Goal: Contribute content: Contribute content

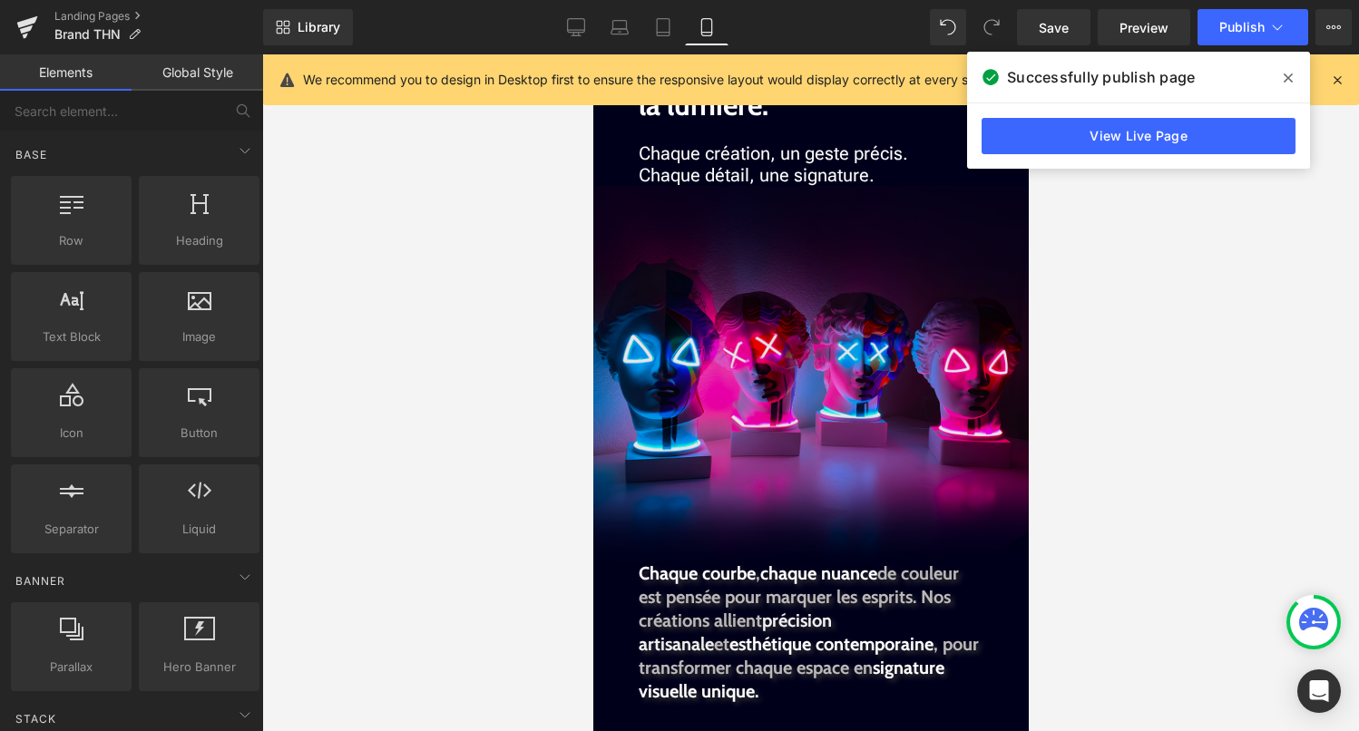
drag, startPoint x: 592, startPoint y: 54, endPoint x: 995, endPoint y: 371, distance: 512.3
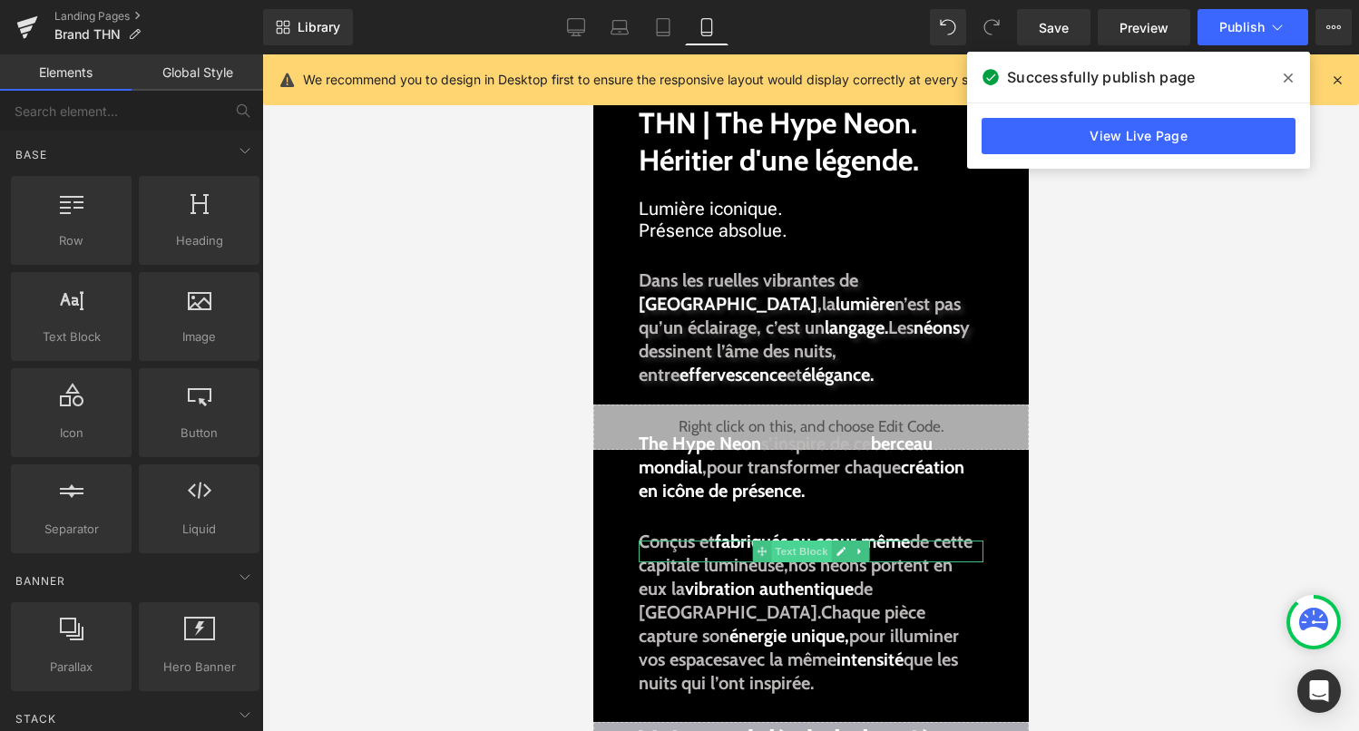
scroll to position [82, 0]
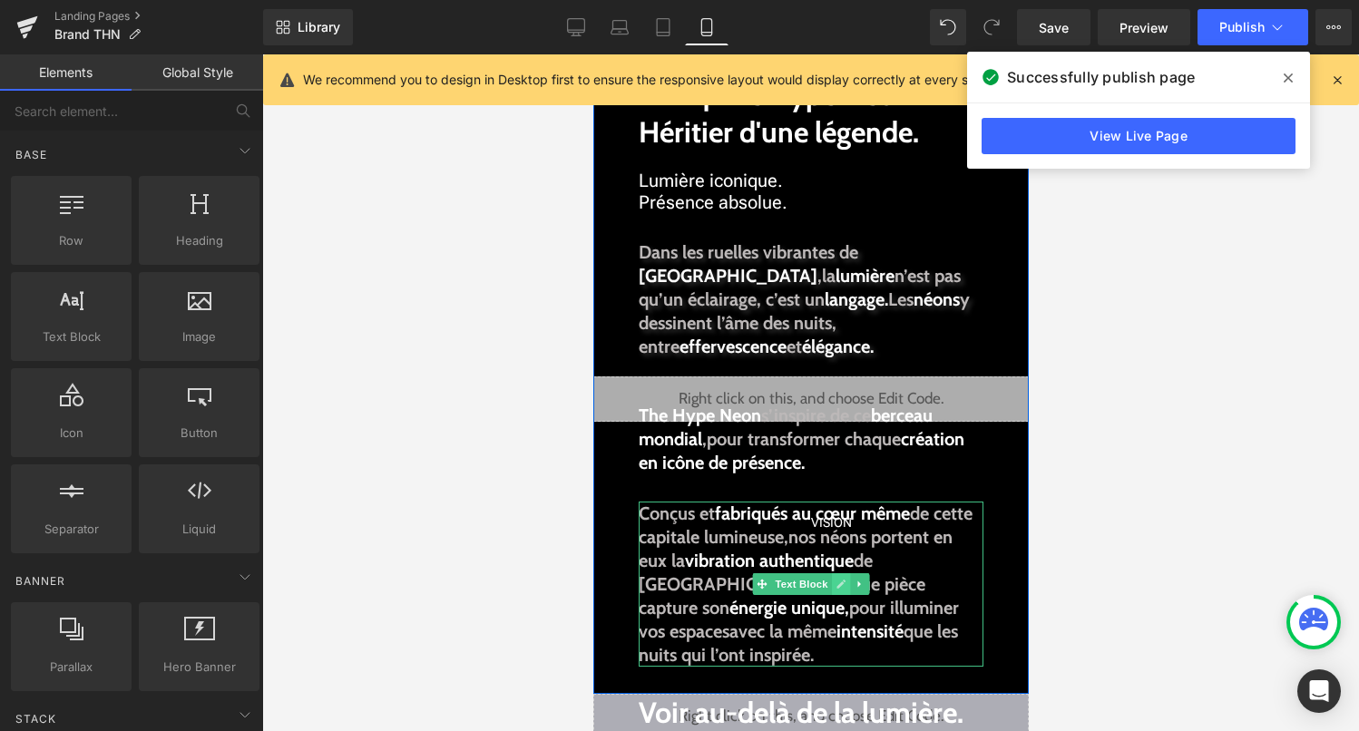
click at [838, 584] on icon at bounding box center [839, 584] width 9 height 9
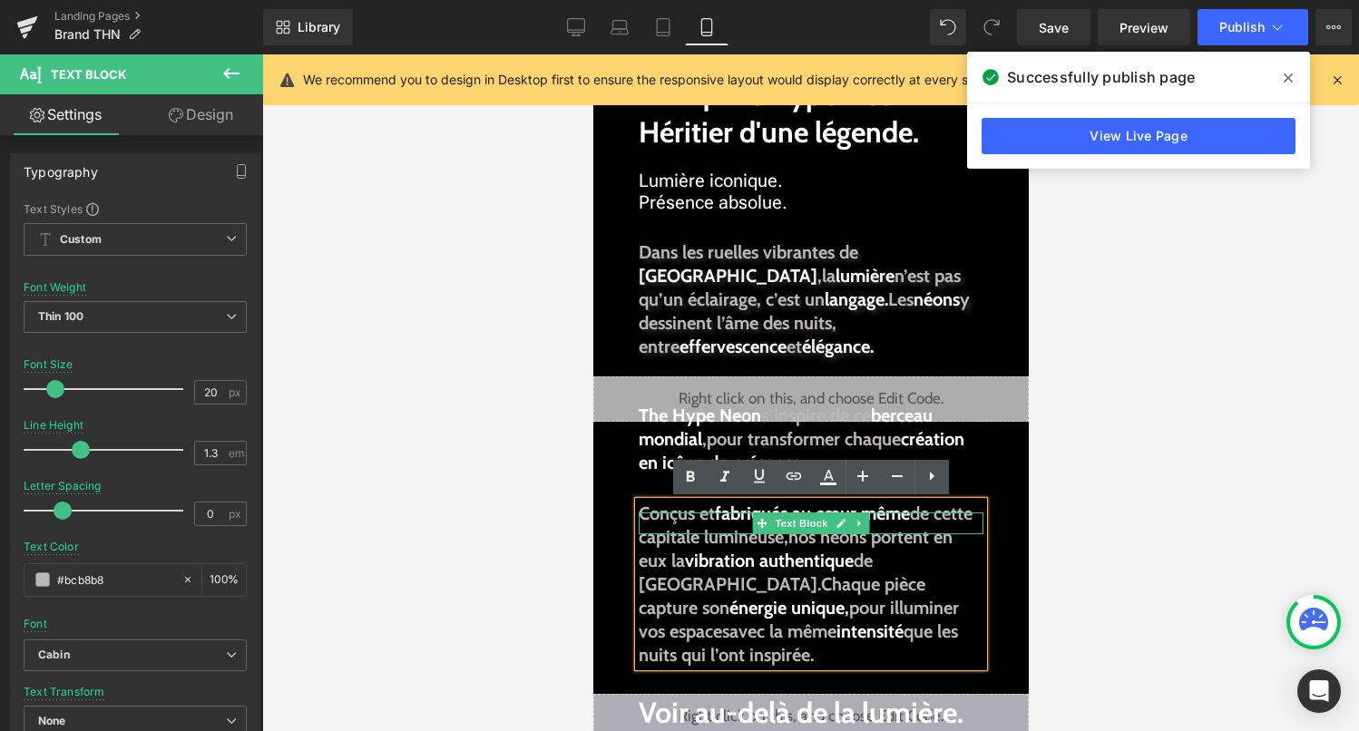
drag, startPoint x: 791, startPoint y: 545, endPoint x: 630, endPoint y: 512, distance: 164.0
click at [630, 512] on div "INSPIRATION Text Block THN | The Hype Neon. Héritier d'une légende. Text Block …" at bounding box center [809, 383] width 435 height 621
copy p "Conçus et fabriqués au cœur même de cette capitale lumineuse,"
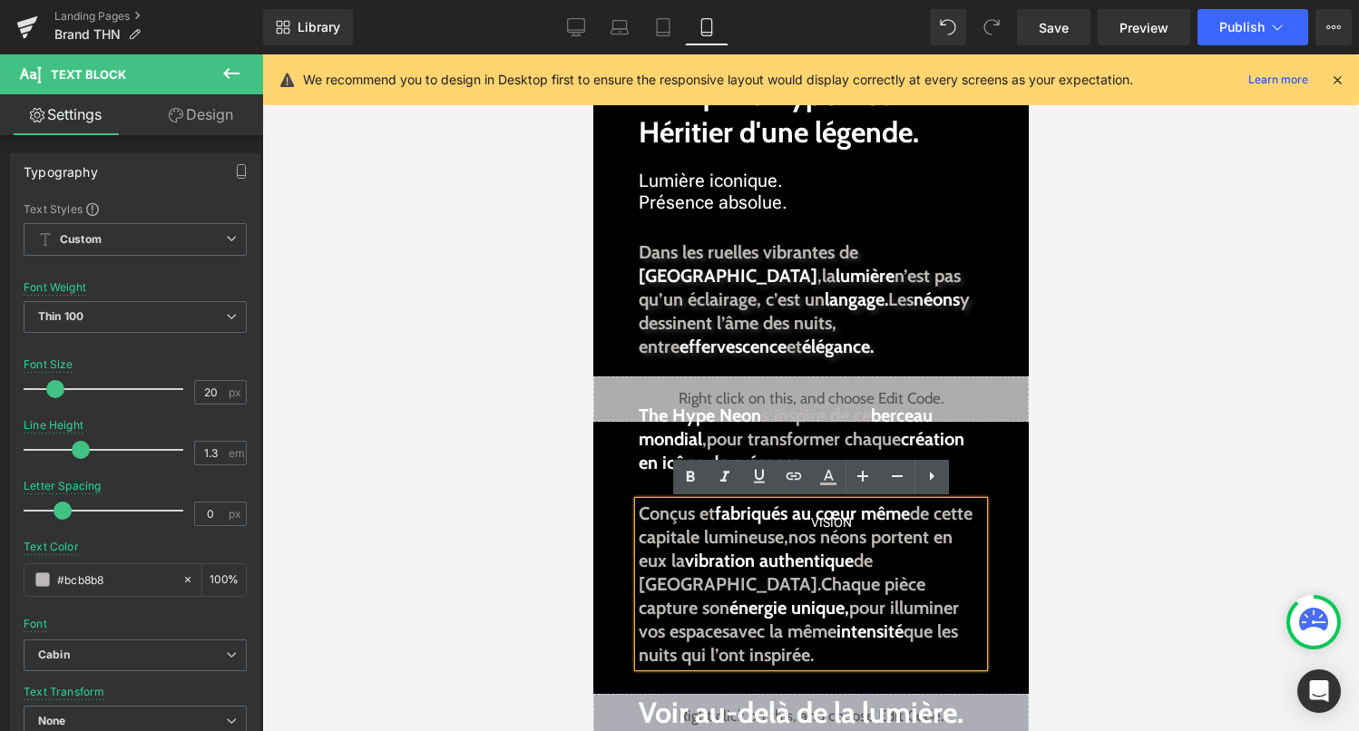
click at [1277, 505] on div at bounding box center [810, 392] width 1097 height 677
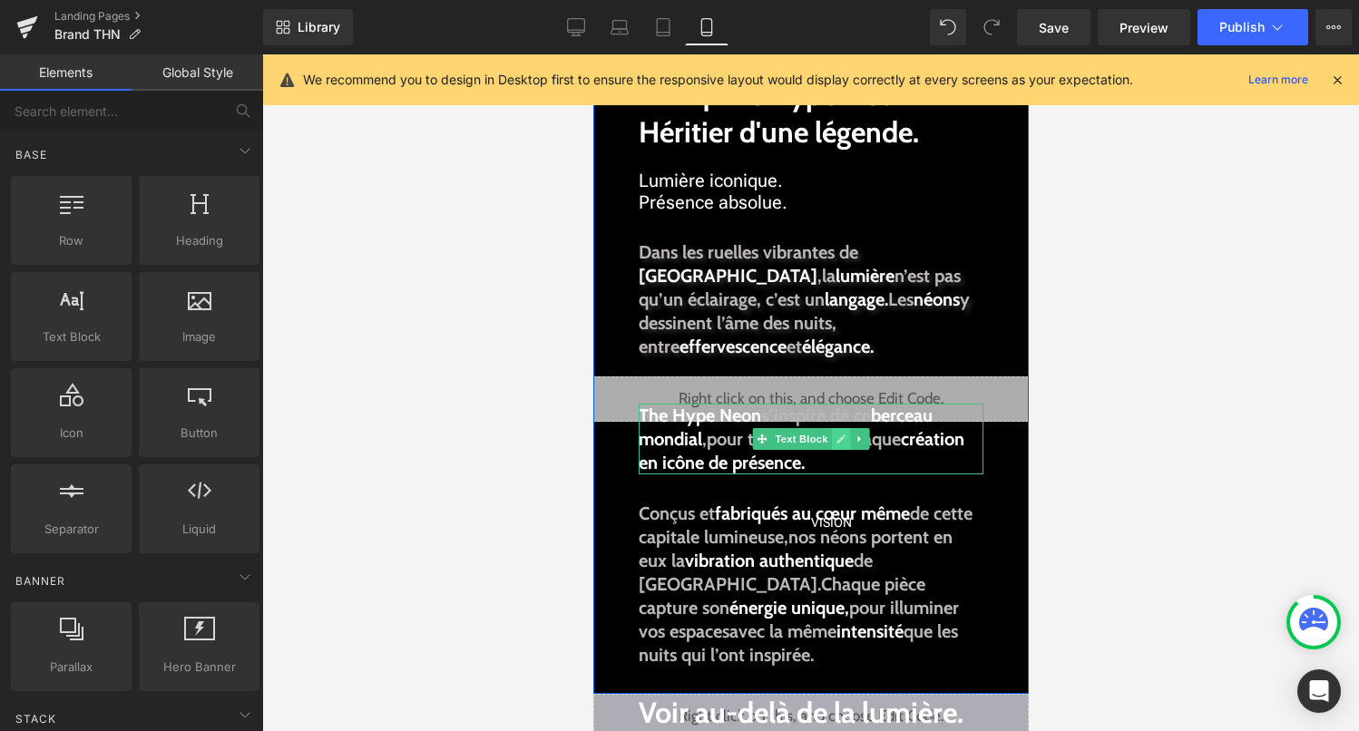
click at [833, 438] on link at bounding box center [840, 439] width 19 height 22
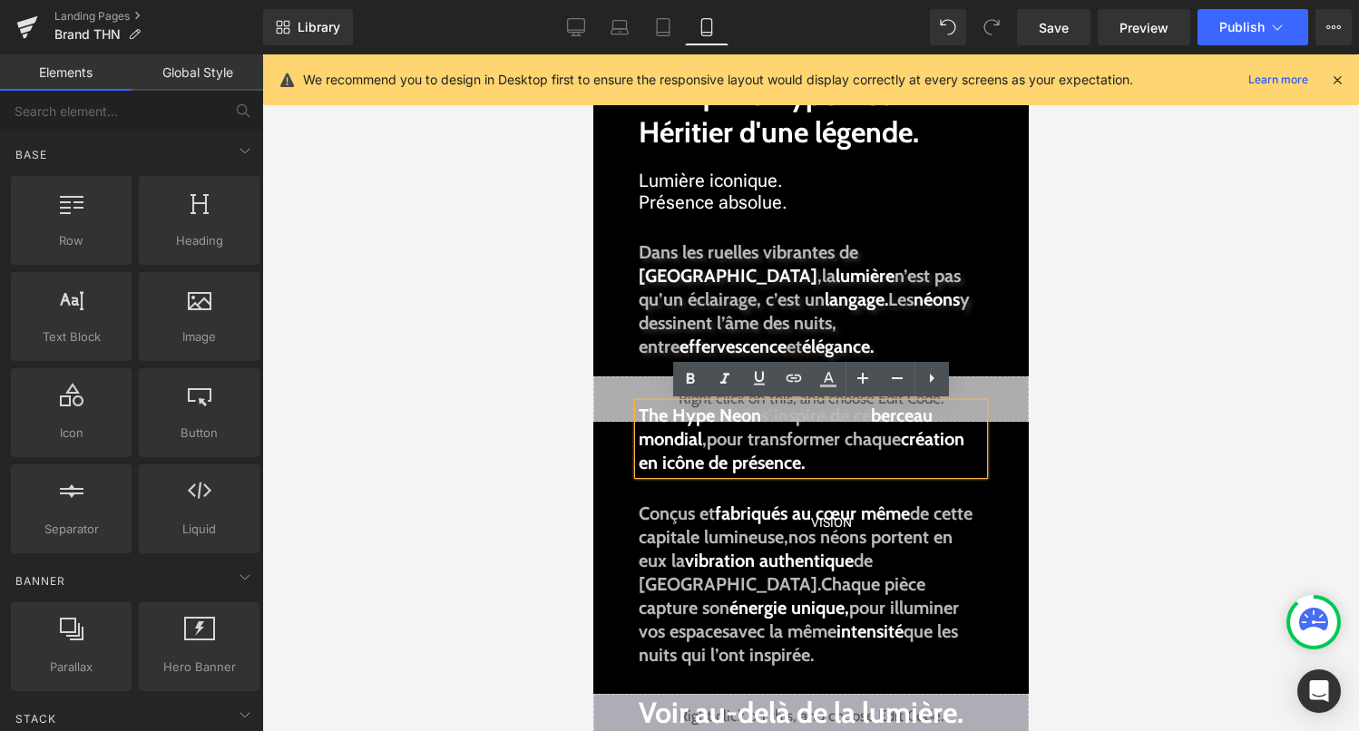
click at [640, 421] on span "The Hype Neon" at bounding box center [699, 416] width 122 height 22
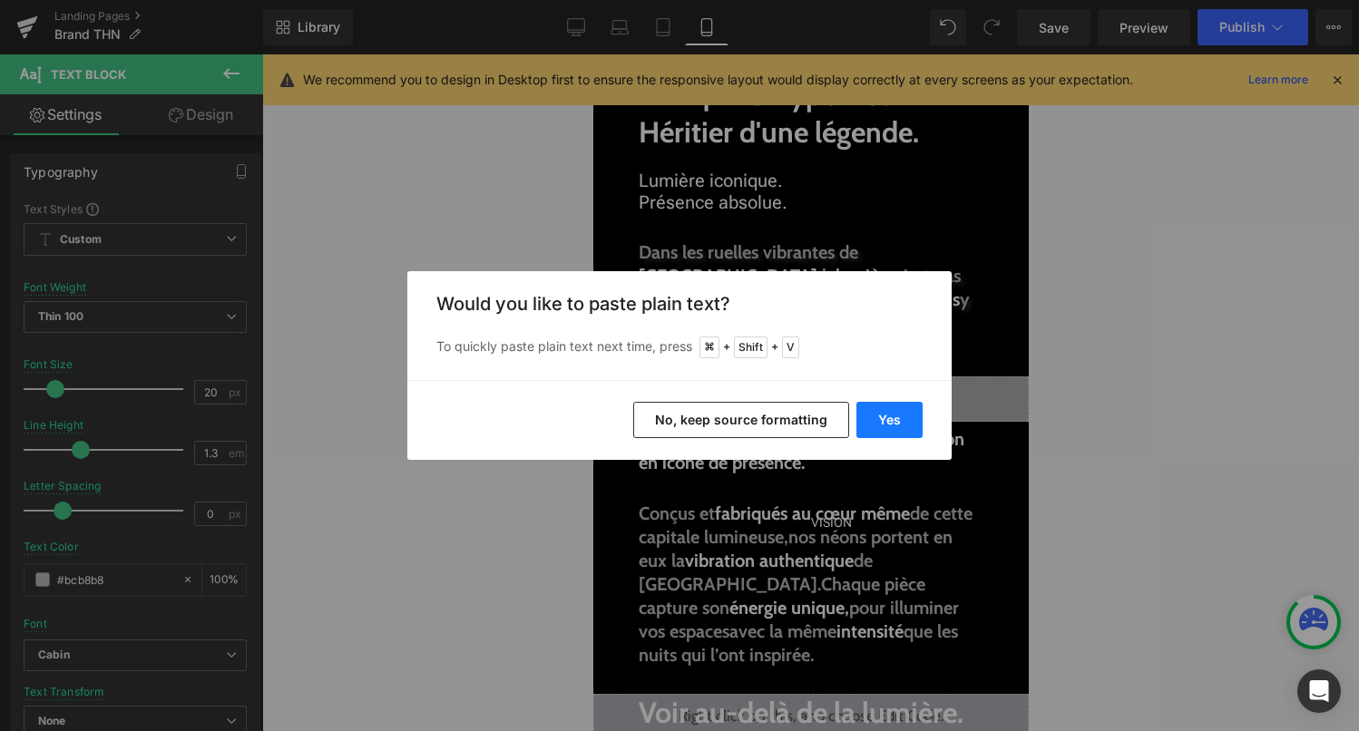
click at [903, 428] on button "Yes" at bounding box center [889, 420] width 66 height 36
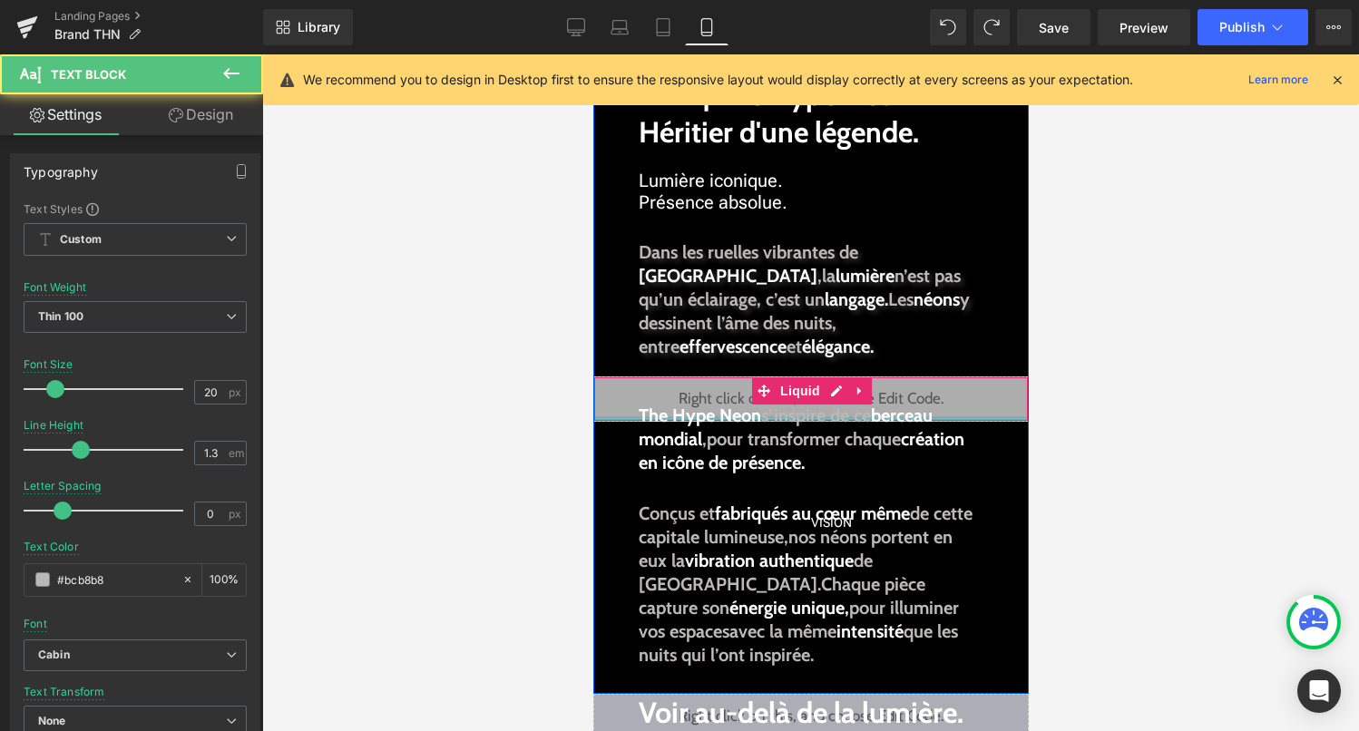
click at [639, 423] on div "The Hype Neon s’inspire de ce berceau mondial , pour transformer chaque créatio…" at bounding box center [810, 439] width 345 height 71
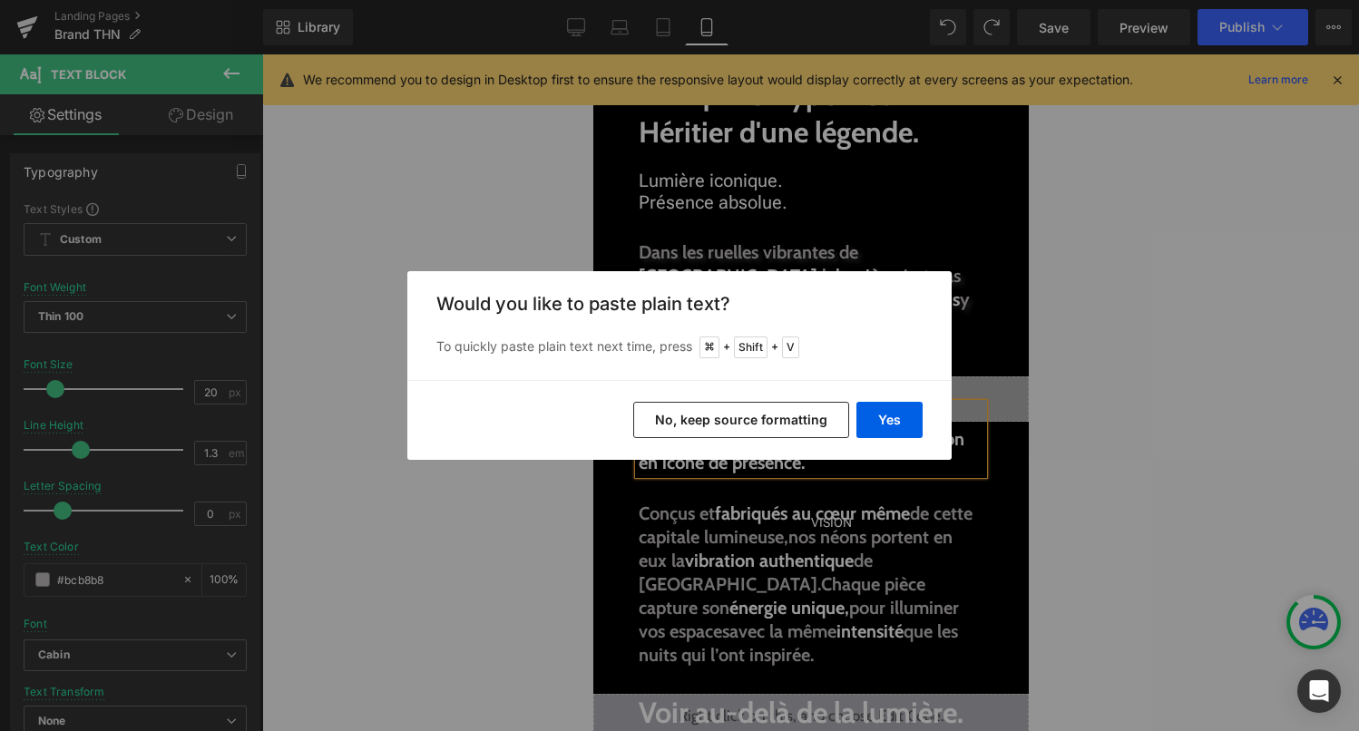
click at [688, 421] on button "No, keep source formatting" at bounding box center [741, 420] width 216 height 36
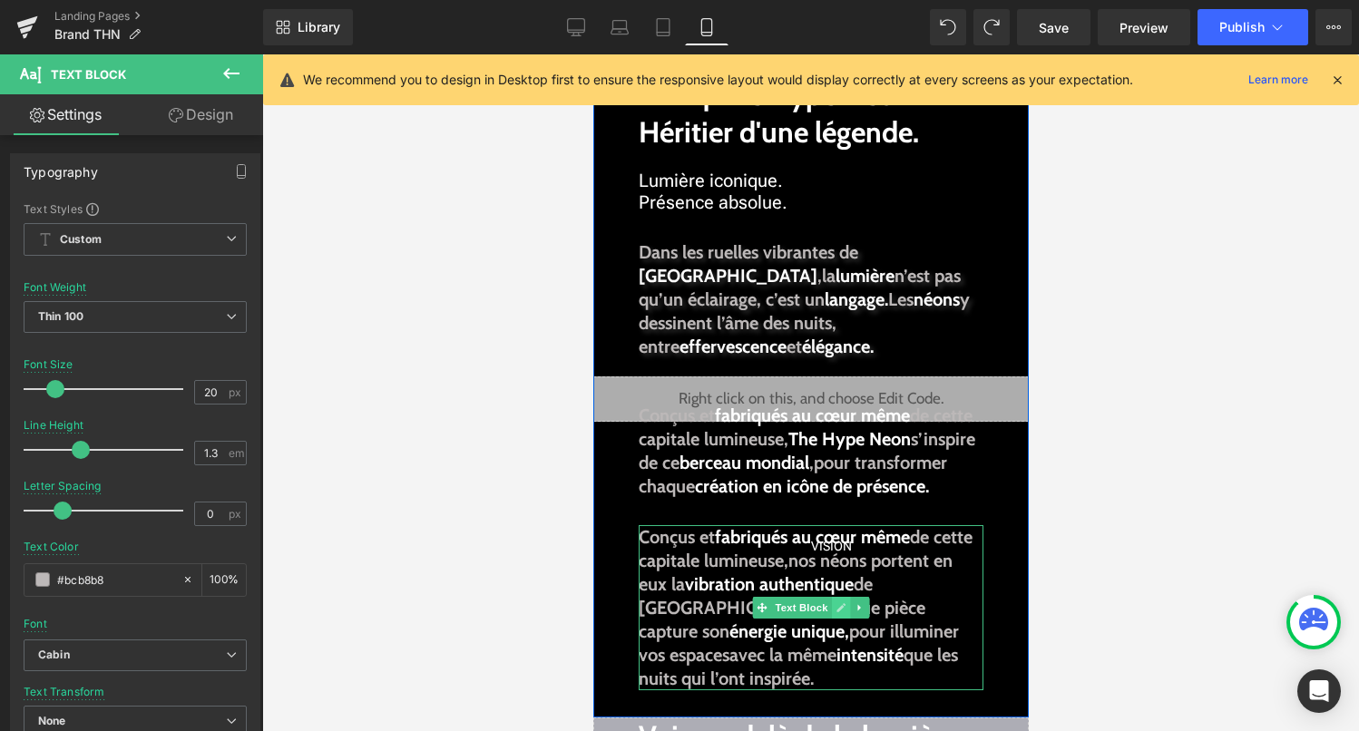
click at [839, 613] on icon at bounding box center [840, 607] width 10 height 11
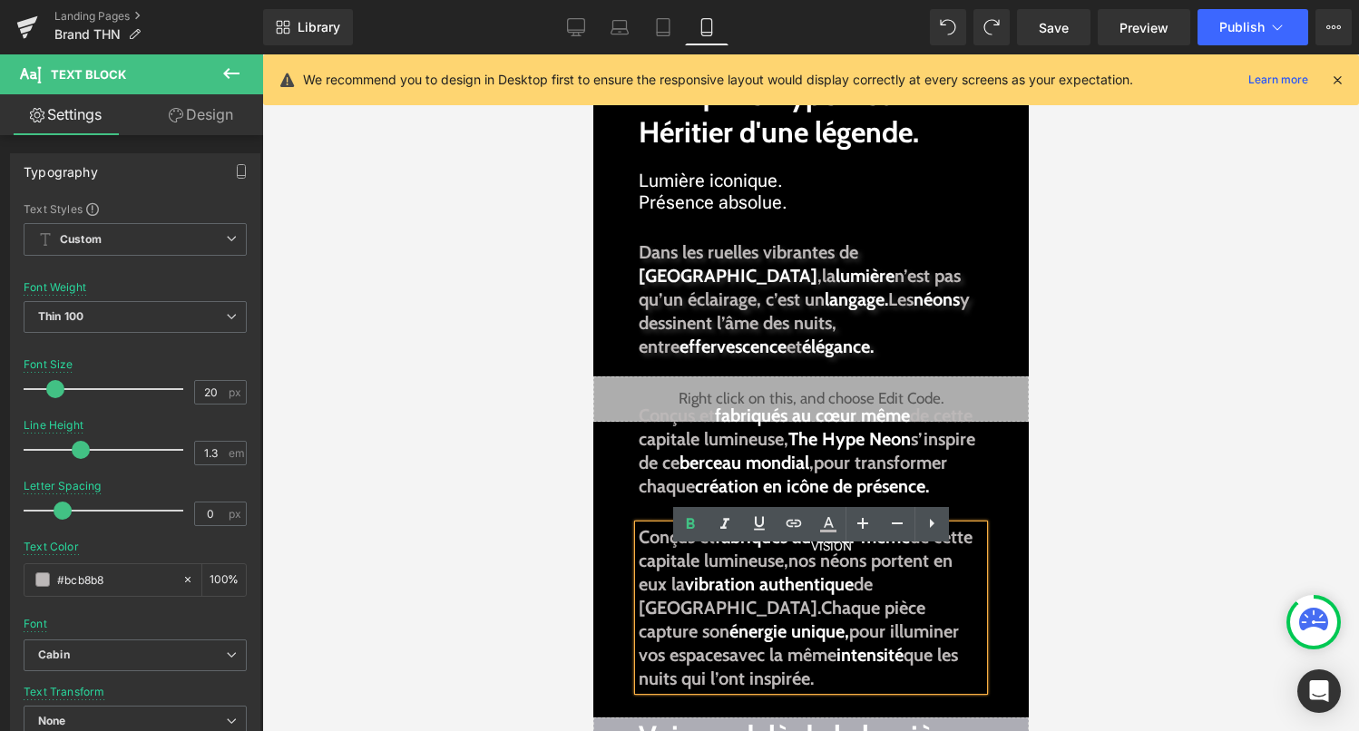
click at [815, 595] on strong "vibration authentique" at bounding box center [768, 584] width 169 height 22
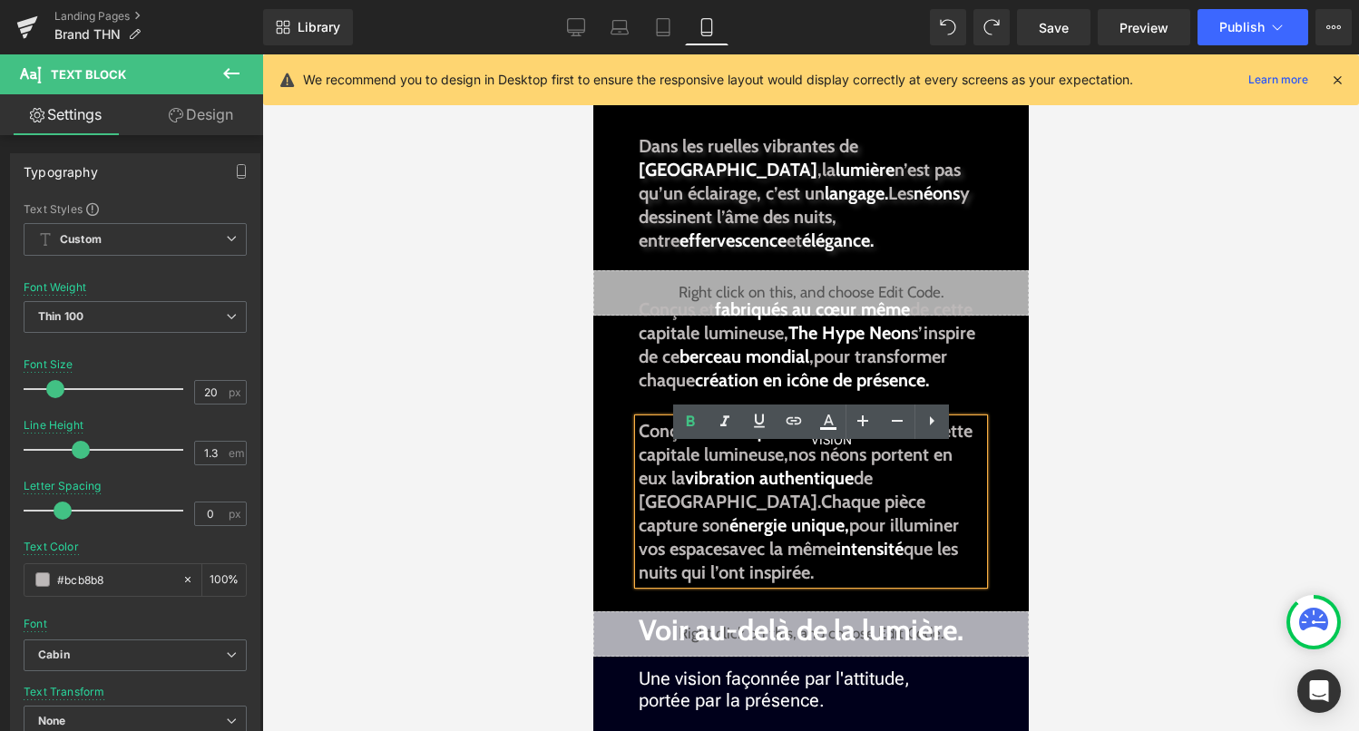
scroll to position [189, 0]
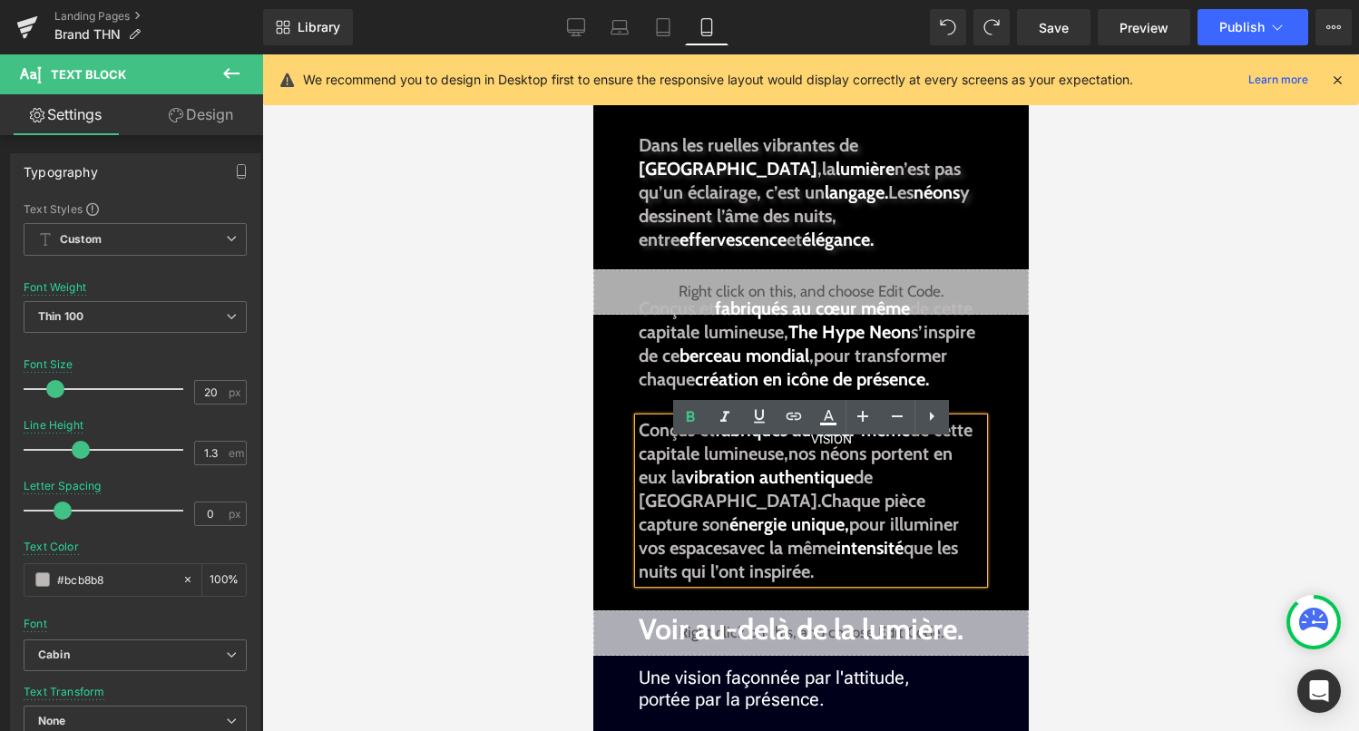
drag, startPoint x: 700, startPoint y: 552, endPoint x: 708, endPoint y: 603, distance: 52.3
click at [708, 583] on p "Conçus et fabriqués au cœur même de cette capitale lumineuse, nos néons portent…" at bounding box center [810, 500] width 345 height 165
copy p "pour illuminer vos espaces avec la même intensité que les nuits qui l’ont inspi…"
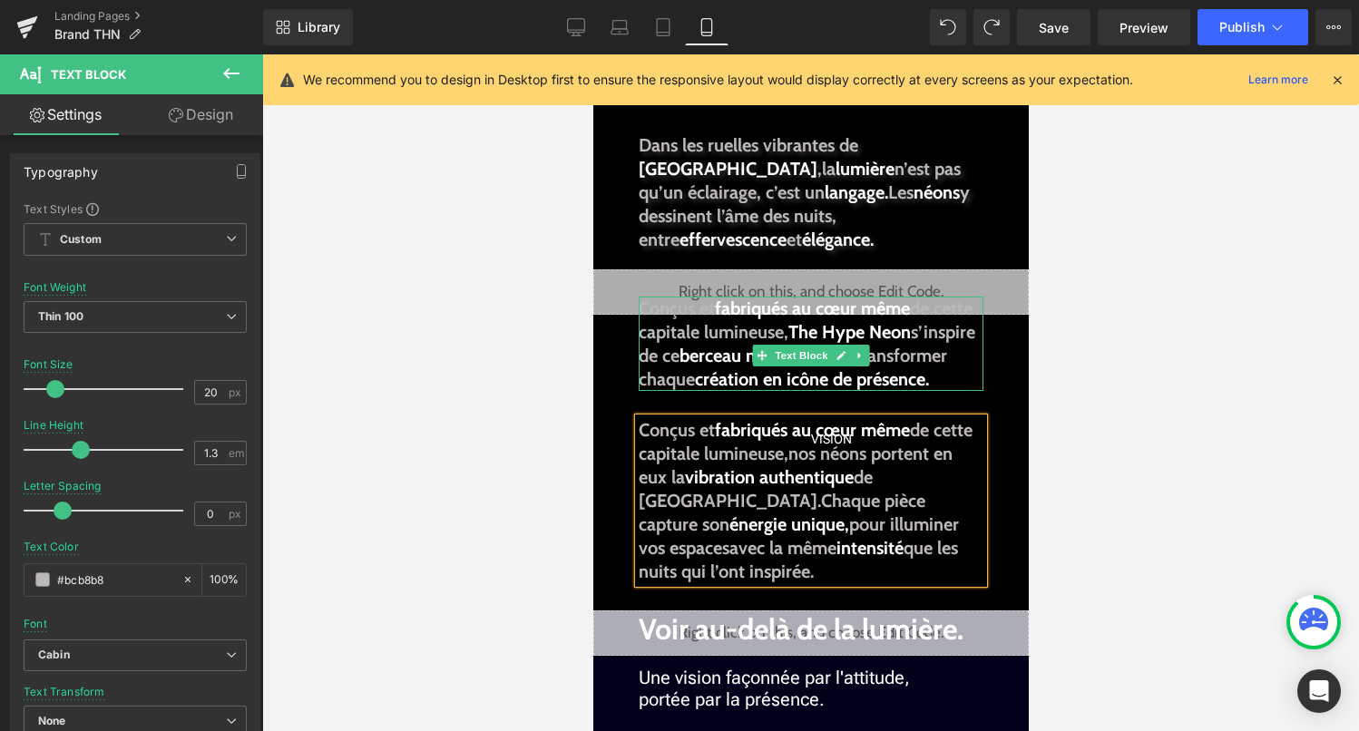
click at [767, 391] on p "Conçus et fabriqués au cœur même de cette capitale lumineuse, The Hype Neon s’i…" at bounding box center [810, 344] width 345 height 94
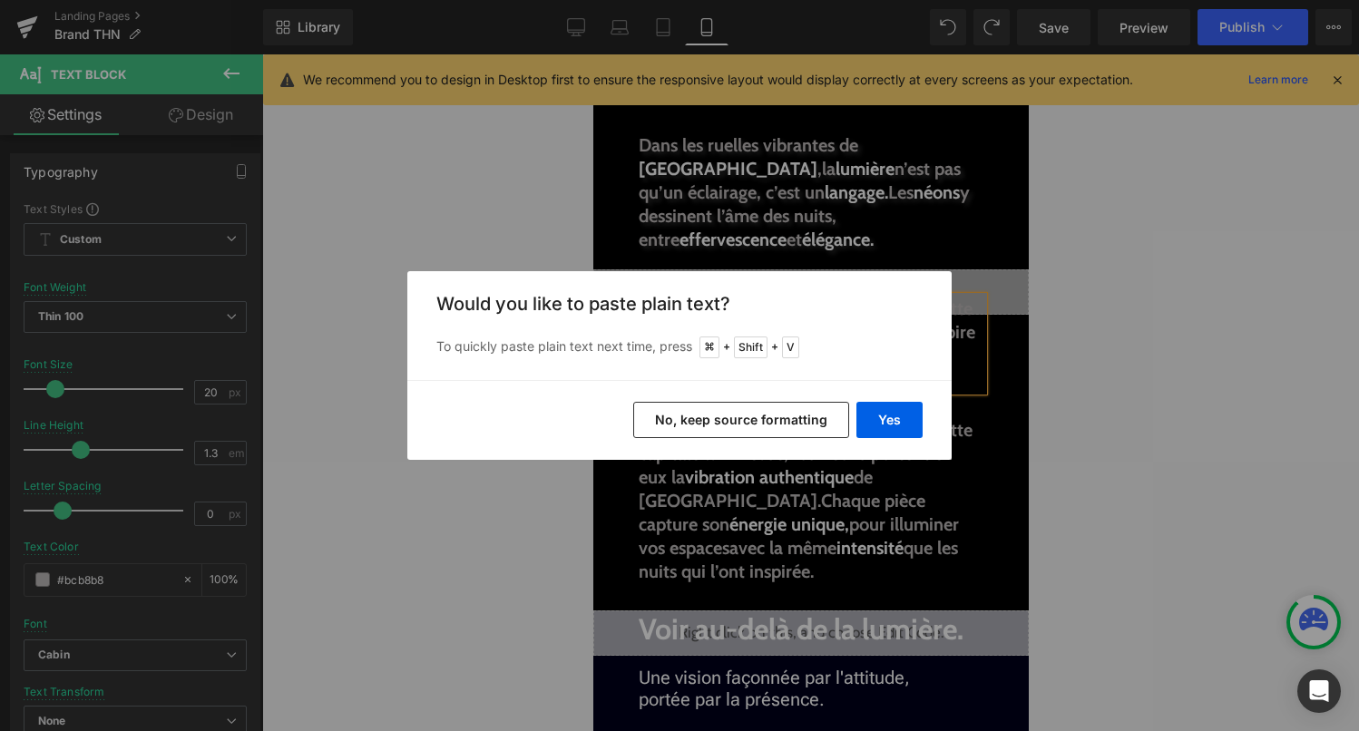
click at [789, 421] on button "No, keep source formatting" at bounding box center [741, 420] width 216 height 36
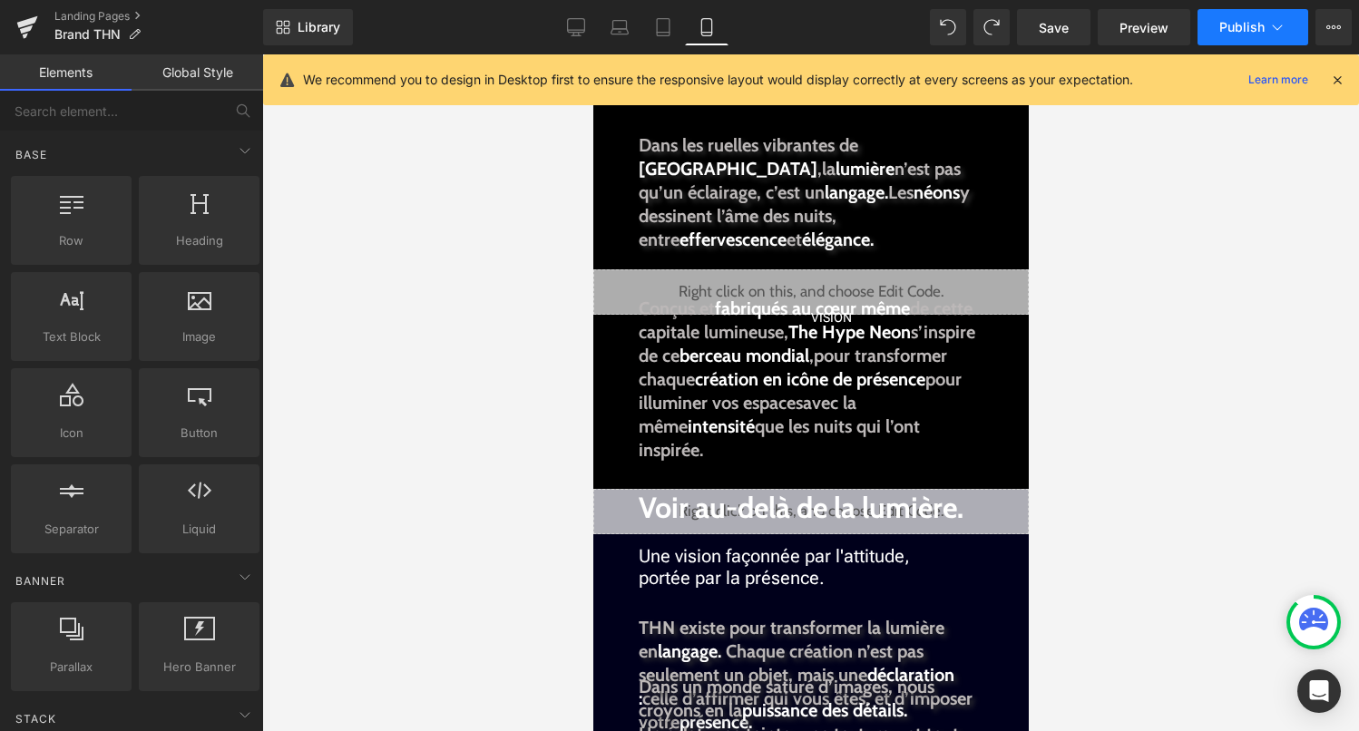
click at [1239, 20] on span "Publish" at bounding box center [1241, 27] width 45 height 15
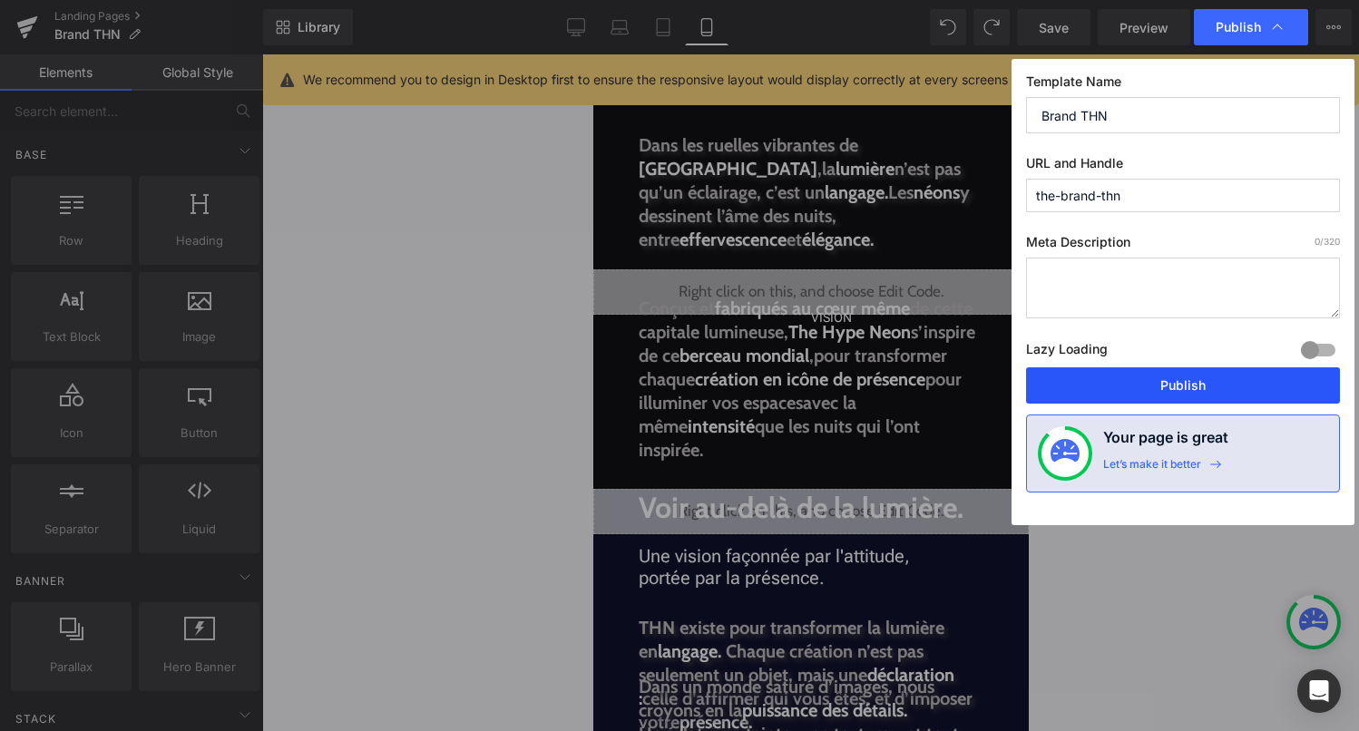
click at [1118, 378] on button "Publish" at bounding box center [1183, 385] width 314 height 36
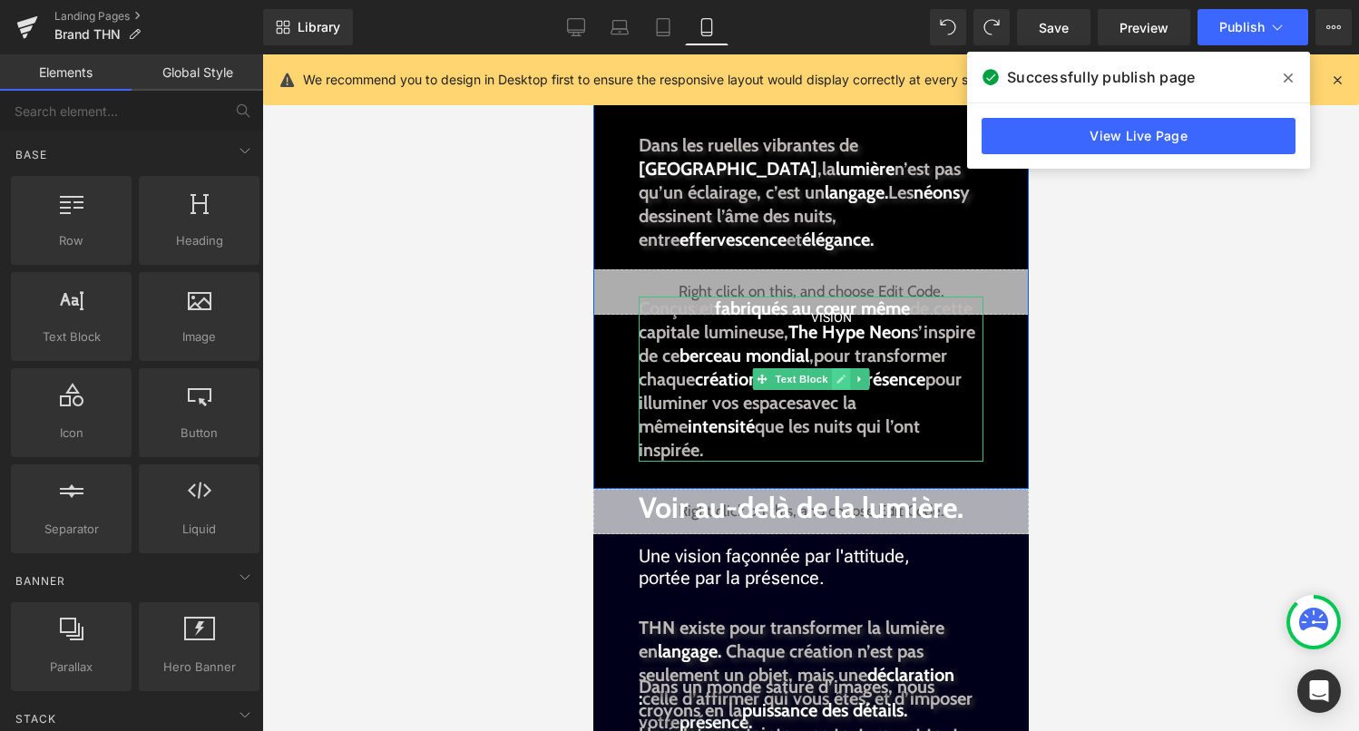
click at [841, 378] on icon at bounding box center [839, 379] width 9 height 9
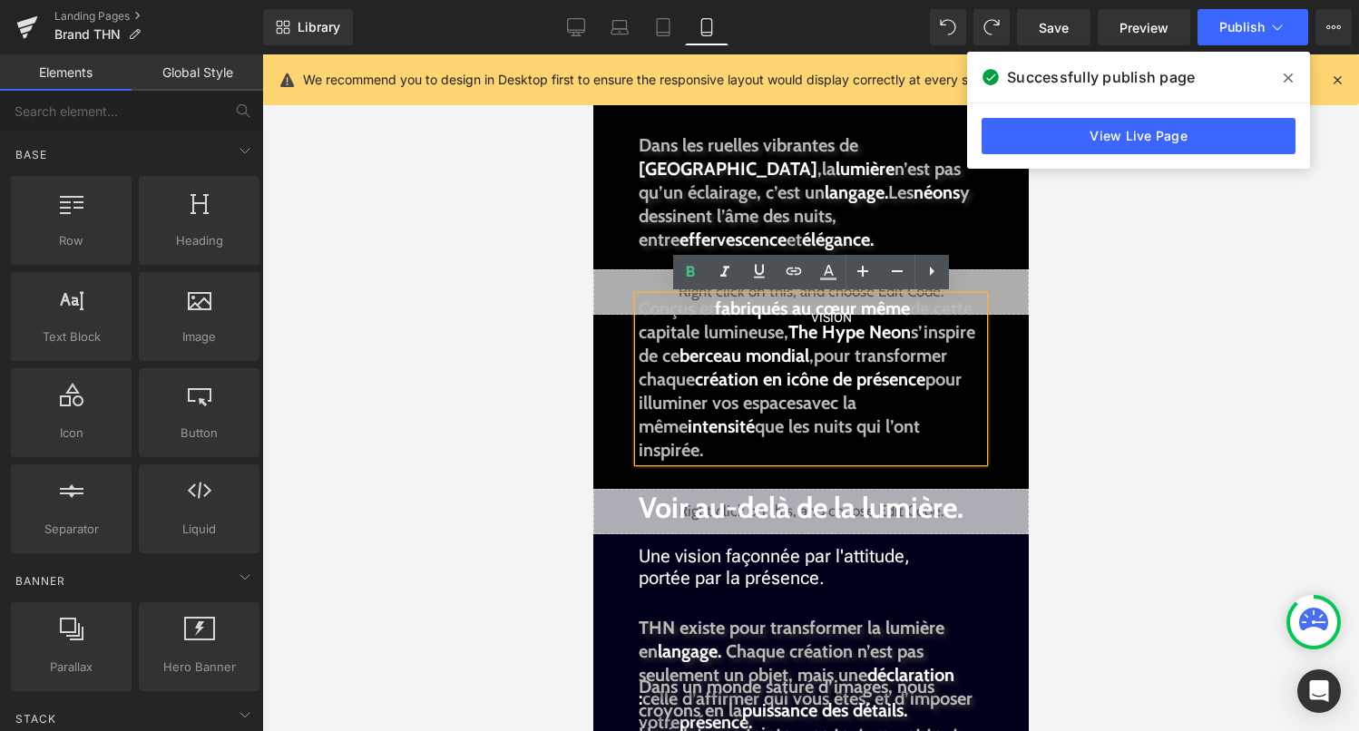
click at [790, 339] on span "de cette capitale lumineuse," at bounding box center [805, 320] width 334 height 45
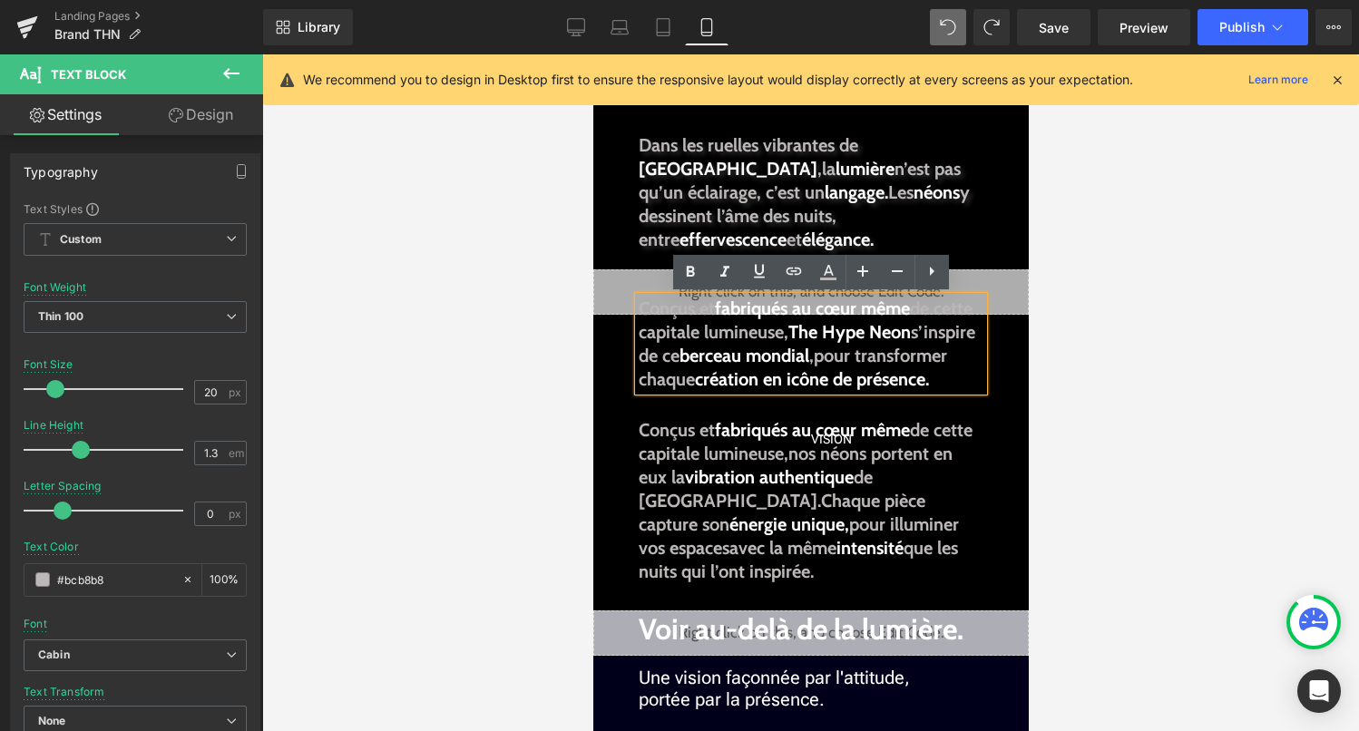
drag, startPoint x: 796, startPoint y: 332, endPoint x: 643, endPoint y: 307, distance: 154.5
click at [643, 307] on p "Conçus et fabriqués au cœur même de cette capitale lumineuse, The Hype Neon s’i…" at bounding box center [810, 344] width 345 height 94
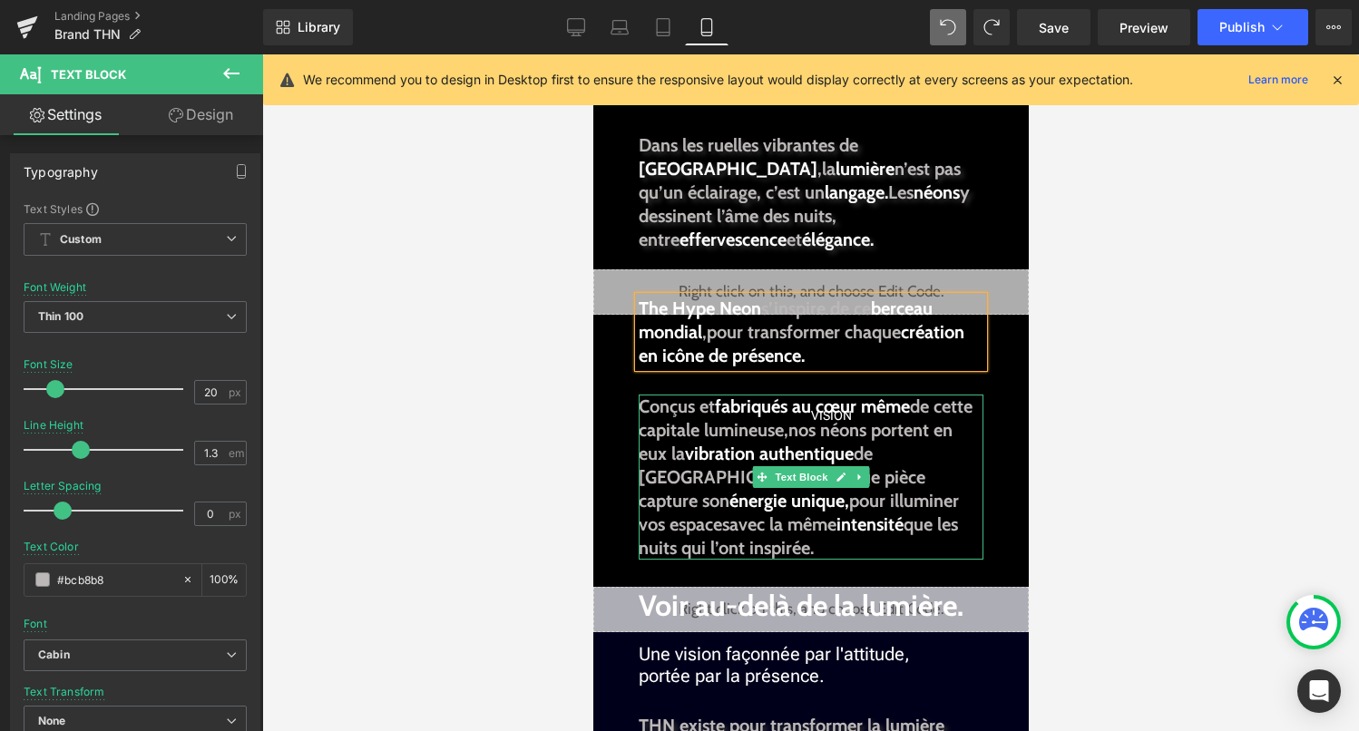
click at [870, 435] on strong "nos néons portent en eux la" at bounding box center [795, 441] width 314 height 45
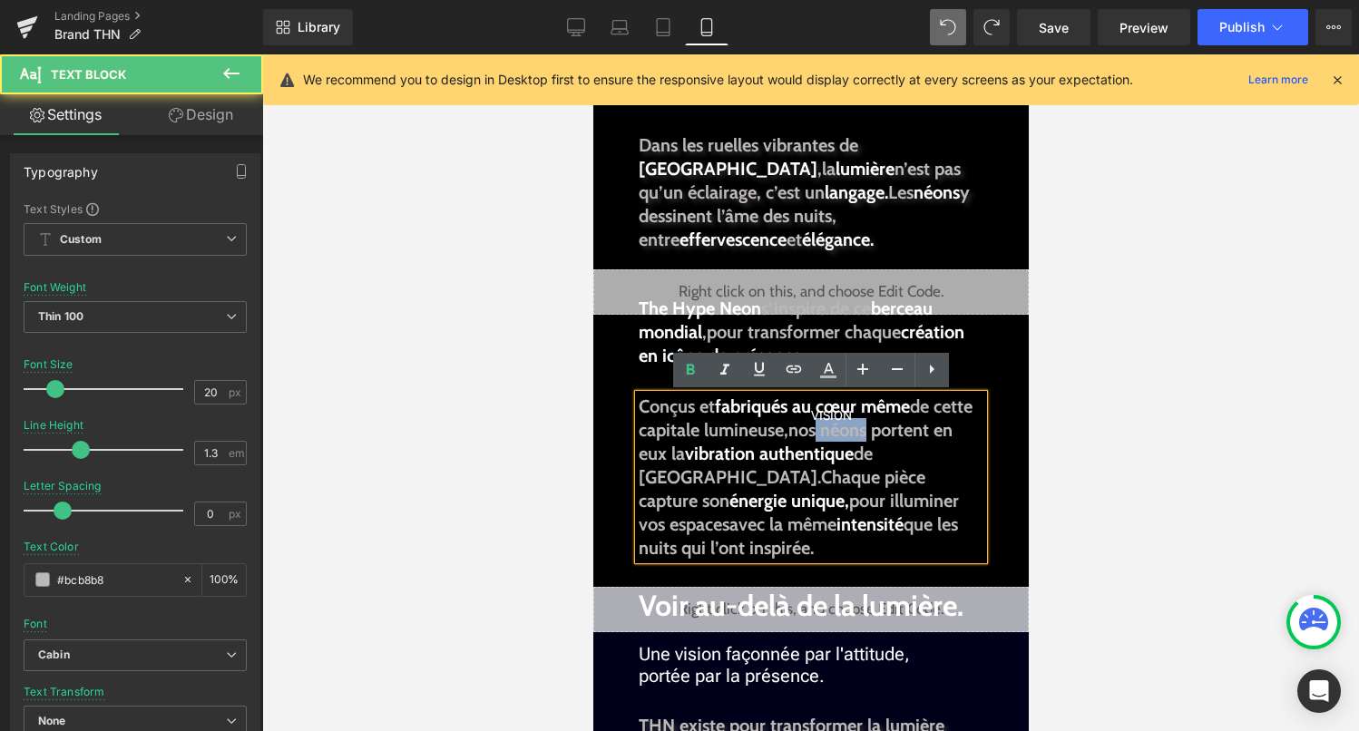
drag, startPoint x: 872, startPoint y: 433, endPoint x: 821, endPoint y: 434, distance: 50.8
click at [821, 434] on strong "nos néons portent en eux la" at bounding box center [795, 441] width 314 height 45
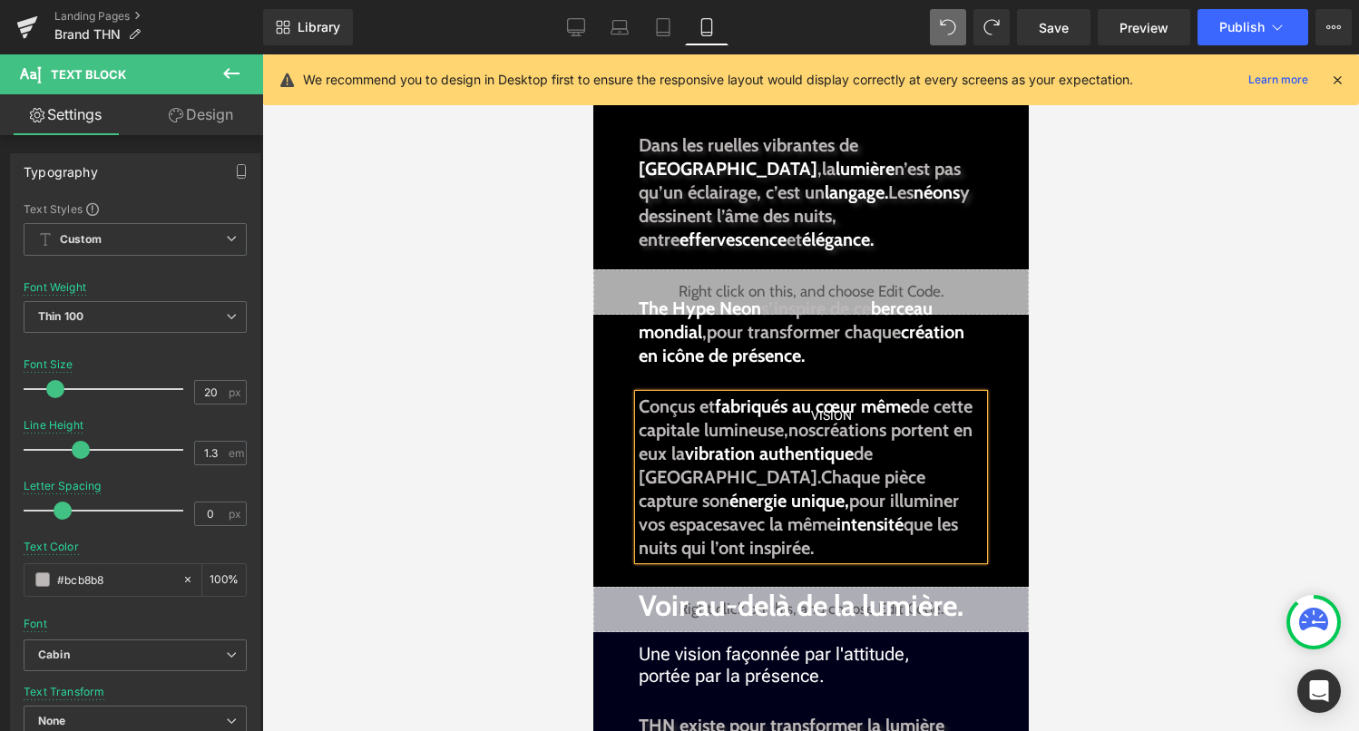
click at [822, 435] on strong "noscréations portent en eux la" at bounding box center [805, 441] width 334 height 45
click at [1257, 32] on span "Publish" at bounding box center [1241, 27] width 45 height 15
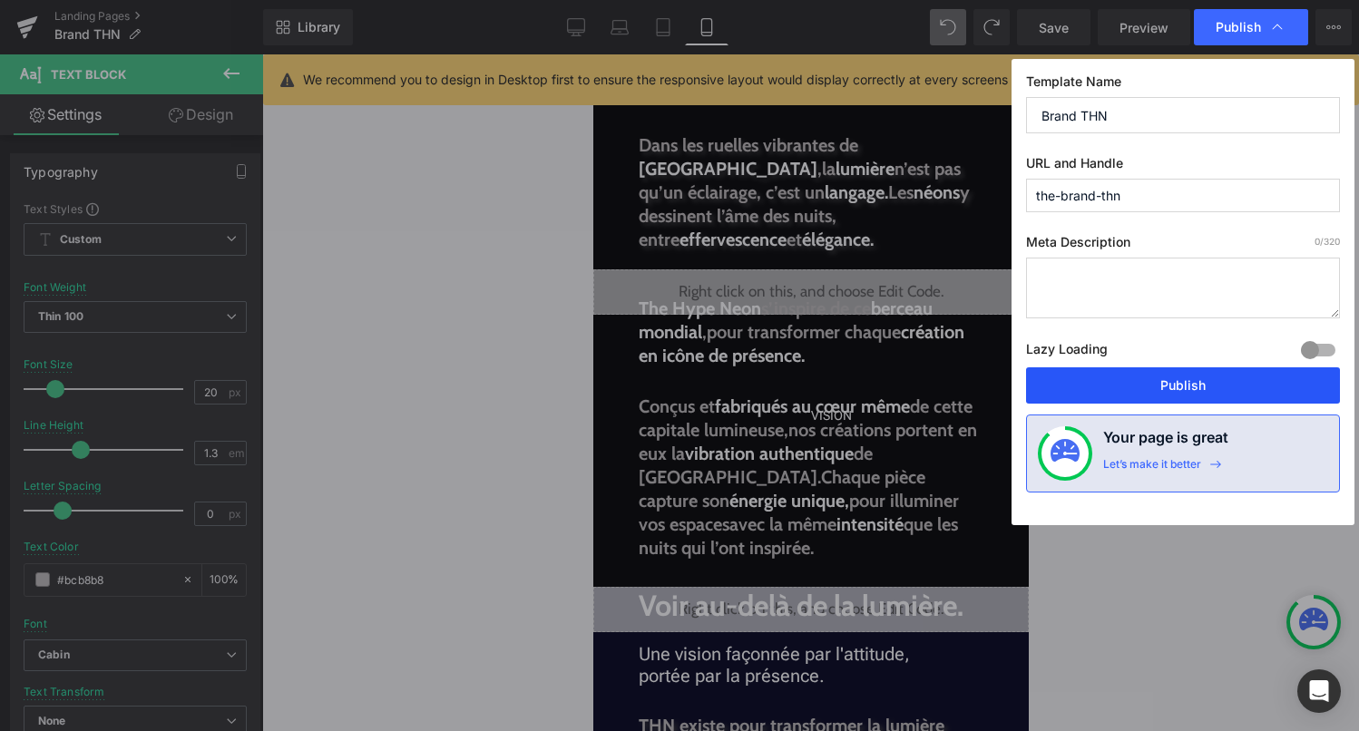
click at [1147, 392] on button "Publish" at bounding box center [1183, 385] width 314 height 36
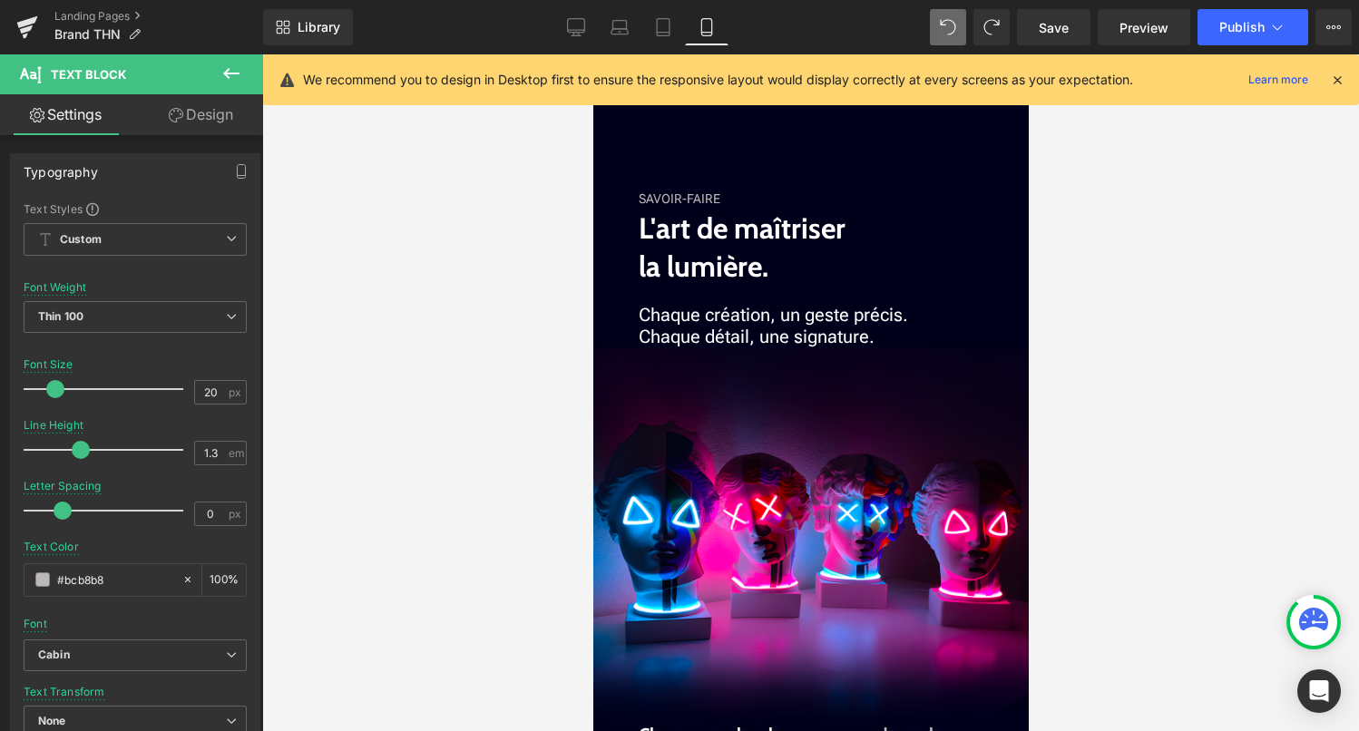
scroll to position [2161, 0]
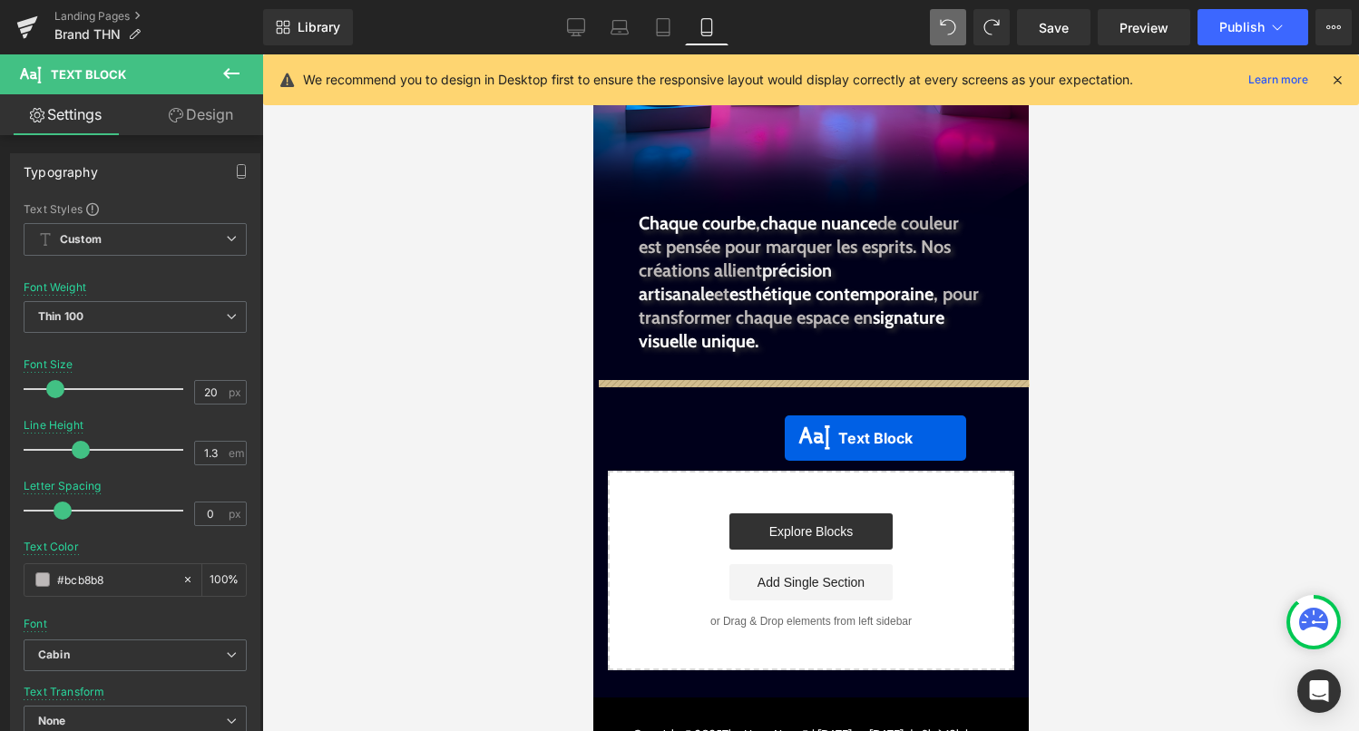
drag, startPoint x: 791, startPoint y: 196, endPoint x: 790, endPoint y: 405, distance: 209.5
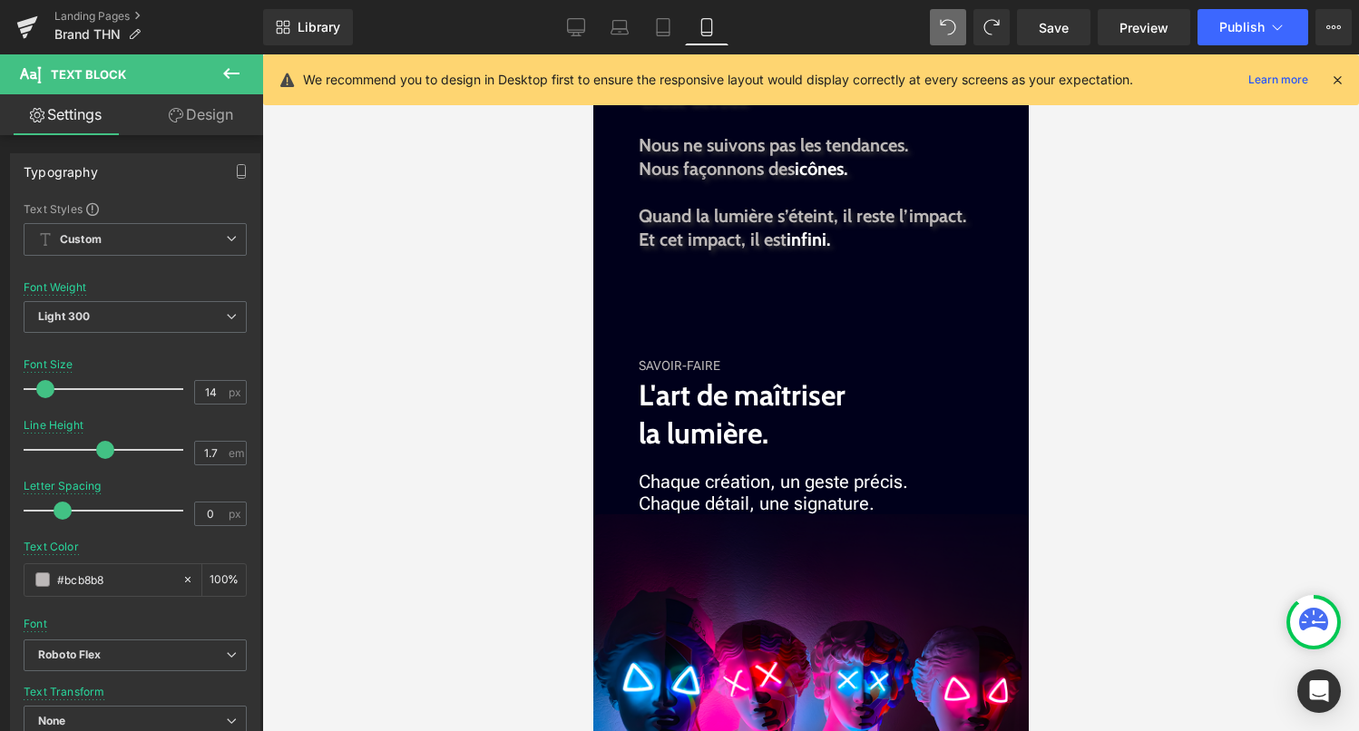
scroll to position [1996, 0]
click at [776, 391] on b "L'art de maîtriser la lumière." at bounding box center [741, 412] width 207 height 73
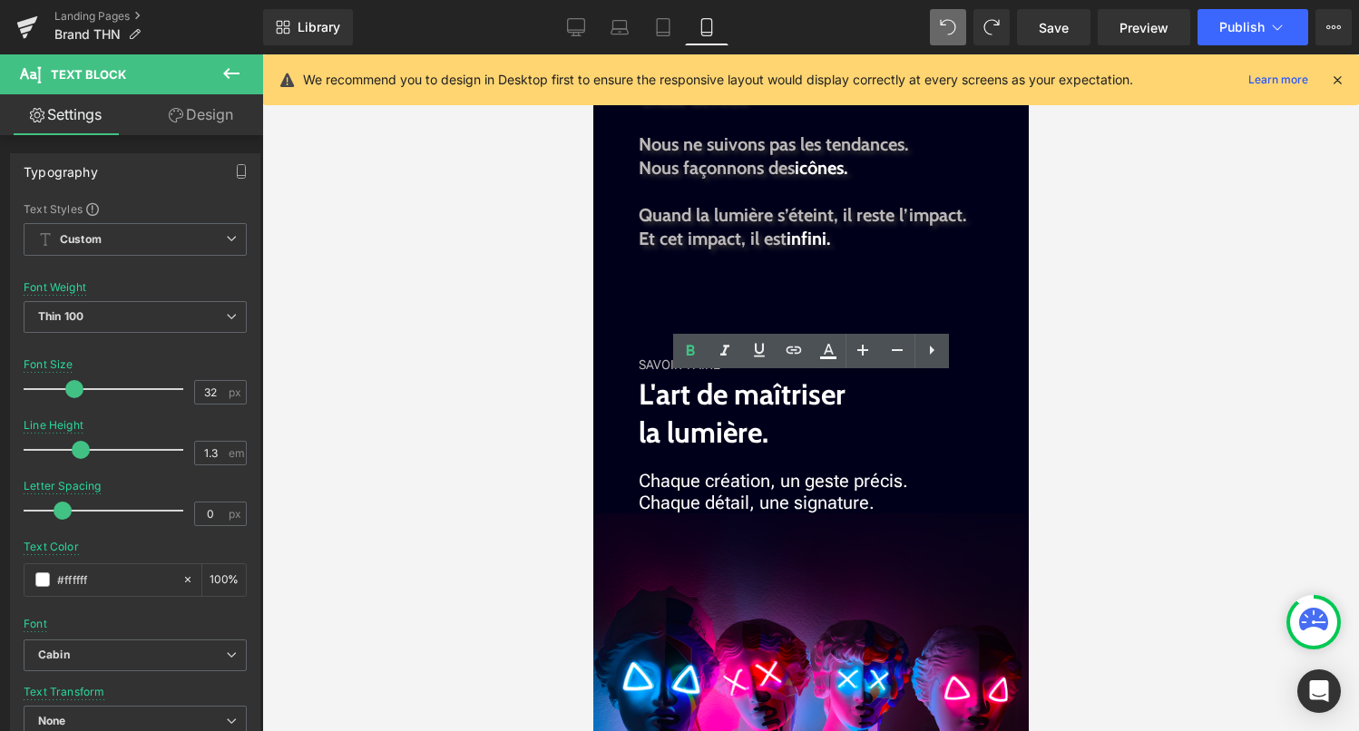
click at [1066, 376] on div at bounding box center [810, 392] width 1097 height 677
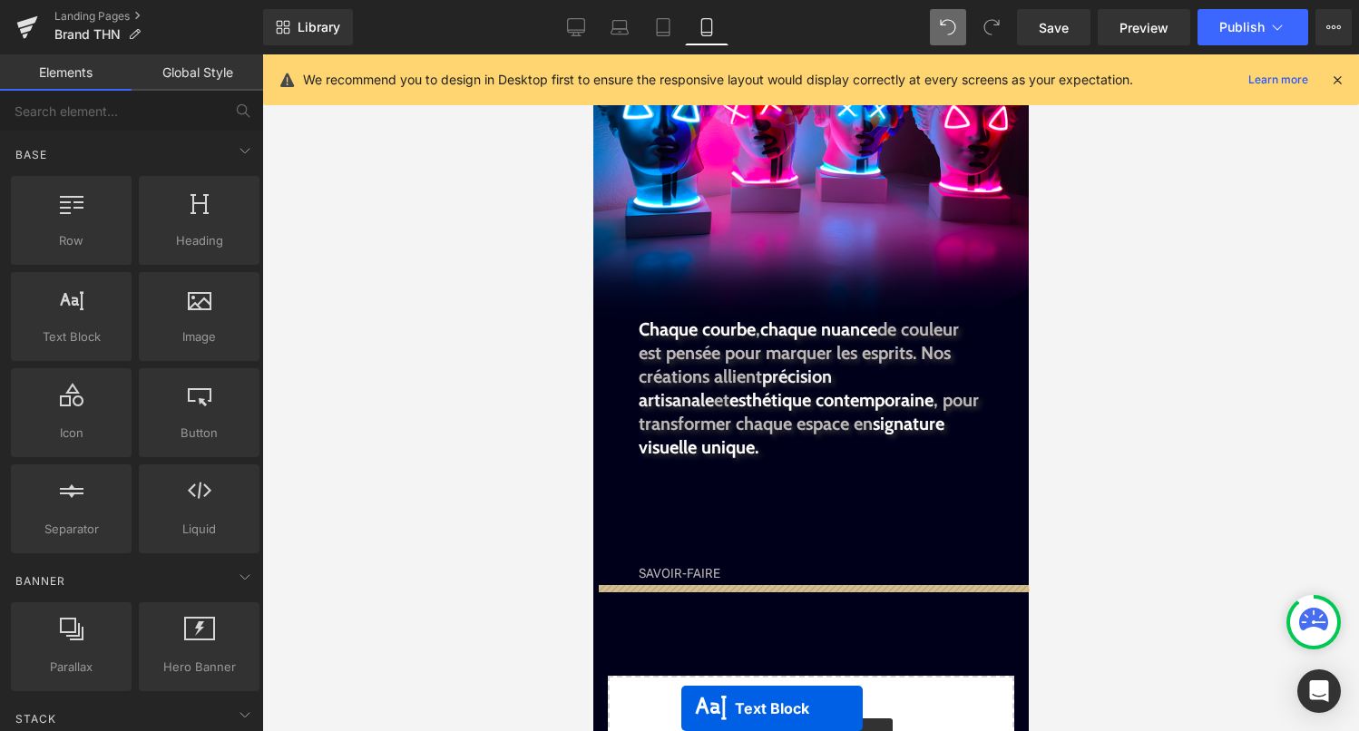
scroll to position [2685, 0]
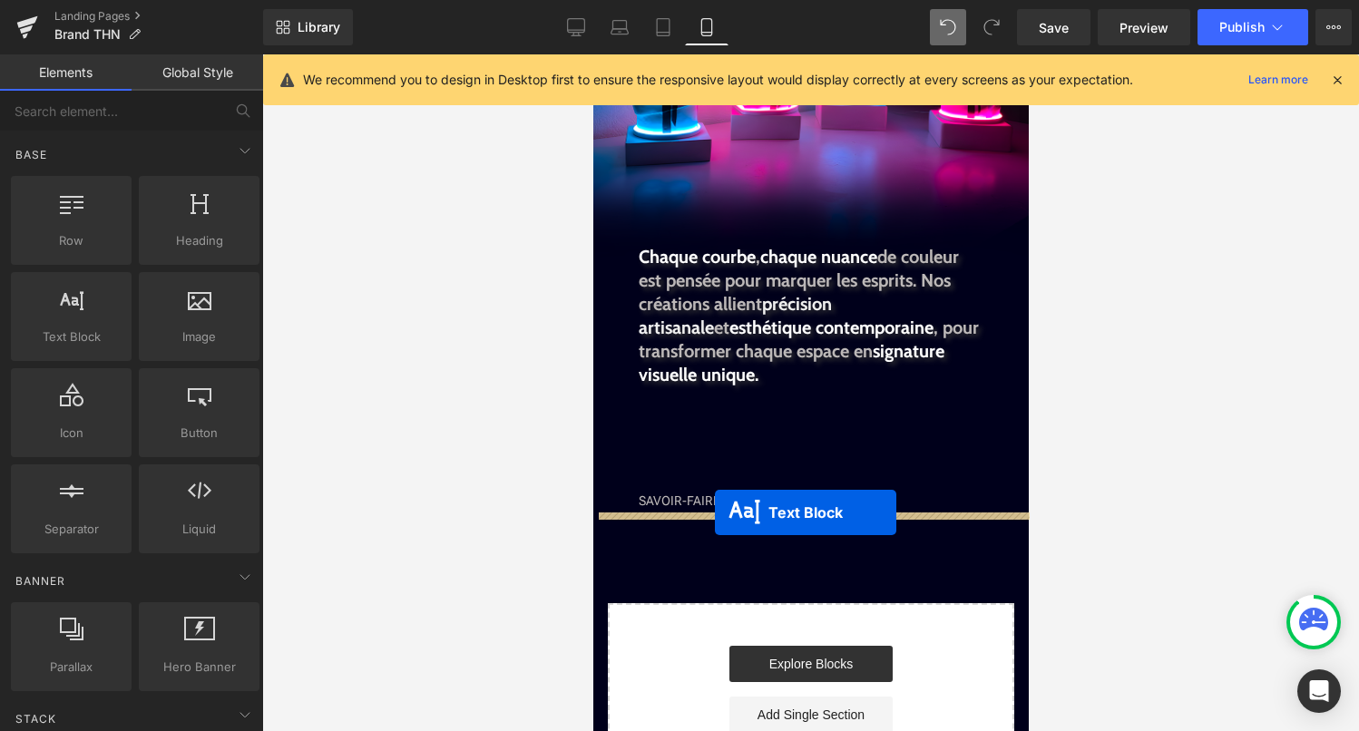
drag, startPoint x: 779, startPoint y: 488, endPoint x: 714, endPoint y: 513, distance: 69.8
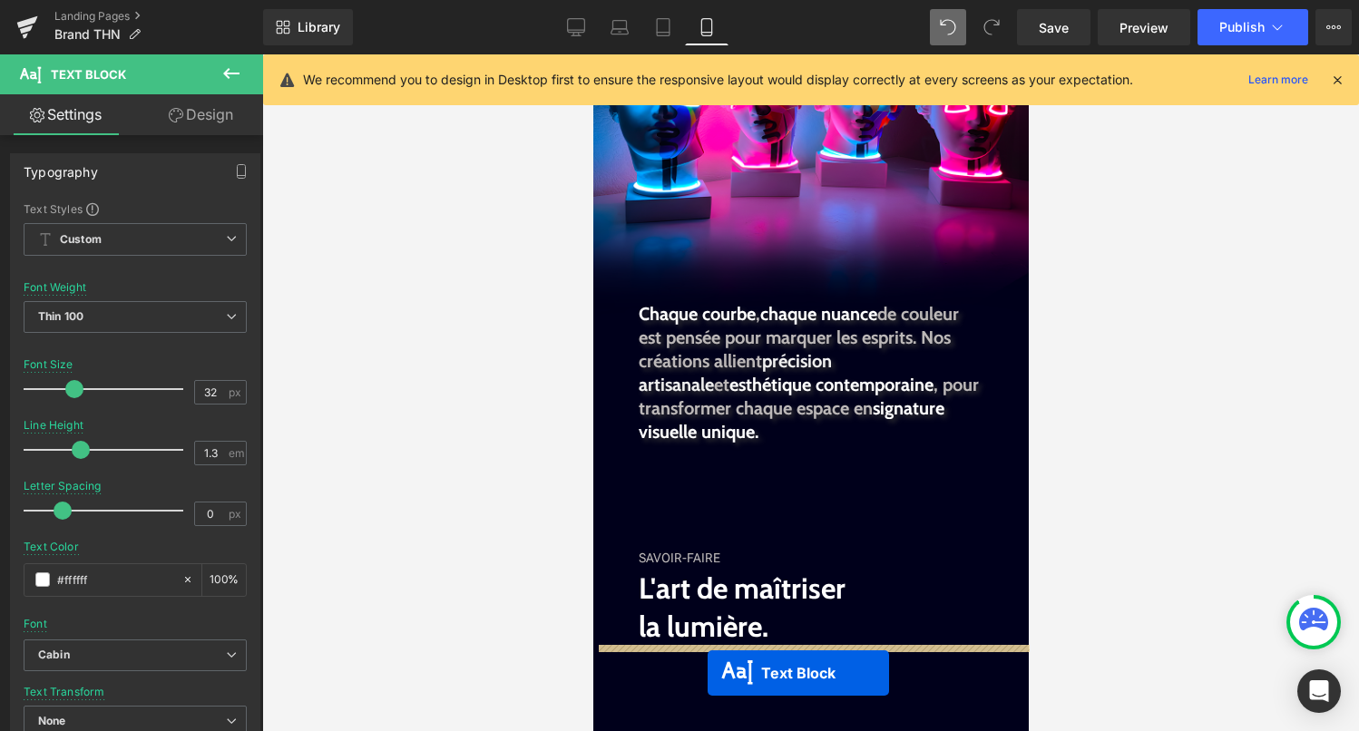
scroll to position [2691, 0]
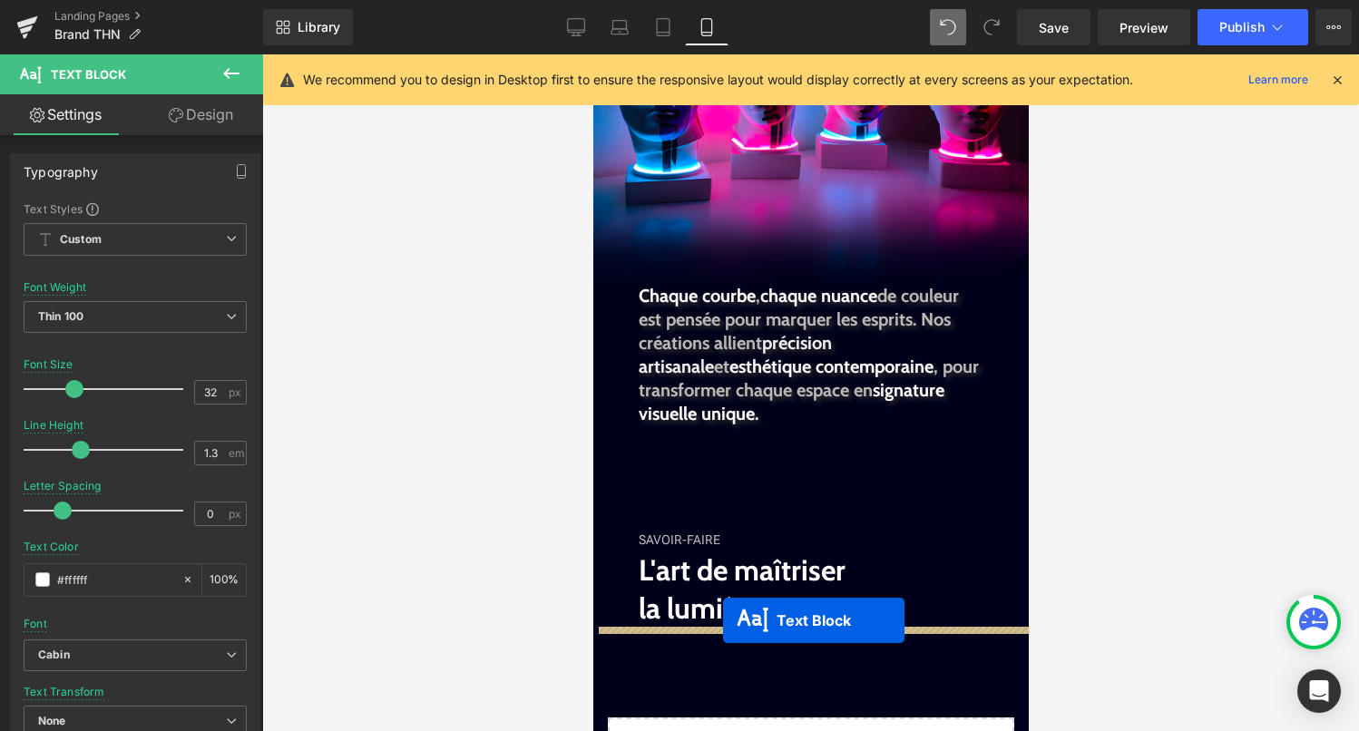
drag, startPoint x: 783, startPoint y: 479, endPoint x: 721, endPoint y: 626, distance: 159.4
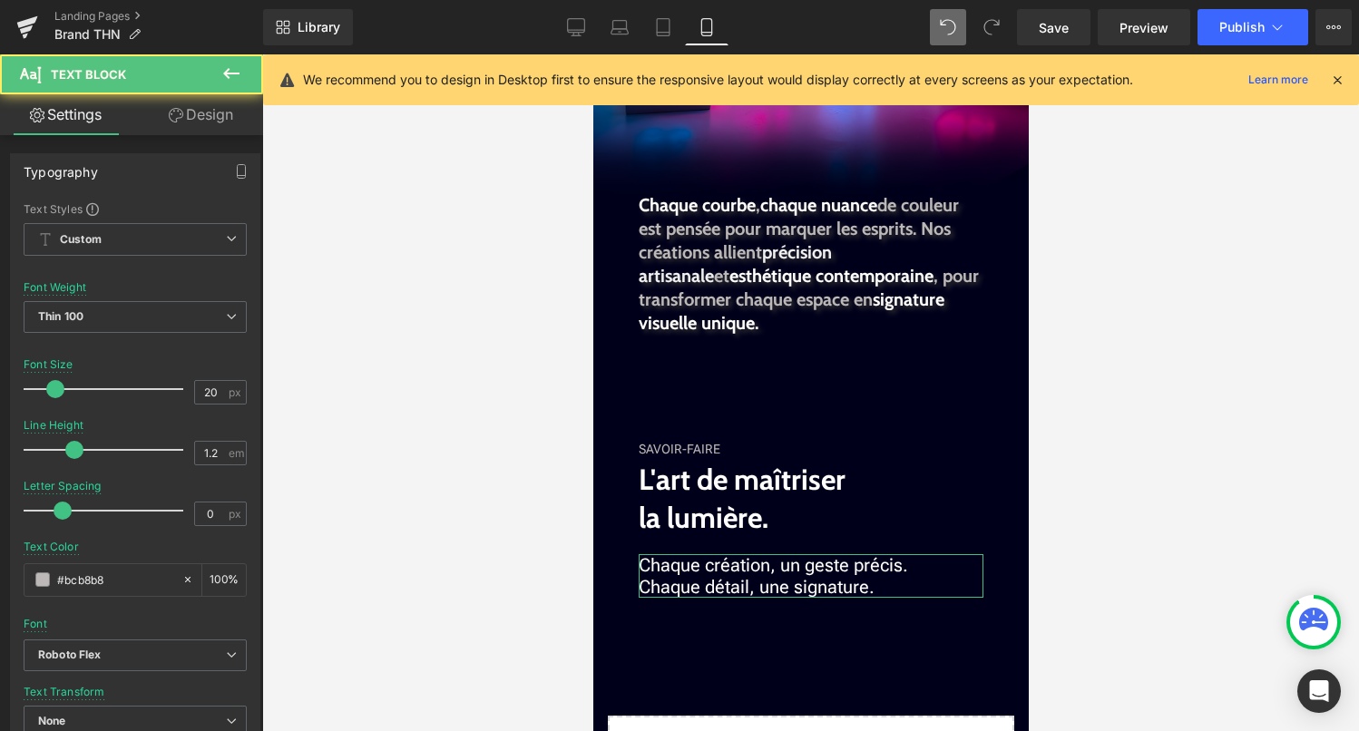
scroll to position [2601, 0]
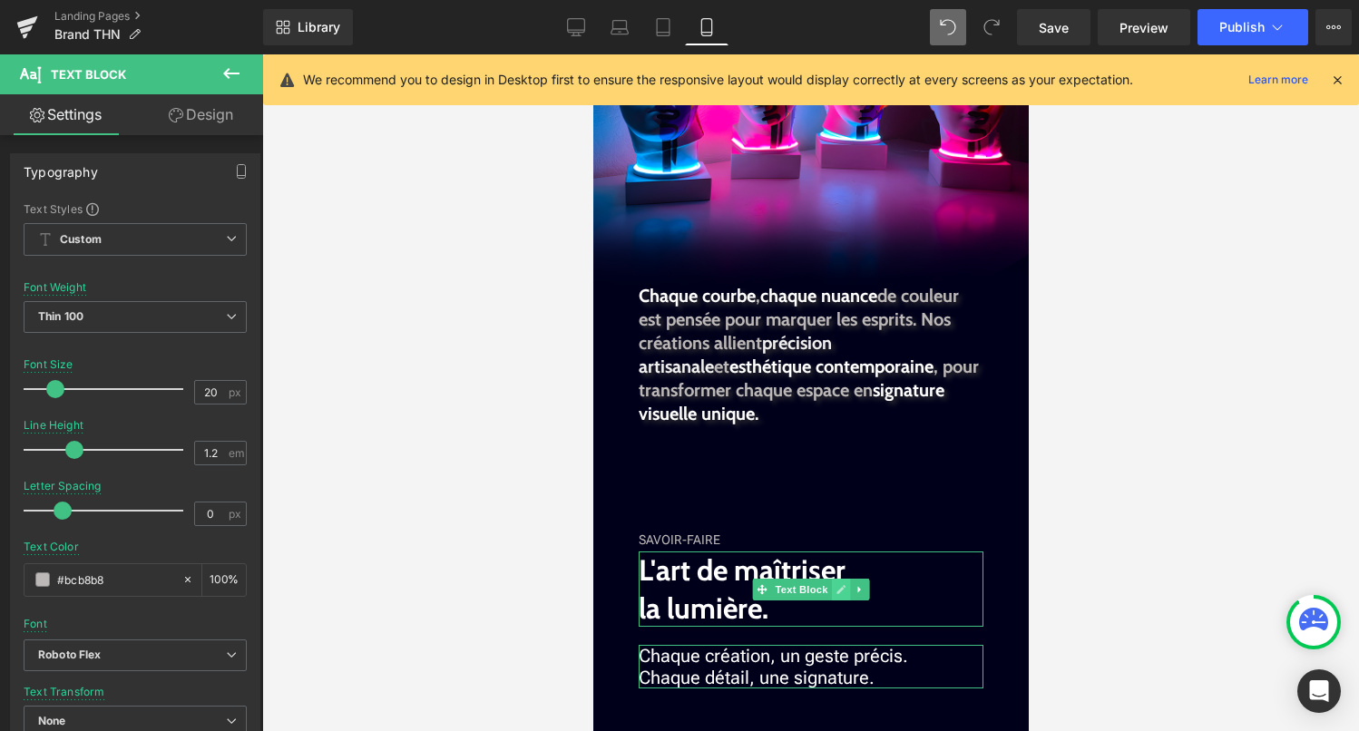
click at [836, 587] on icon at bounding box center [840, 589] width 10 height 11
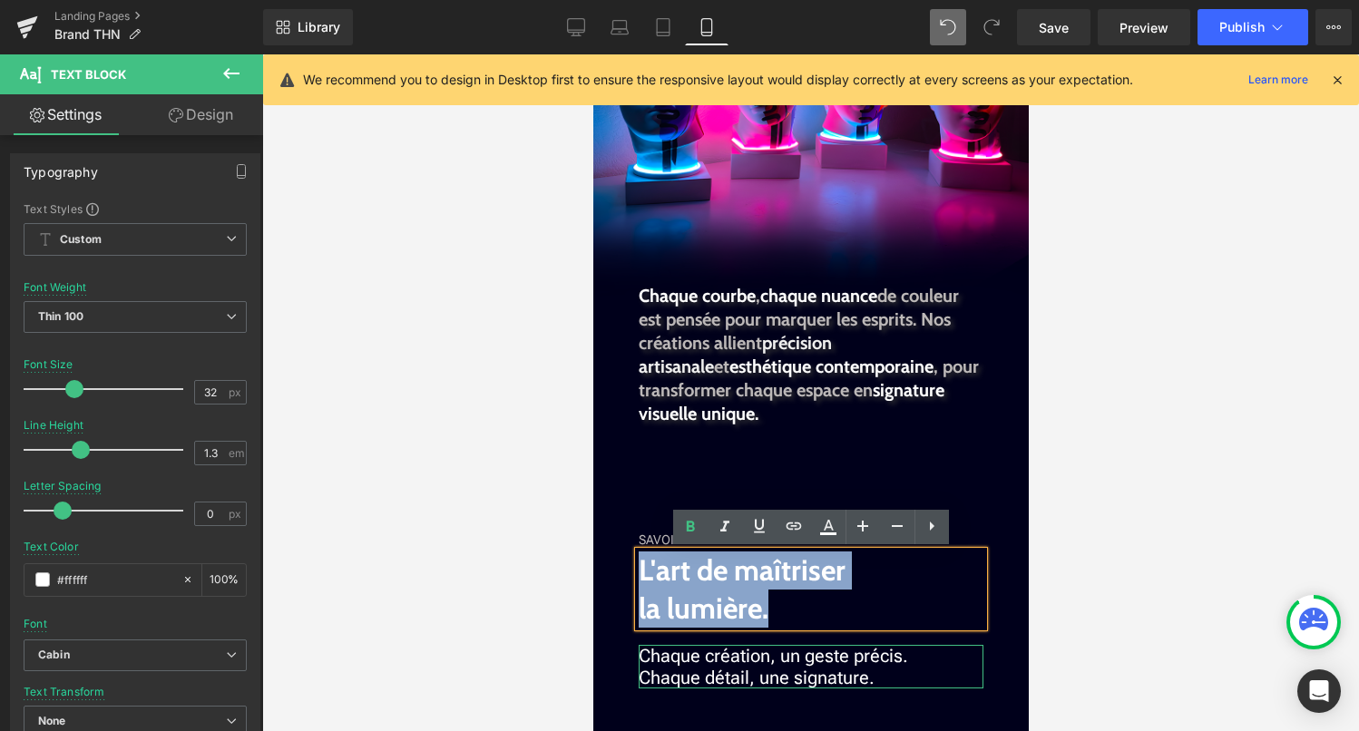
drag, startPoint x: 664, startPoint y: 574, endPoint x: 633, endPoint y: 567, distance: 31.7
click at [638, 567] on div "L'art de maîtriser la lumière." at bounding box center [810, 589] width 345 height 75
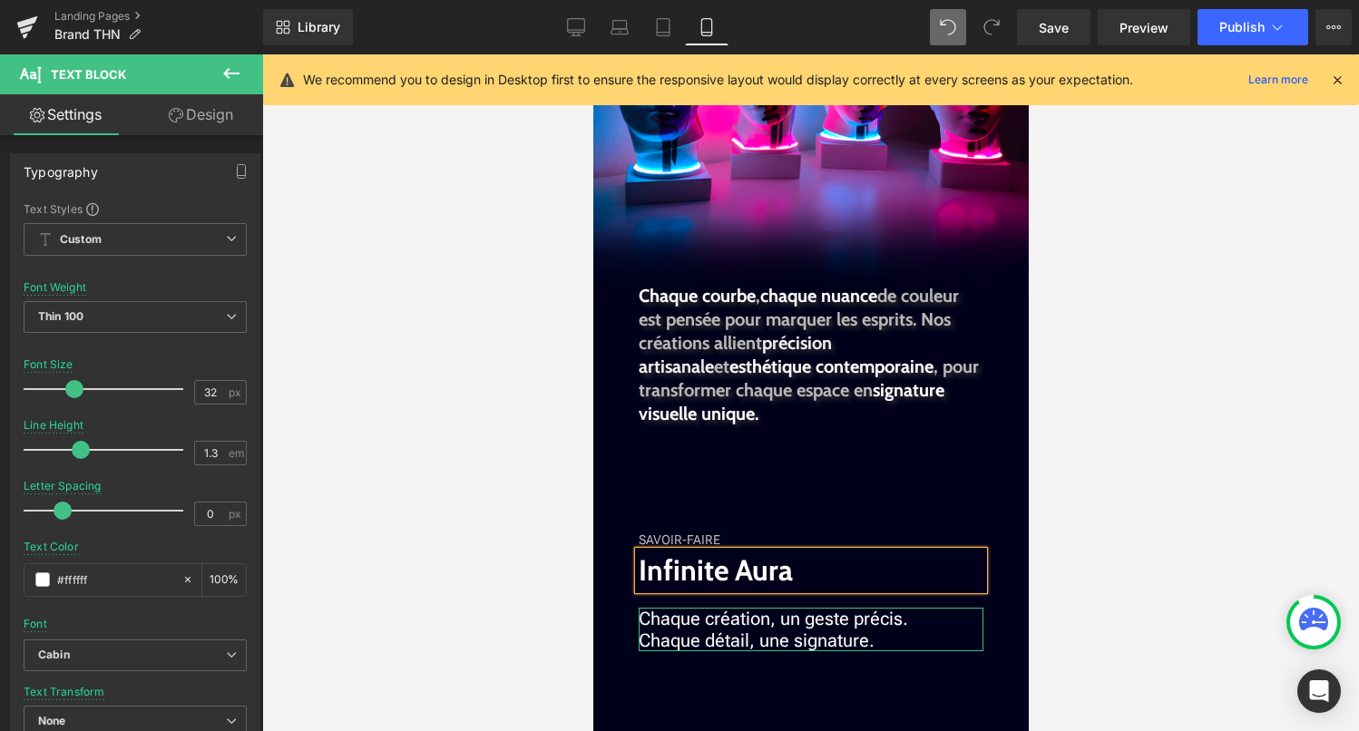
click at [1127, 448] on div at bounding box center [810, 392] width 1097 height 677
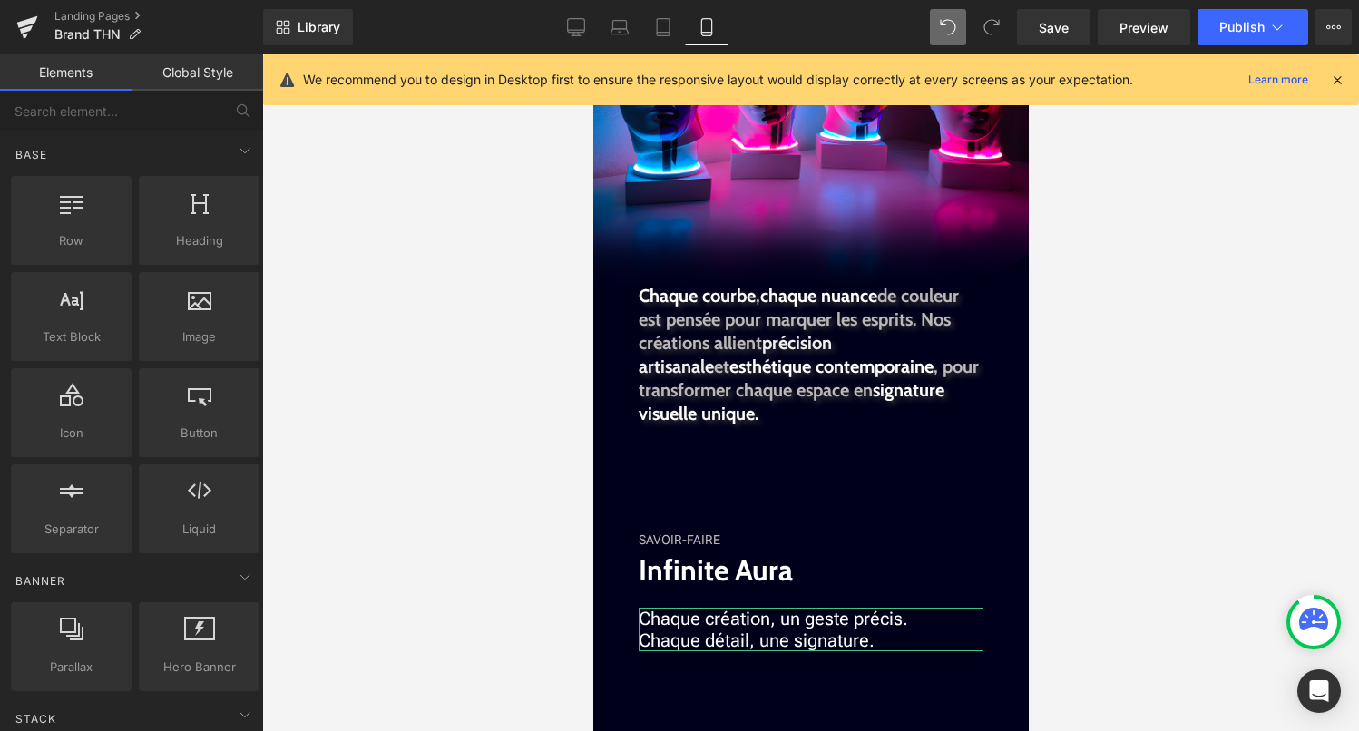
click at [879, 640] on p "Chaque création, un geste précis. Chaque détail, une signature." at bounding box center [810, 630] width 345 height 44
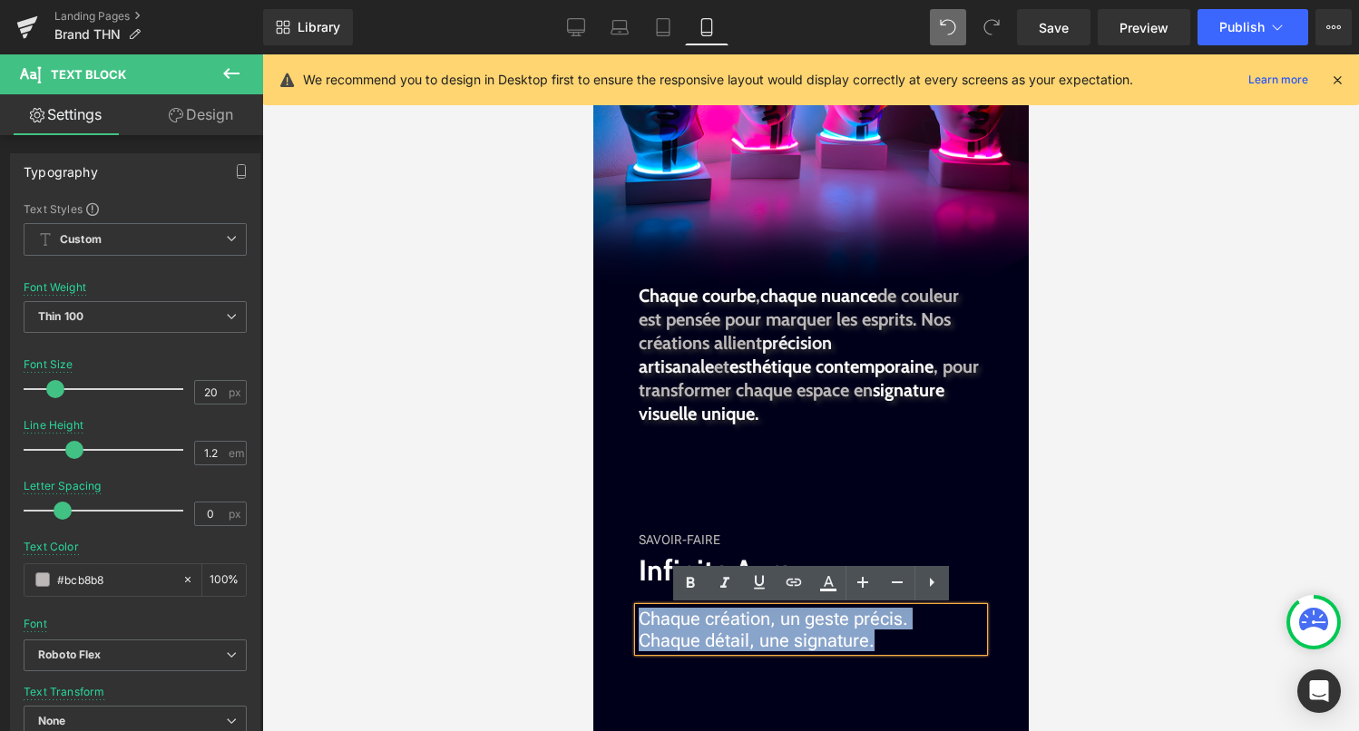
drag, startPoint x: 879, startPoint y: 640, endPoint x: 621, endPoint y: 620, distance: 258.4
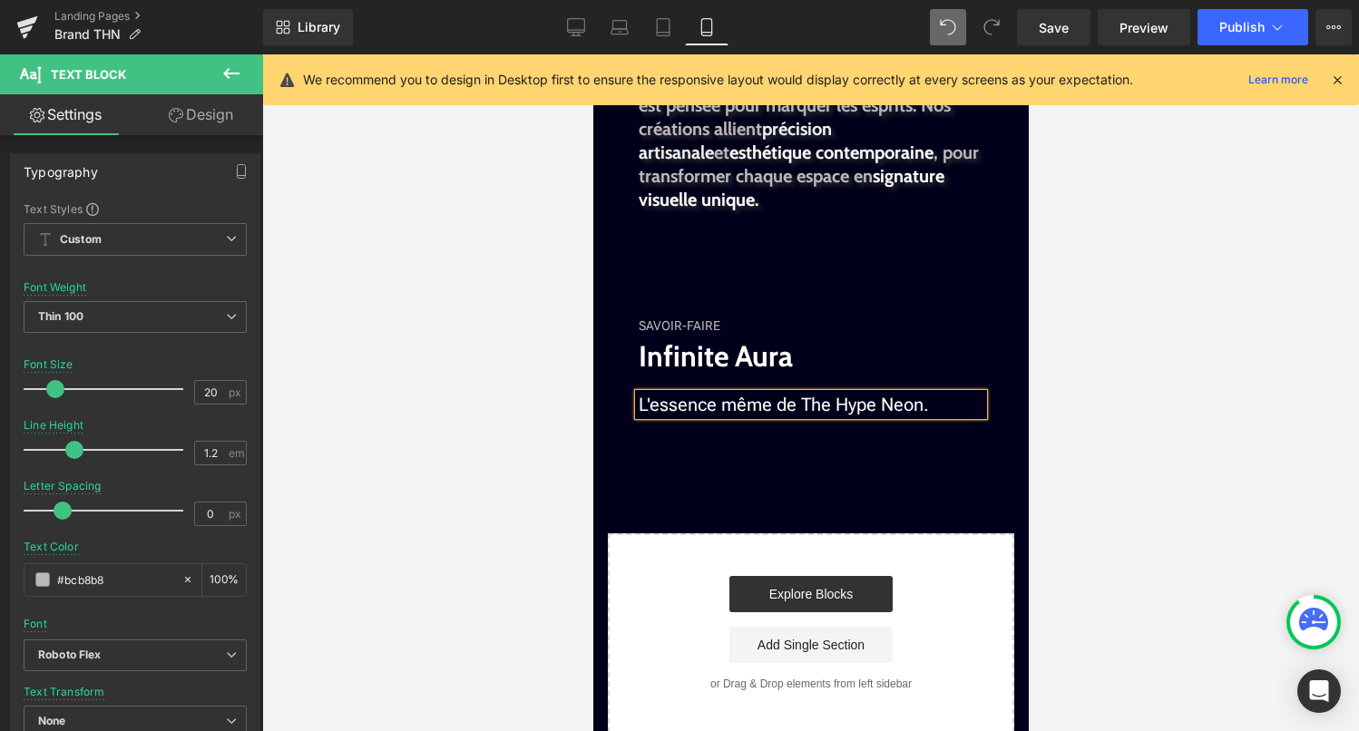
scroll to position [2817, 0]
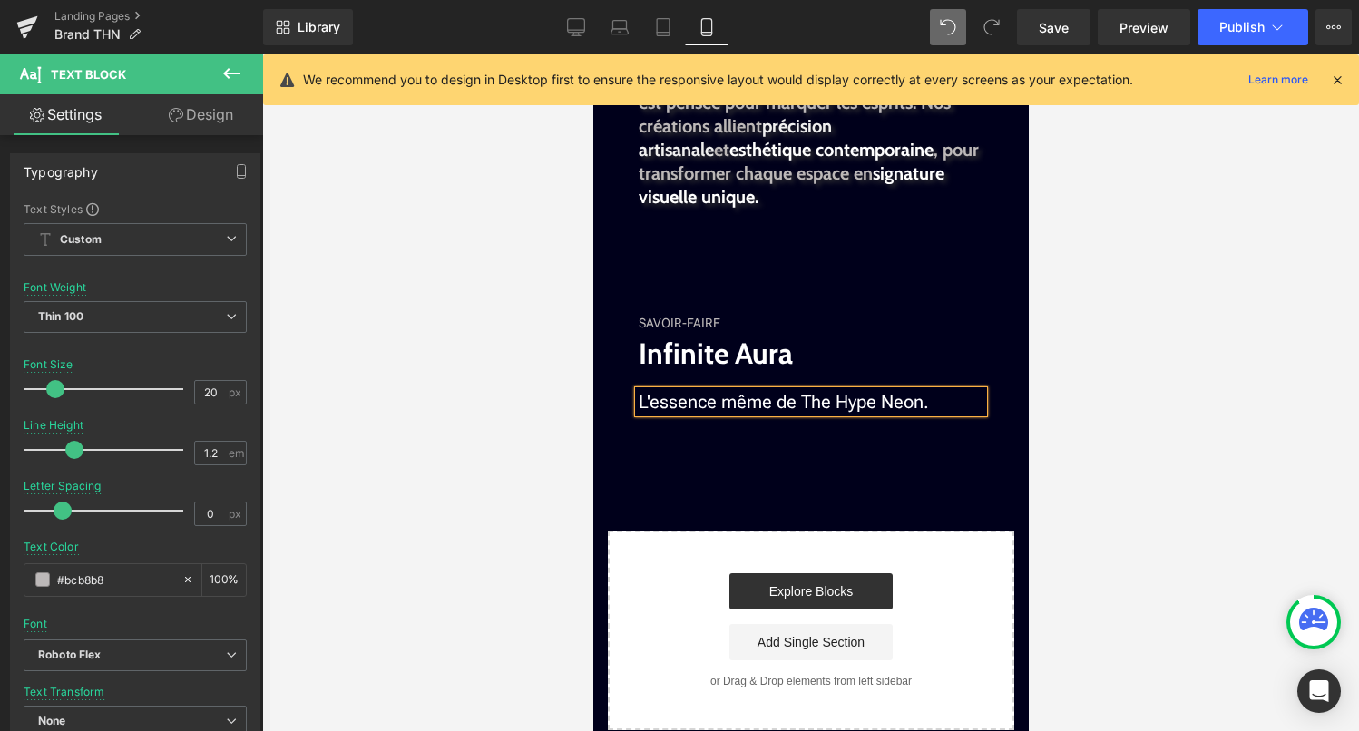
click at [679, 324] on div "SAVOIR-FAIRE" at bounding box center [810, 324] width 345 height 22
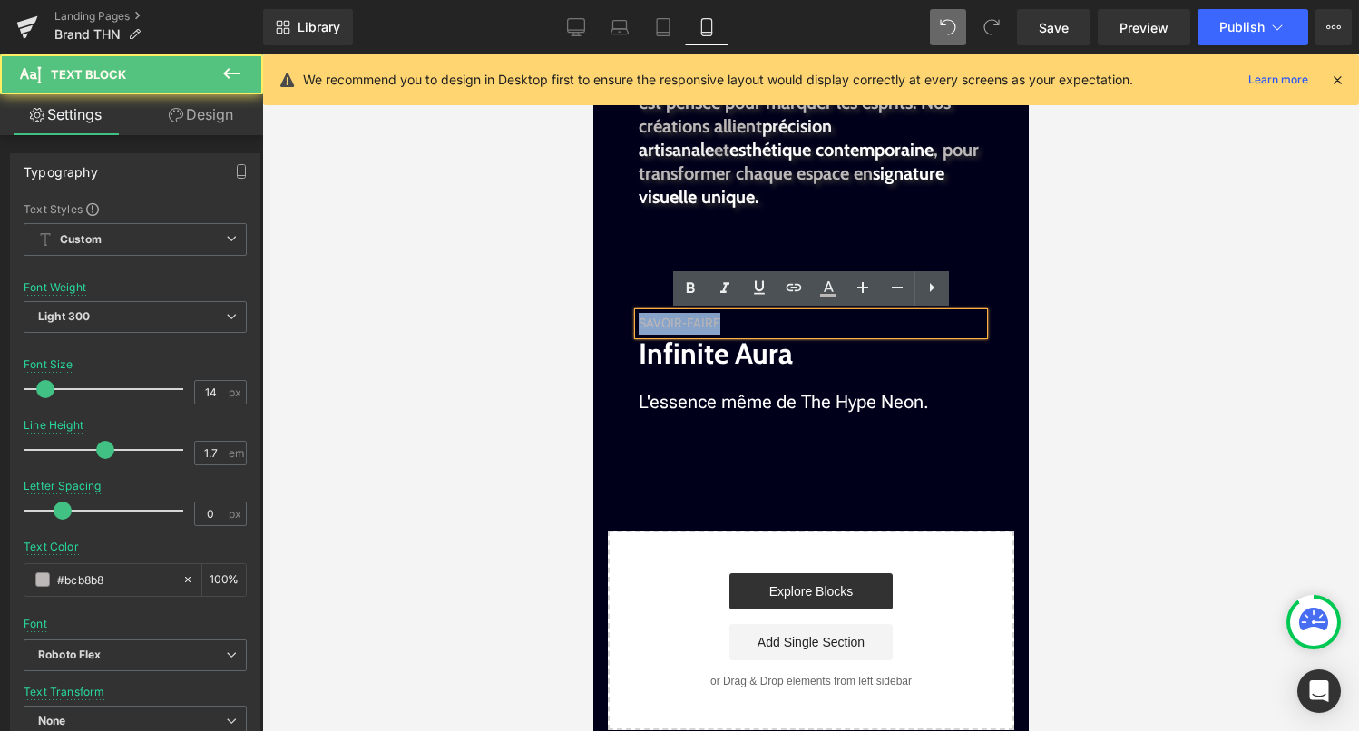
drag, startPoint x: 794, startPoint y: 323, endPoint x: 603, endPoint y: 325, distance: 190.5
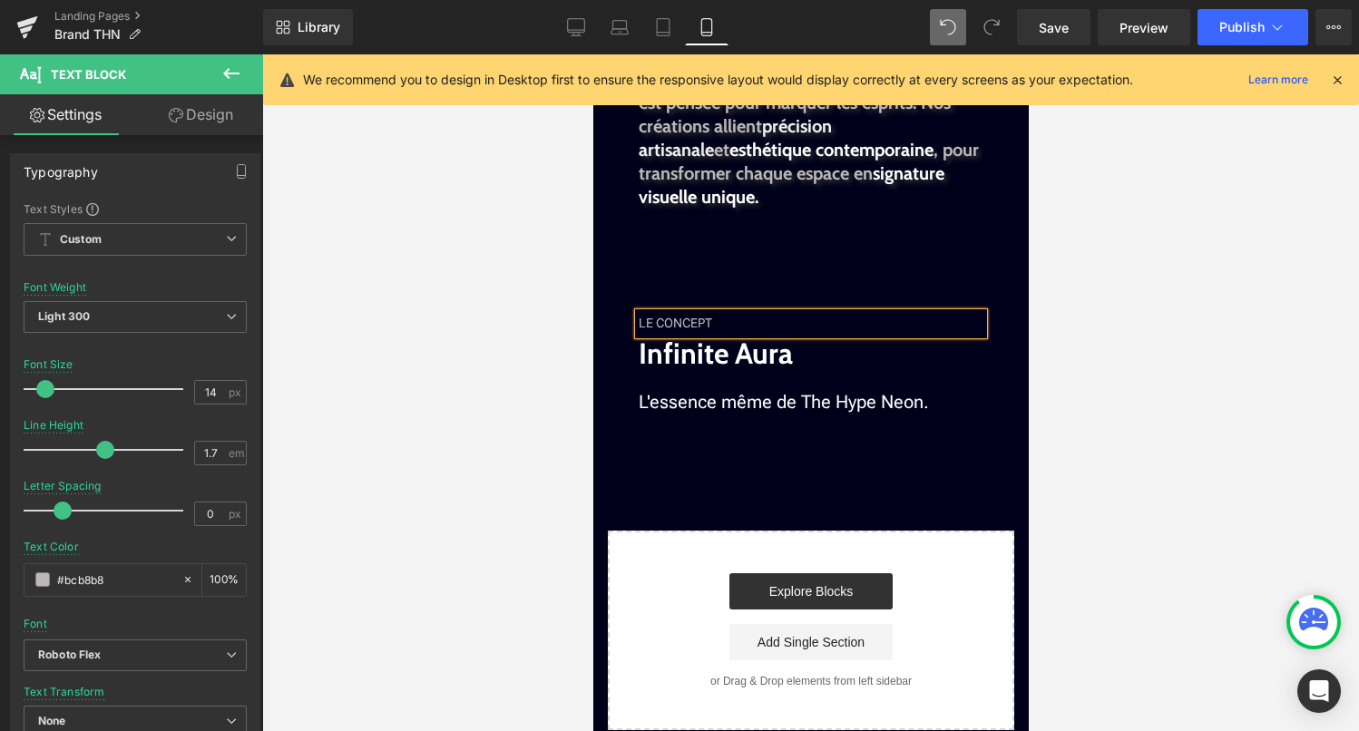
click at [1178, 422] on div at bounding box center [810, 392] width 1097 height 677
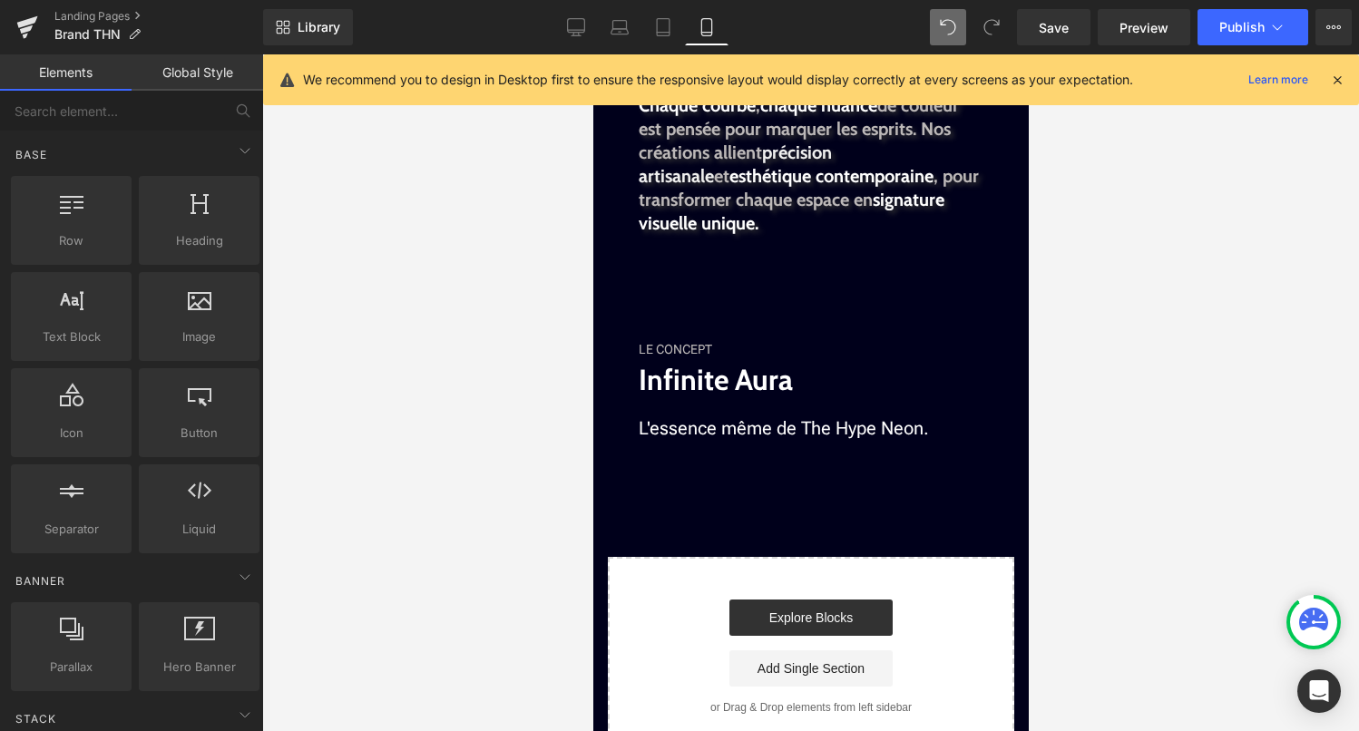
scroll to position [2967, 0]
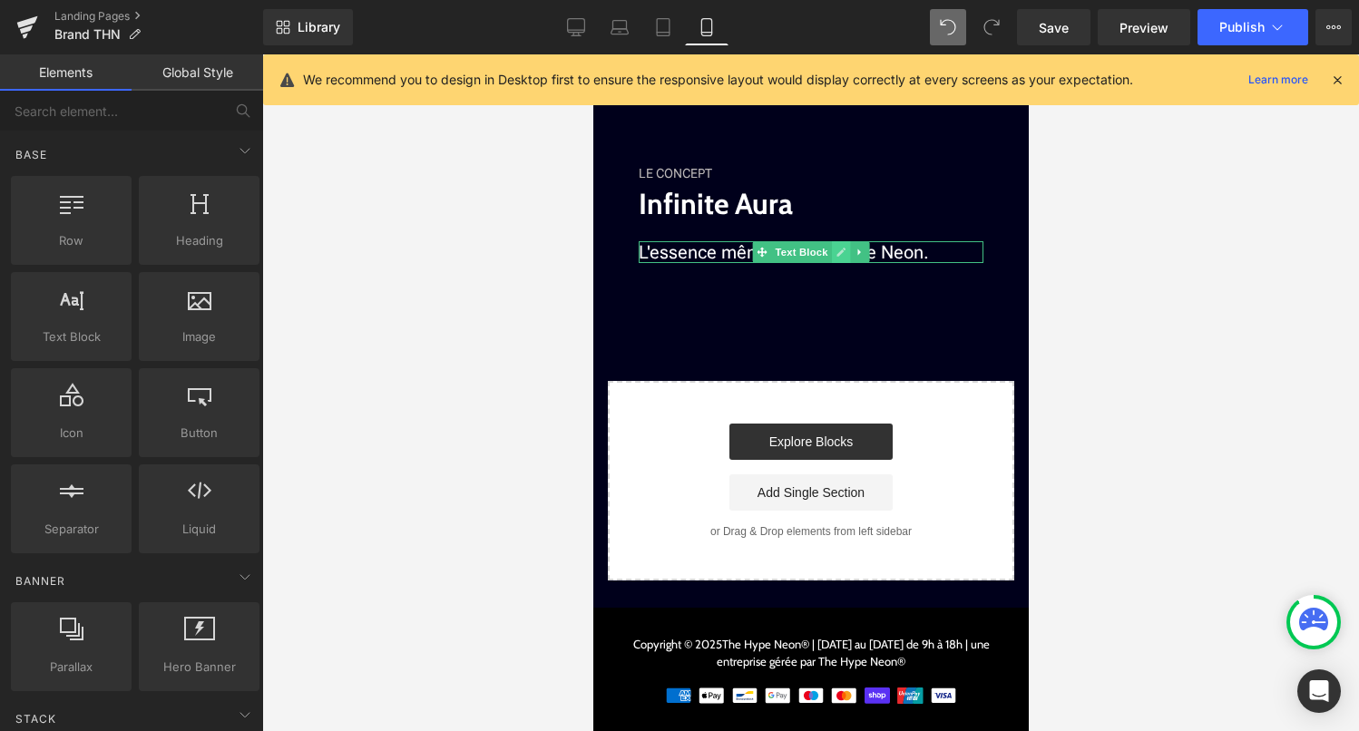
click at [835, 255] on icon at bounding box center [840, 252] width 10 height 11
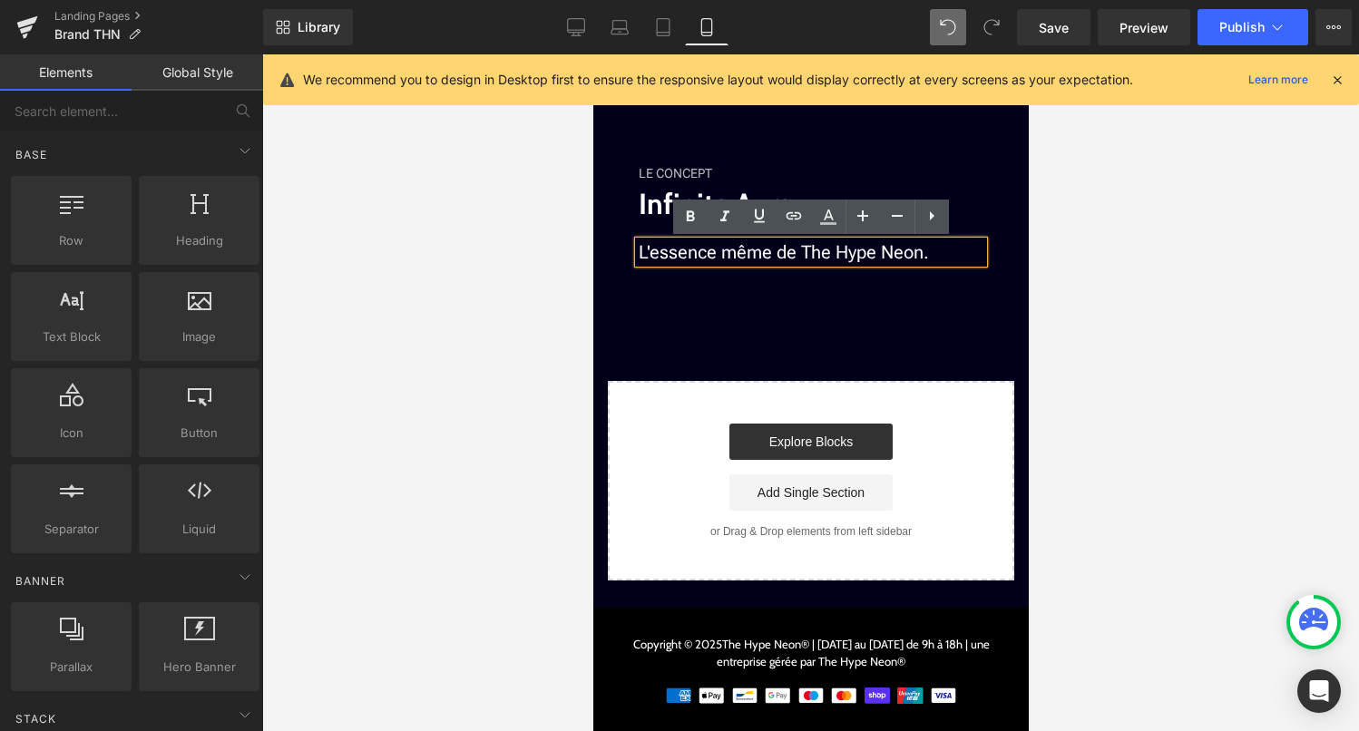
click at [927, 252] on p "L'essence même de The Hype Neon." at bounding box center [810, 252] width 345 height 22
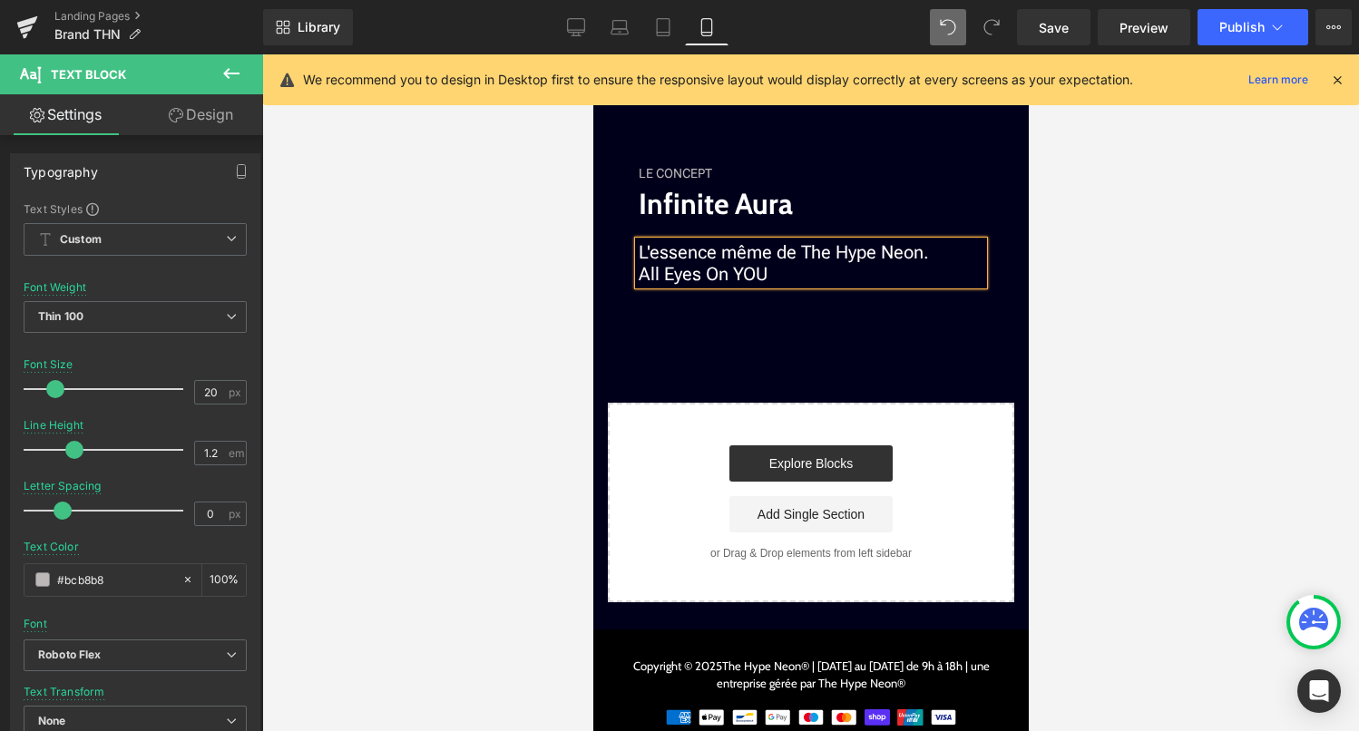
click at [1116, 278] on div at bounding box center [810, 392] width 1097 height 677
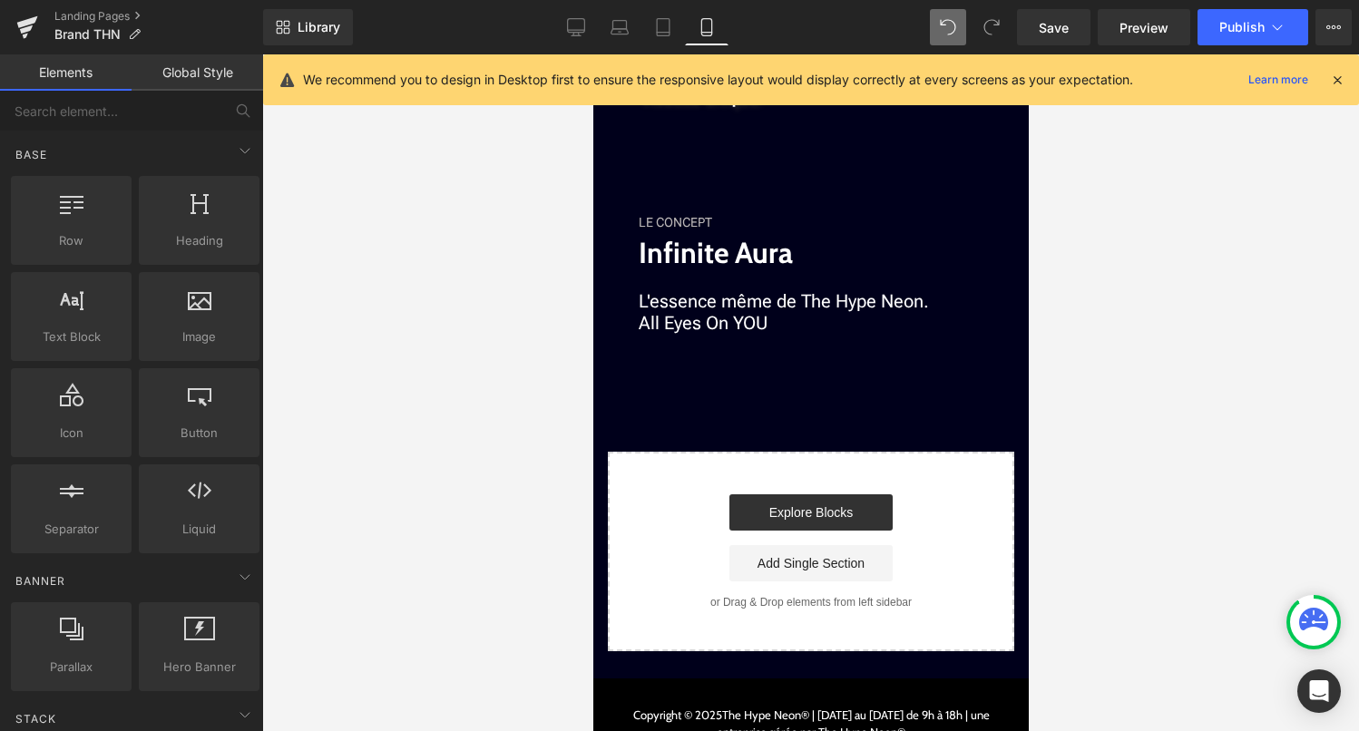
scroll to position [2917, 0]
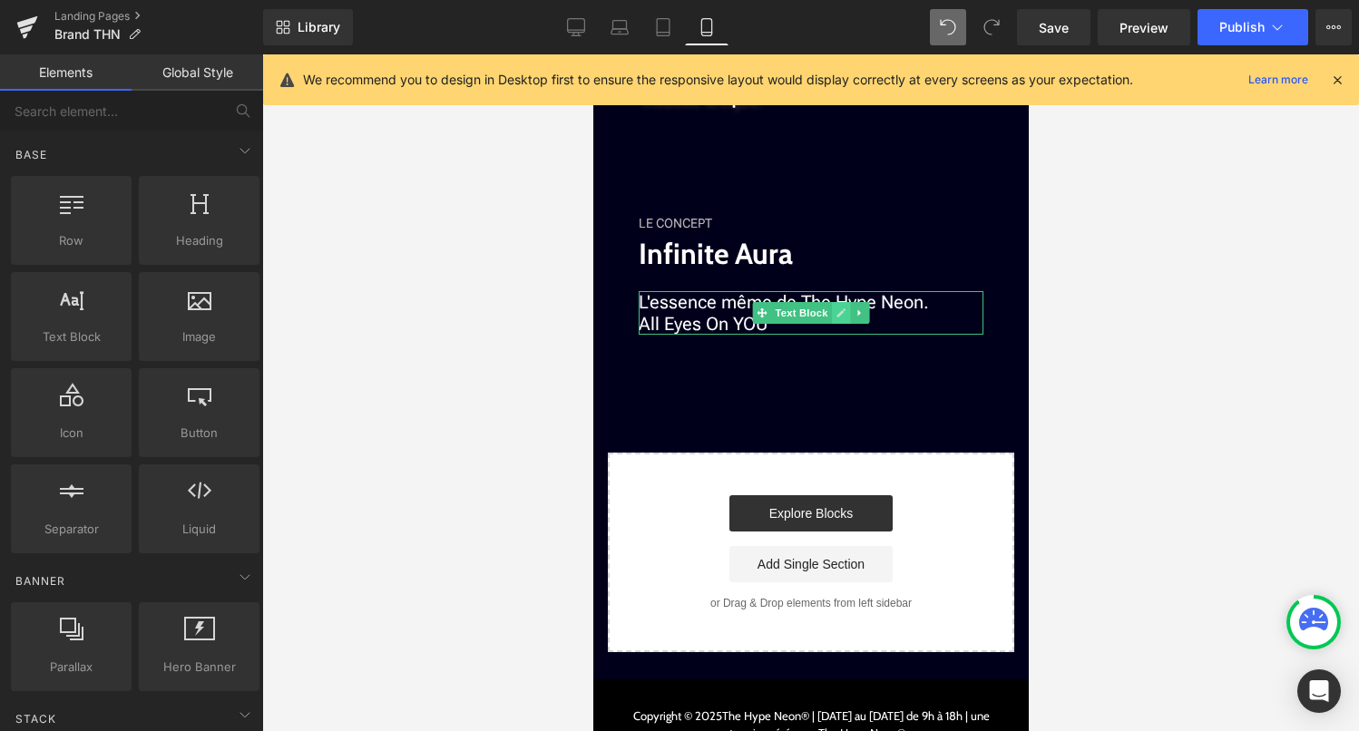
click at [837, 317] on icon at bounding box center [839, 312] width 9 height 9
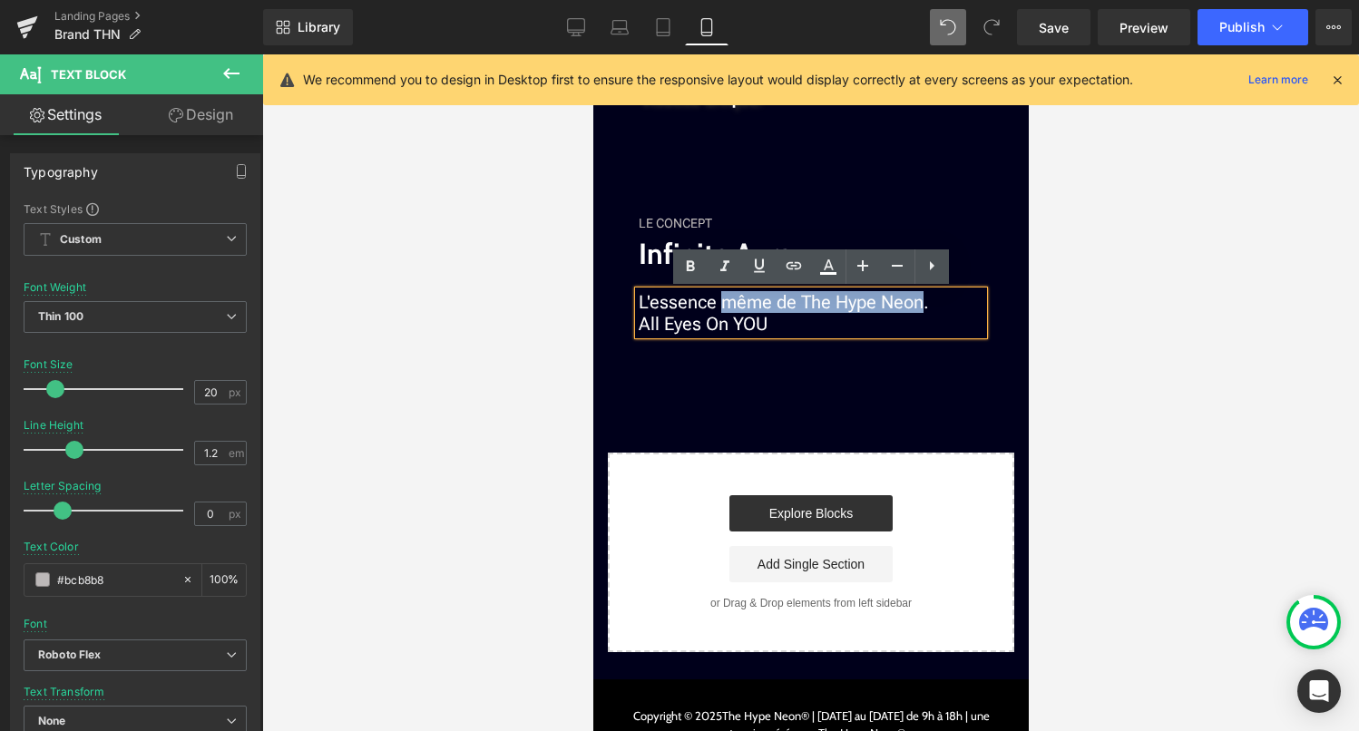
drag, startPoint x: 714, startPoint y: 304, endPoint x: 912, endPoint y: 306, distance: 197.8
click at [912, 306] on font "L'essence même de The Hype Neon. All Eyes On YOU" at bounding box center [783, 313] width 290 height 44
click at [901, 304] on font "L'essence même de The Hype Neon. All Eyes On YOU" at bounding box center [783, 313] width 290 height 44
drag, startPoint x: 794, startPoint y: 307, endPoint x: 909, endPoint y: 305, distance: 115.2
click at [909, 305] on font "L'essence même de The Hype Neon. All Eyes On YOU" at bounding box center [783, 313] width 290 height 44
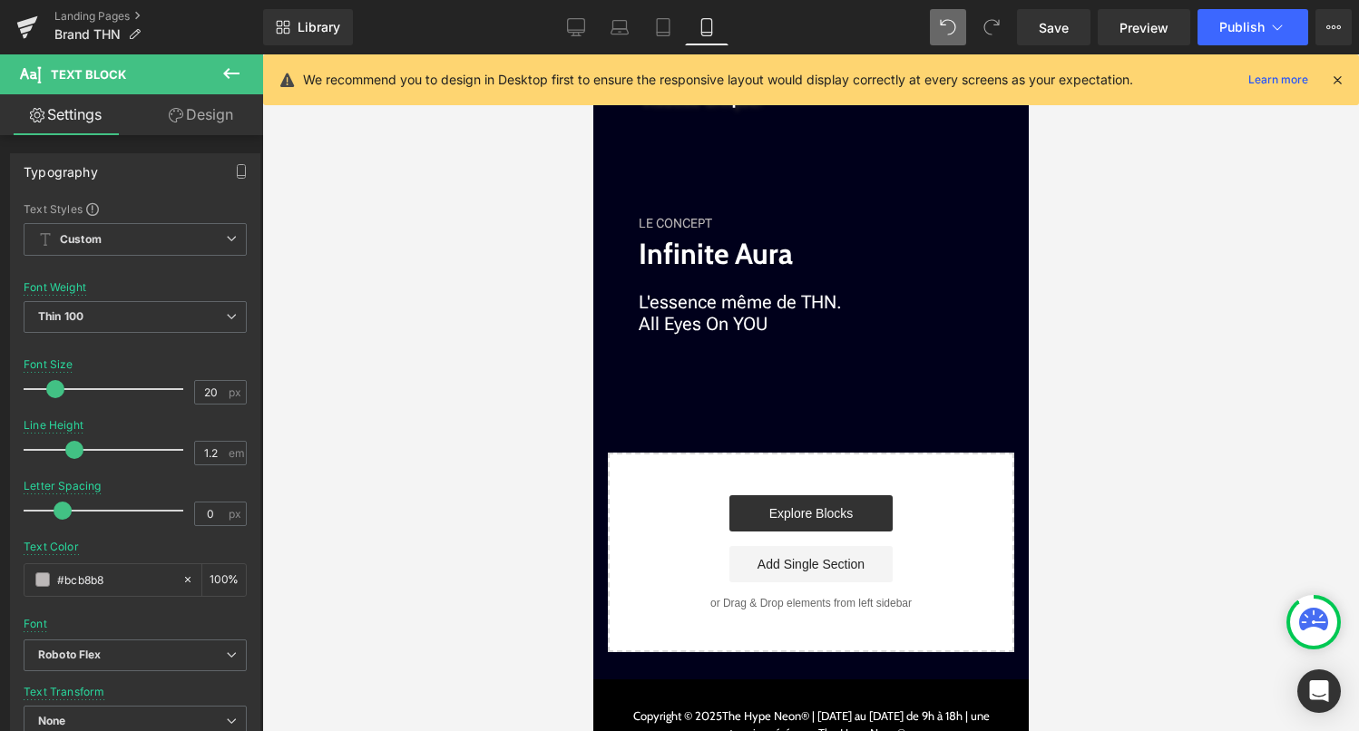
click at [1131, 317] on div at bounding box center [810, 392] width 1097 height 677
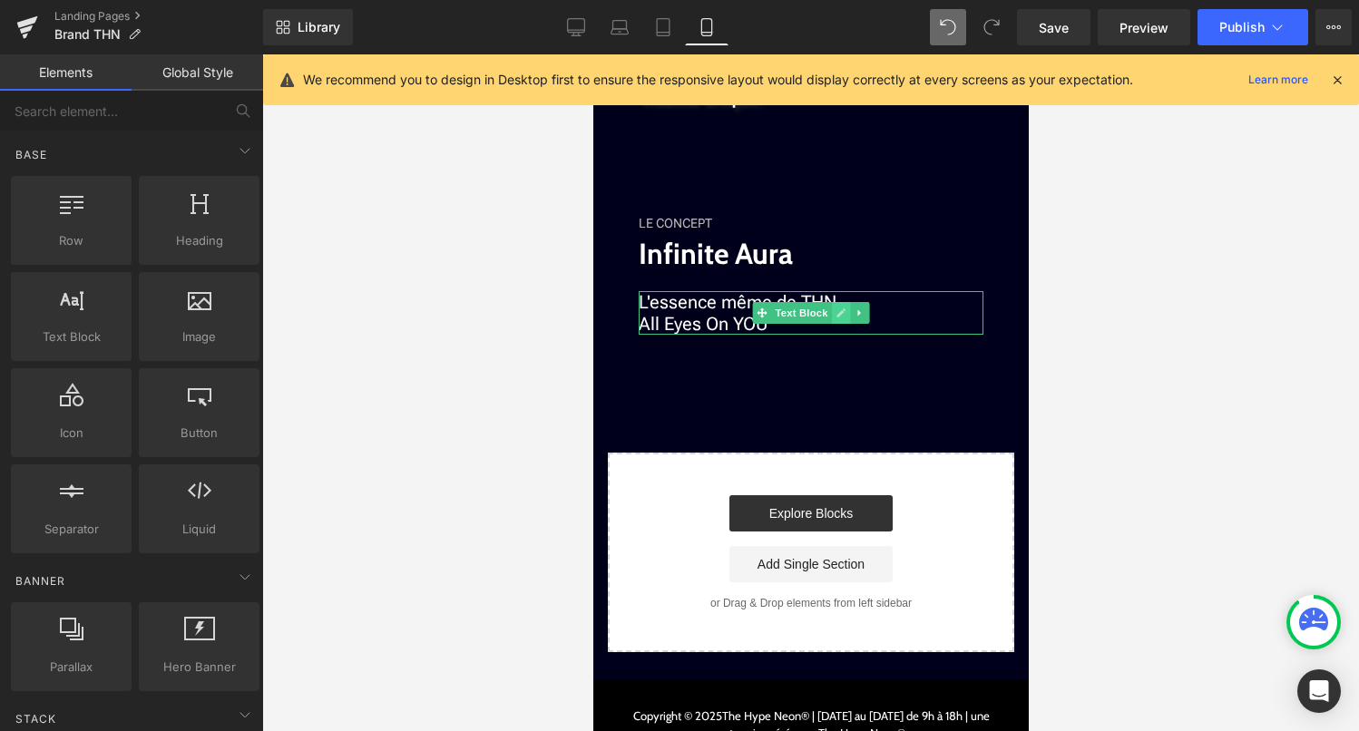
click at [836, 308] on icon at bounding box center [840, 313] width 10 height 11
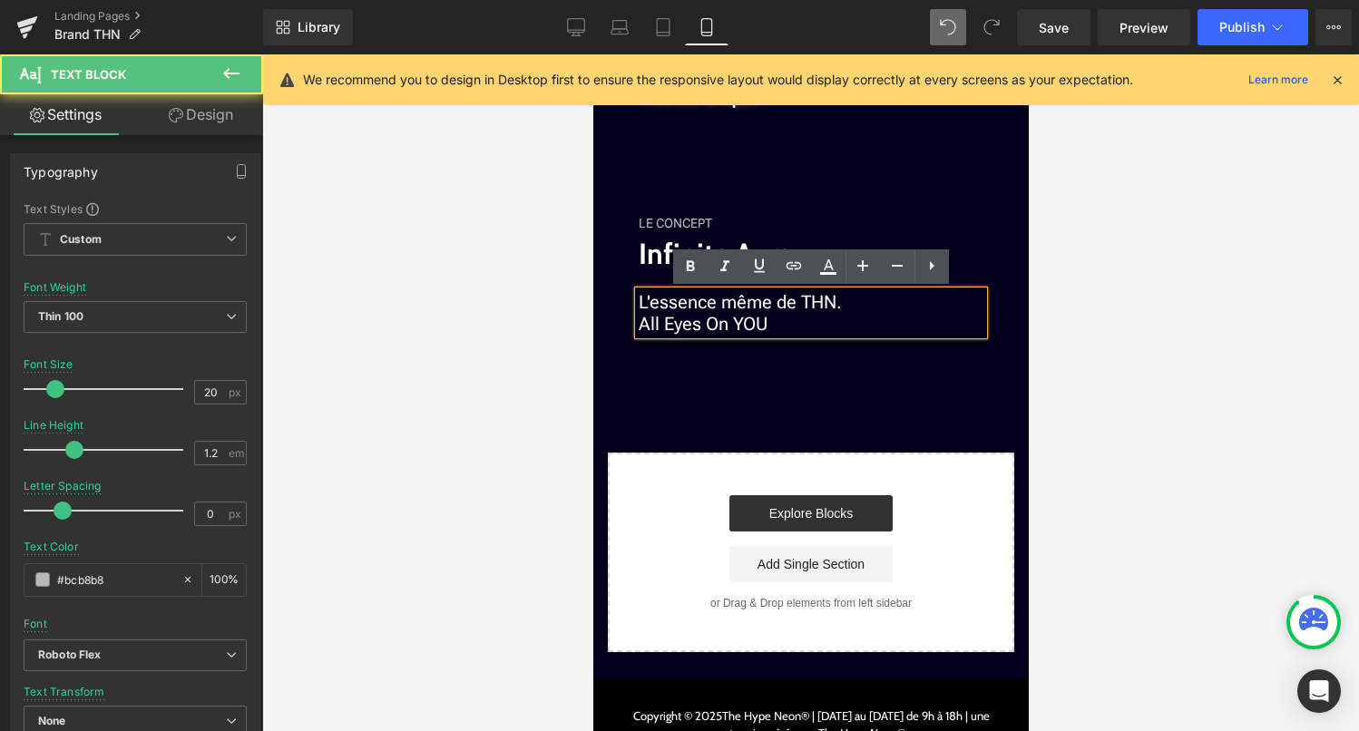
drag, startPoint x: 845, startPoint y: 307, endPoint x: 627, endPoint y: 303, distance: 218.6
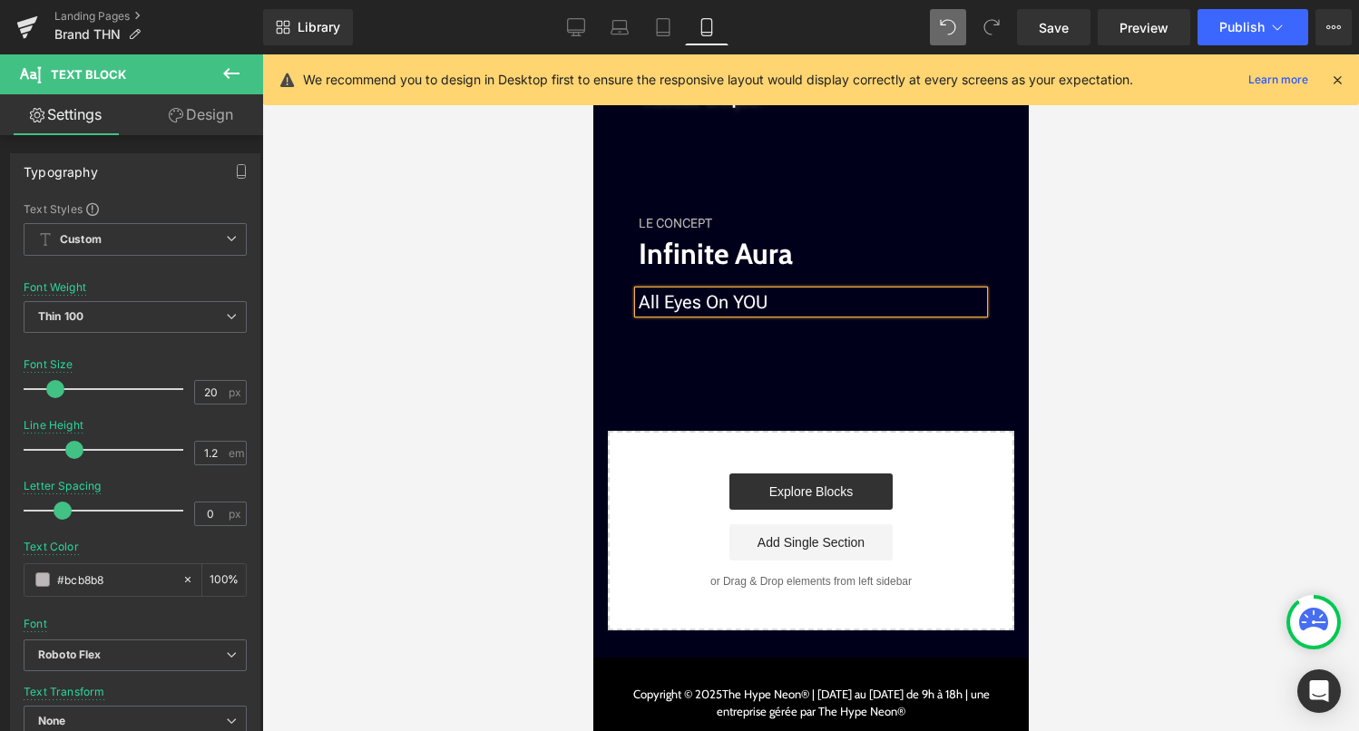
click at [781, 304] on p "All Eyes On YOU" at bounding box center [810, 302] width 345 height 22
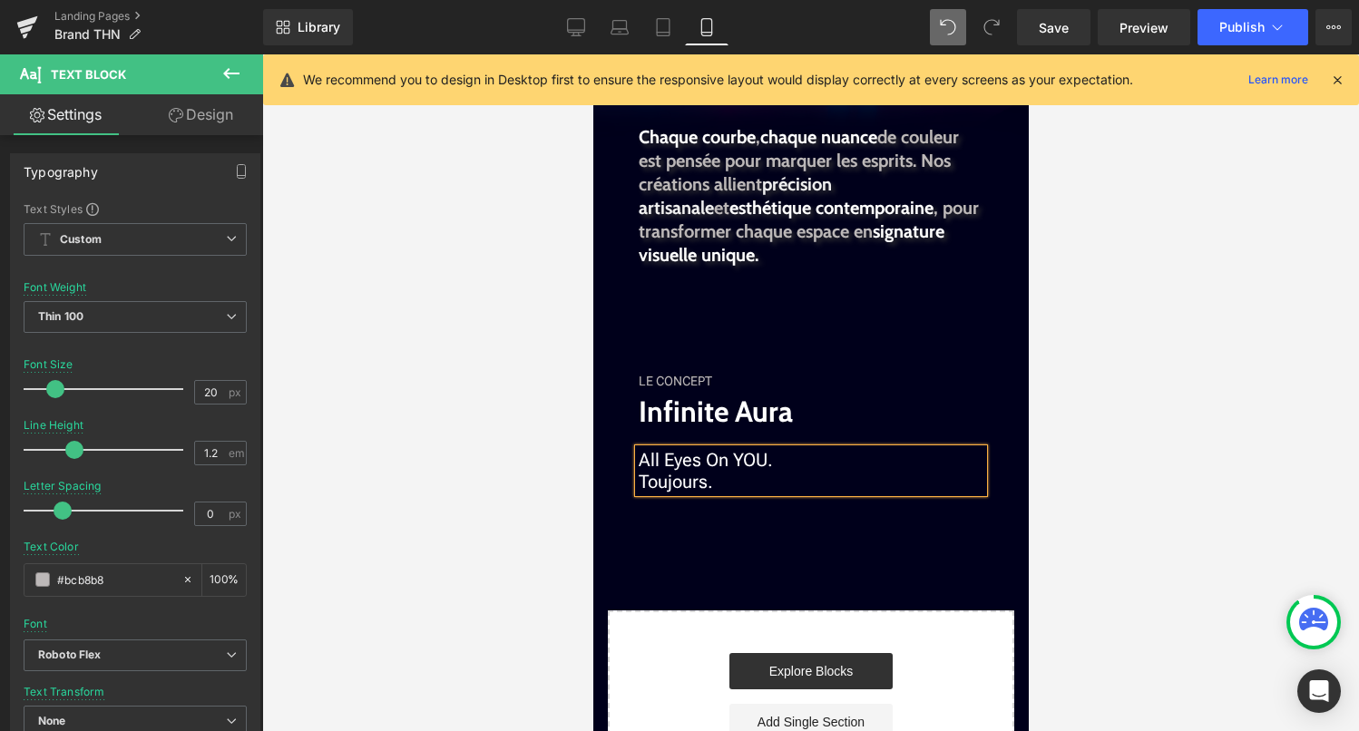
scroll to position [2989, 0]
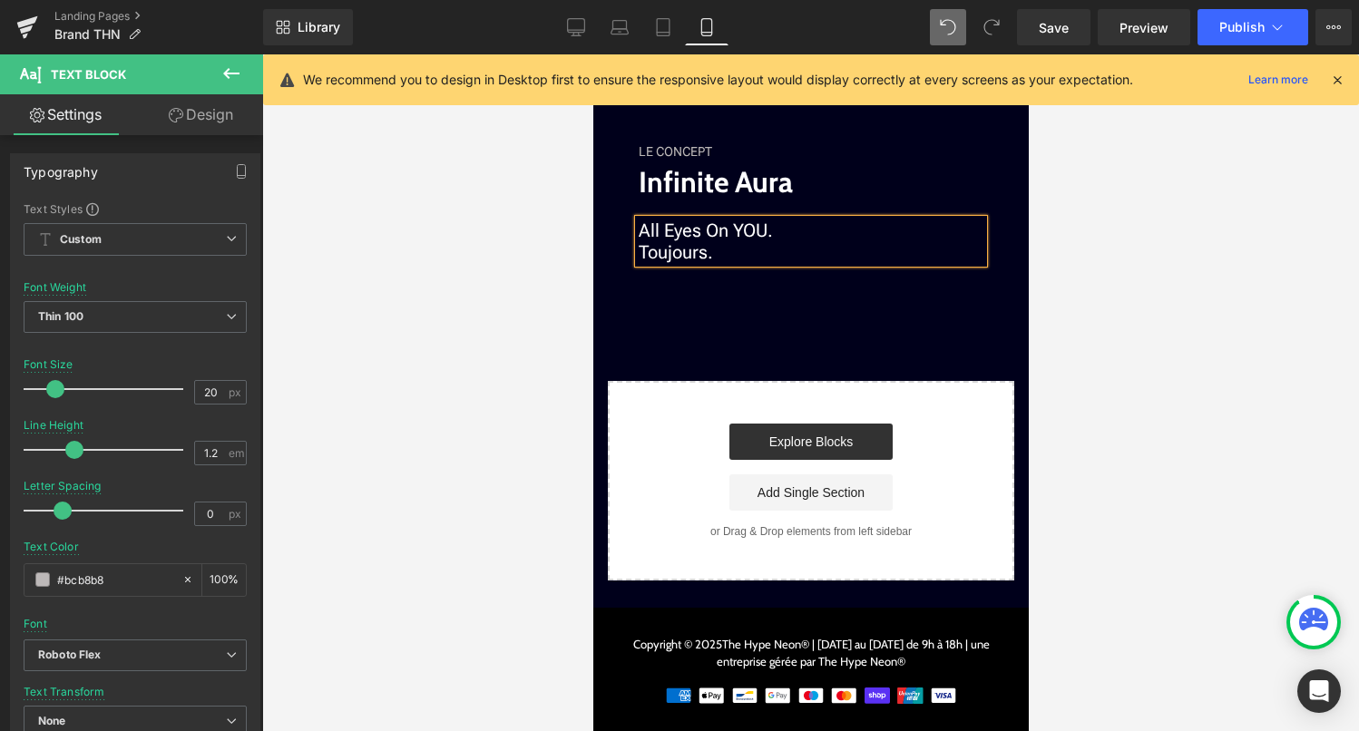
click at [1117, 249] on div at bounding box center [810, 392] width 1097 height 677
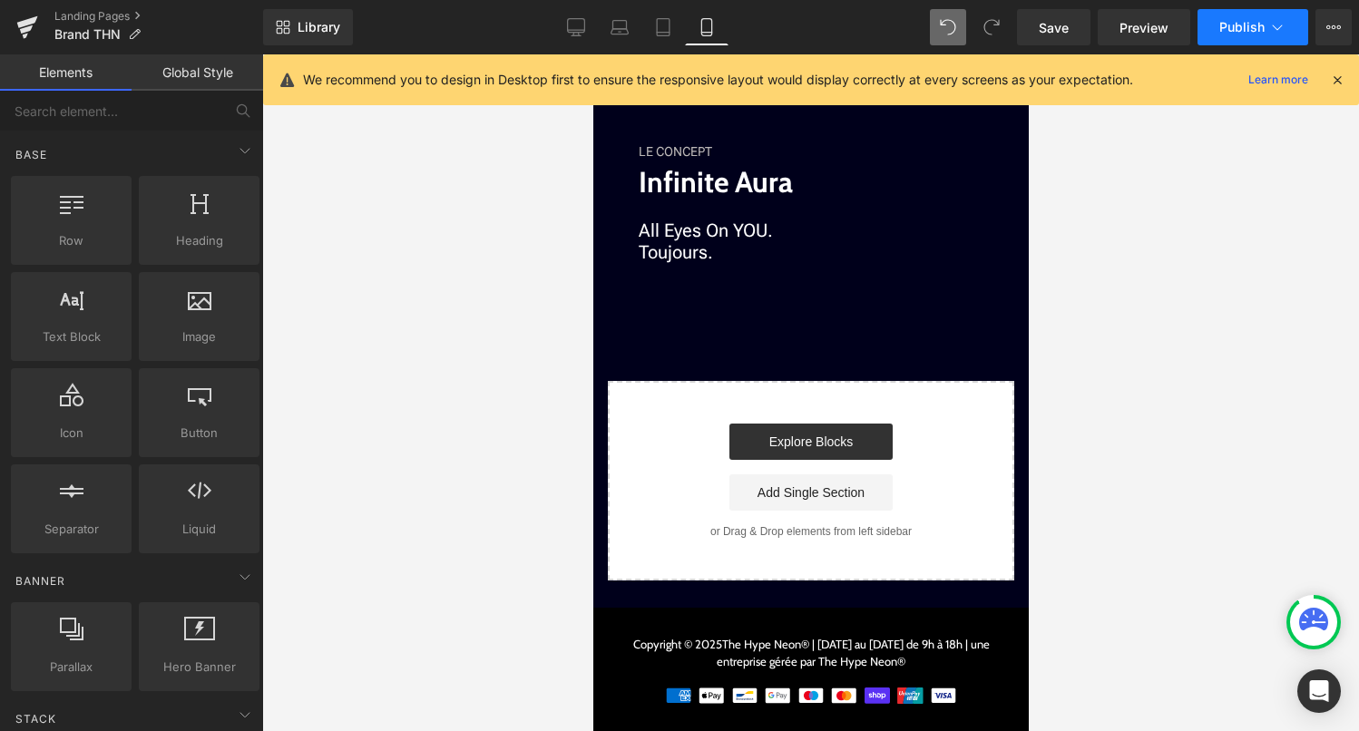
click at [1248, 23] on span "Publish" at bounding box center [1241, 27] width 45 height 15
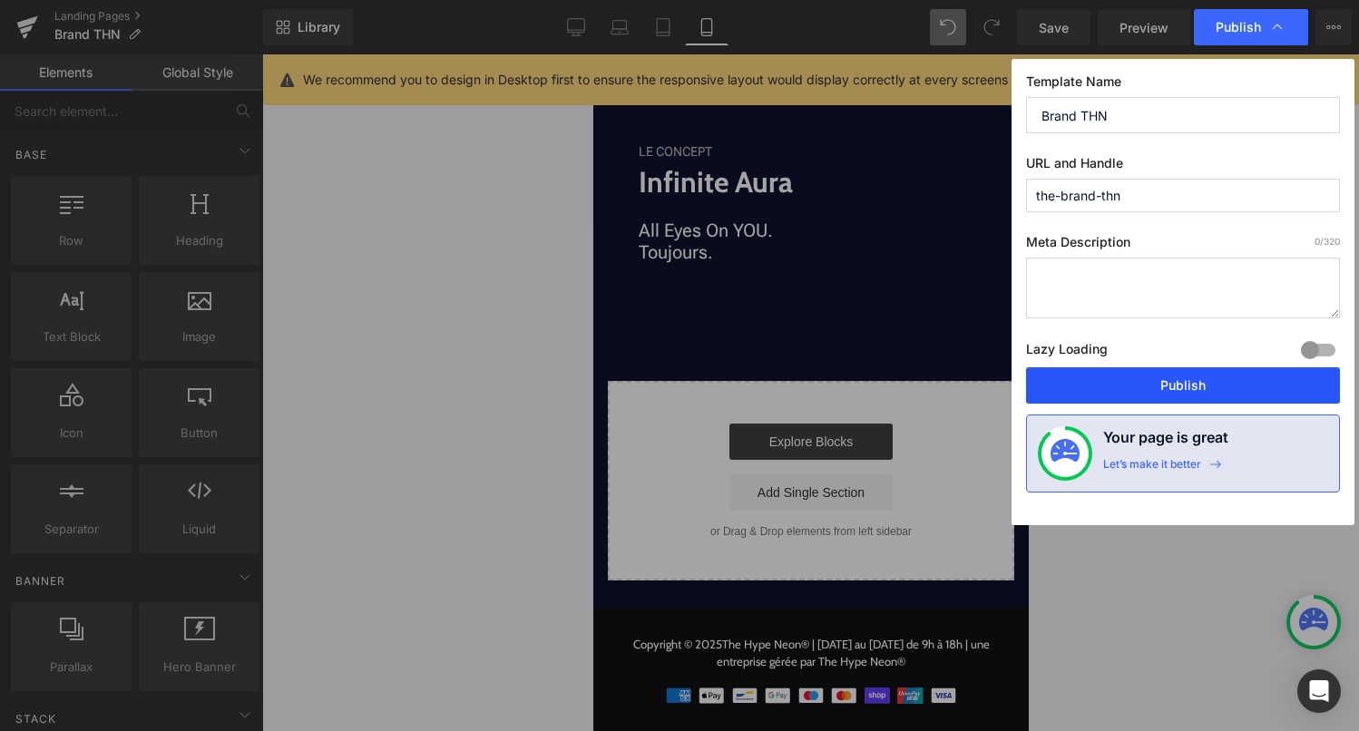
click at [1089, 373] on button "Publish" at bounding box center [1183, 385] width 314 height 36
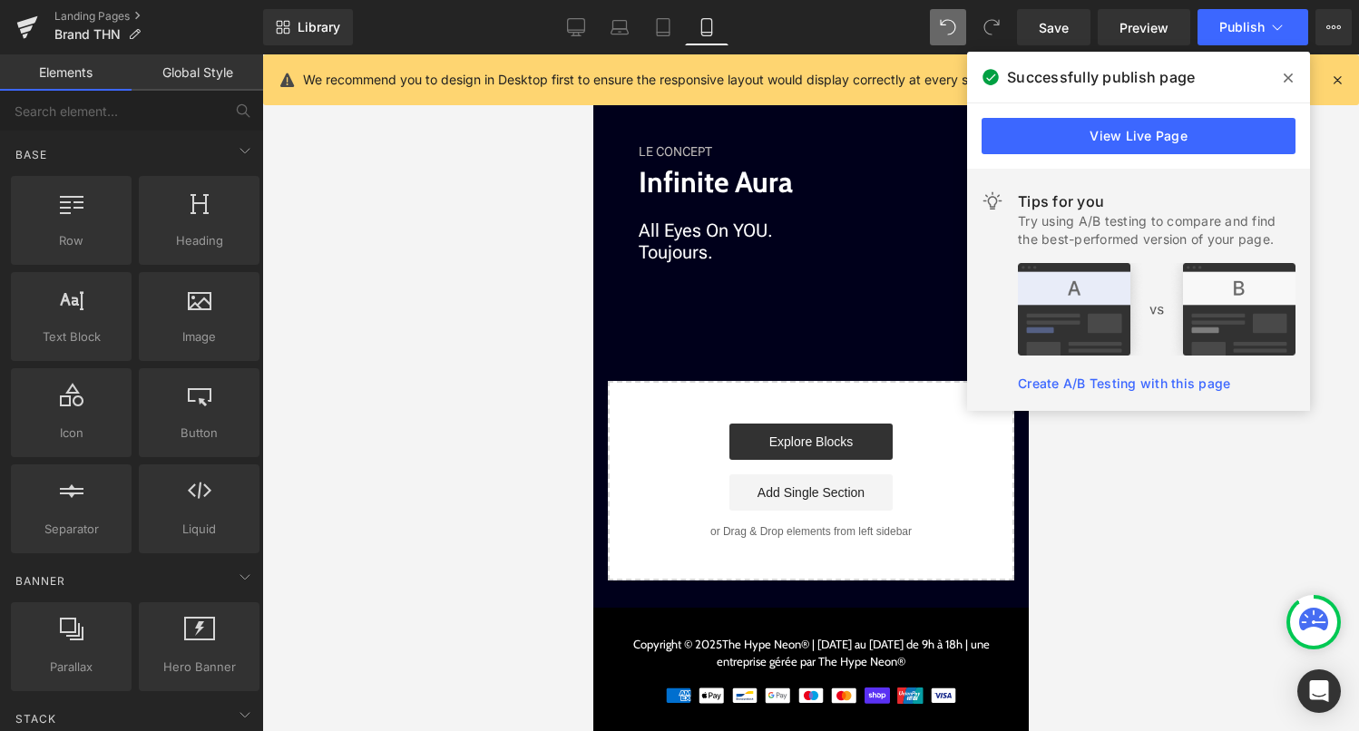
click at [1283, 73] on span at bounding box center [1288, 77] width 29 height 29
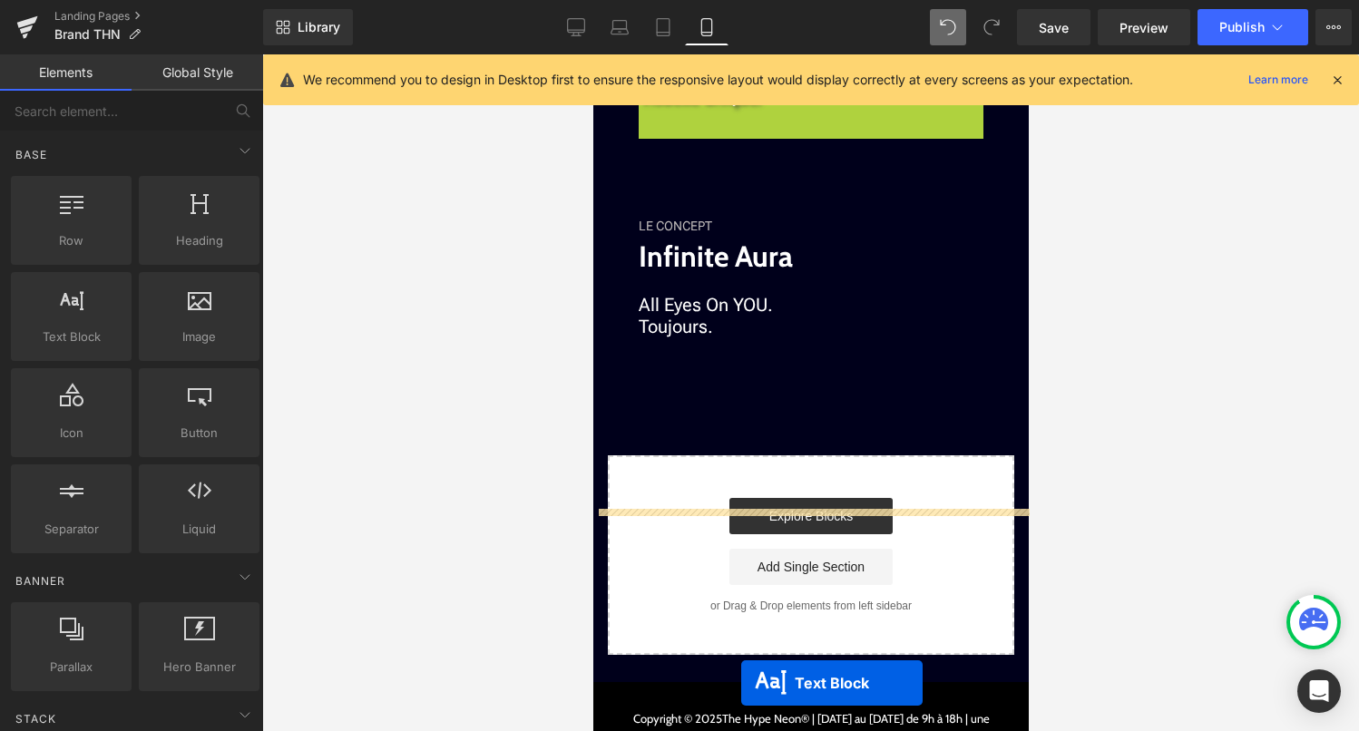
scroll to position [2993, 0]
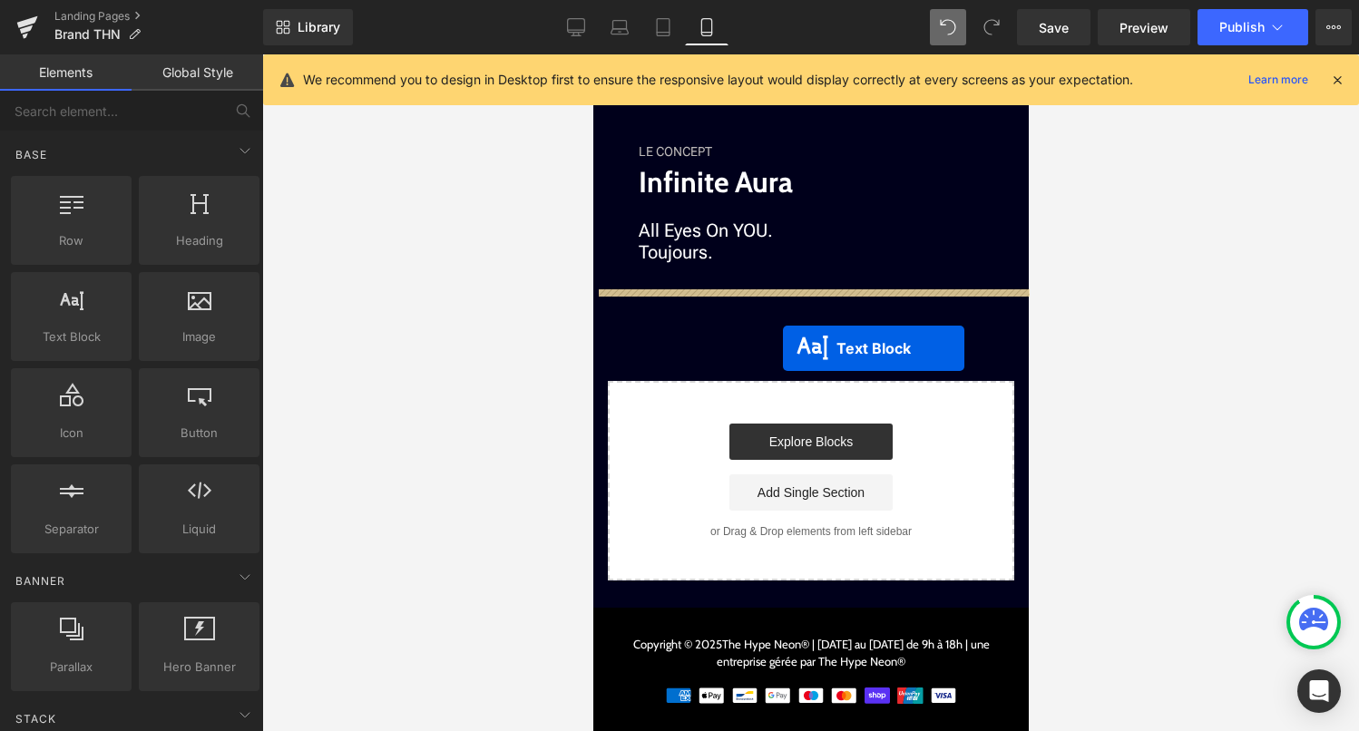
drag, startPoint x: 790, startPoint y: 403, endPoint x: 783, endPoint y: 347, distance: 56.7
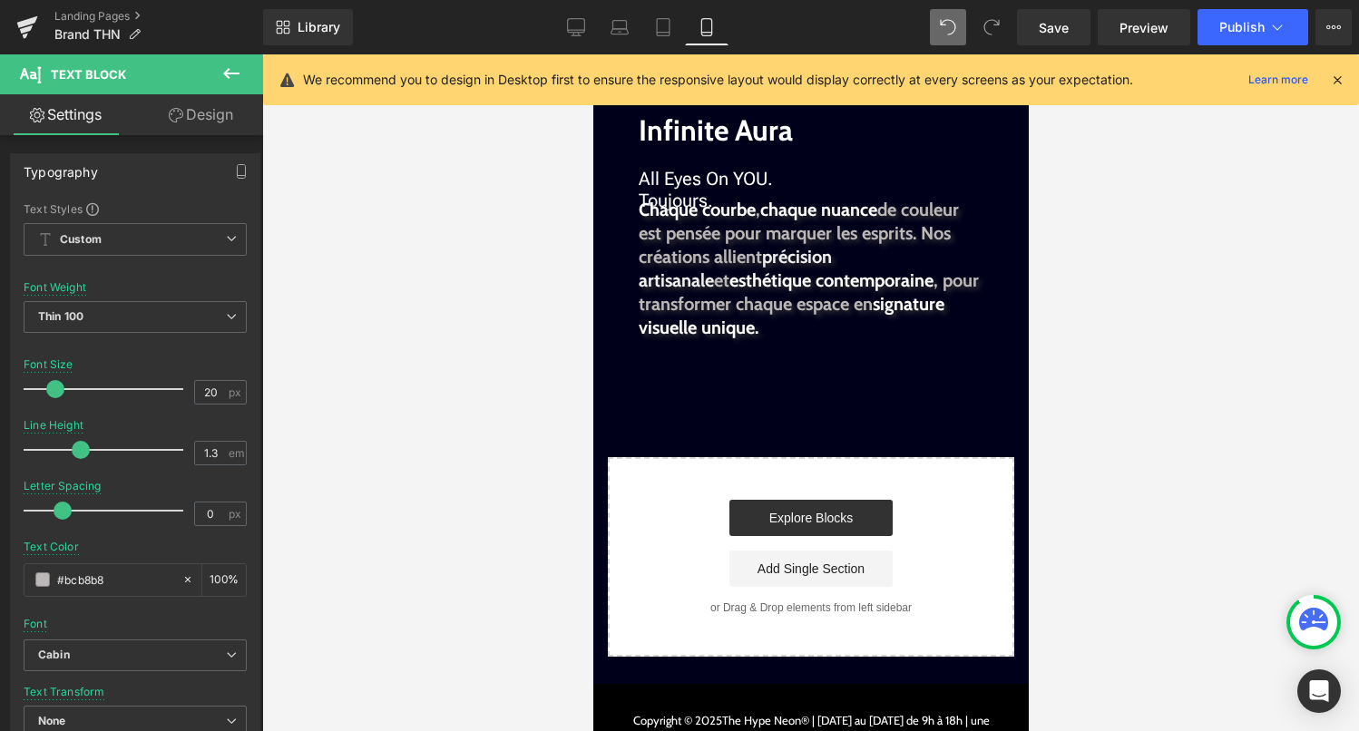
scroll to position [3043, 0]
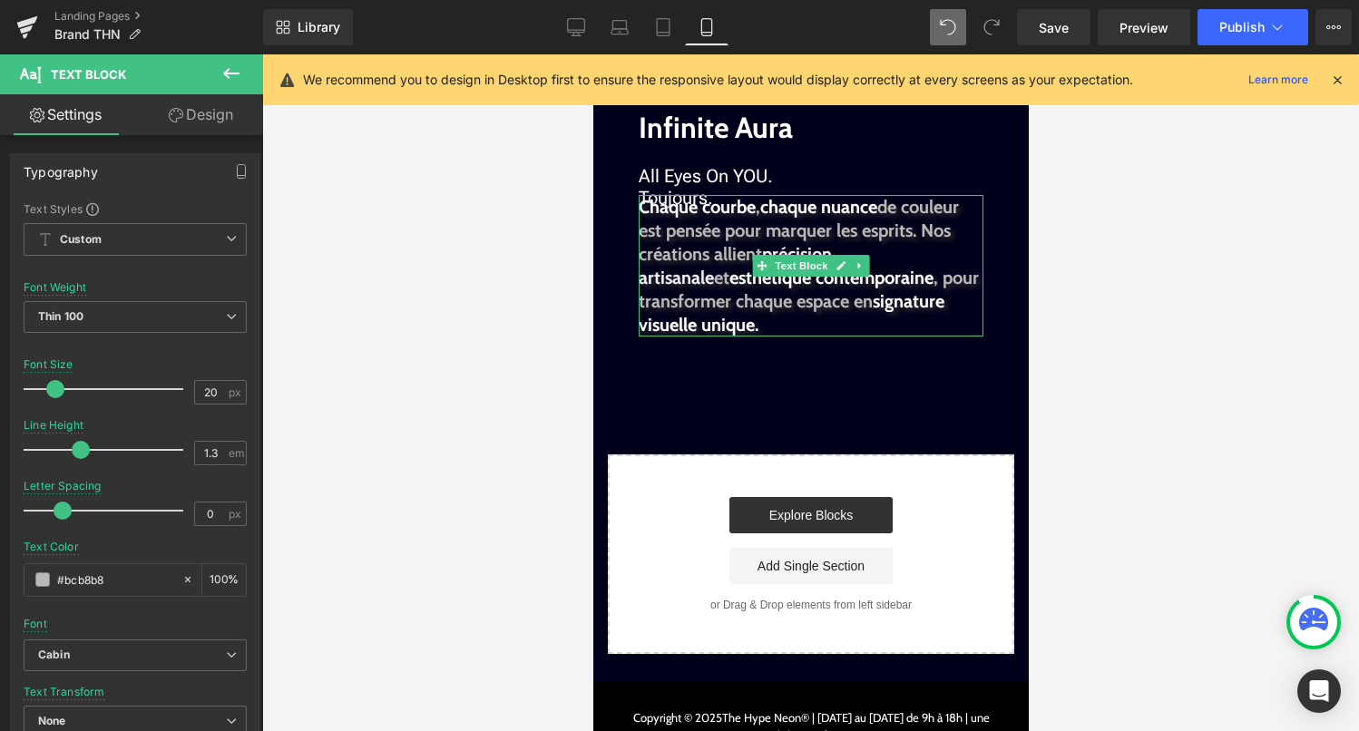
drag, startPoint x: 783, startPoint y: 323, endPoint x: 763, endPoint y: 328, distance: 20.7
click at [763, 328] on p "Chaque courbe , chaque nuance de couleur est pensée pour marquer les esprits. N…" at bounding box center [810, 266] width 345 height 142
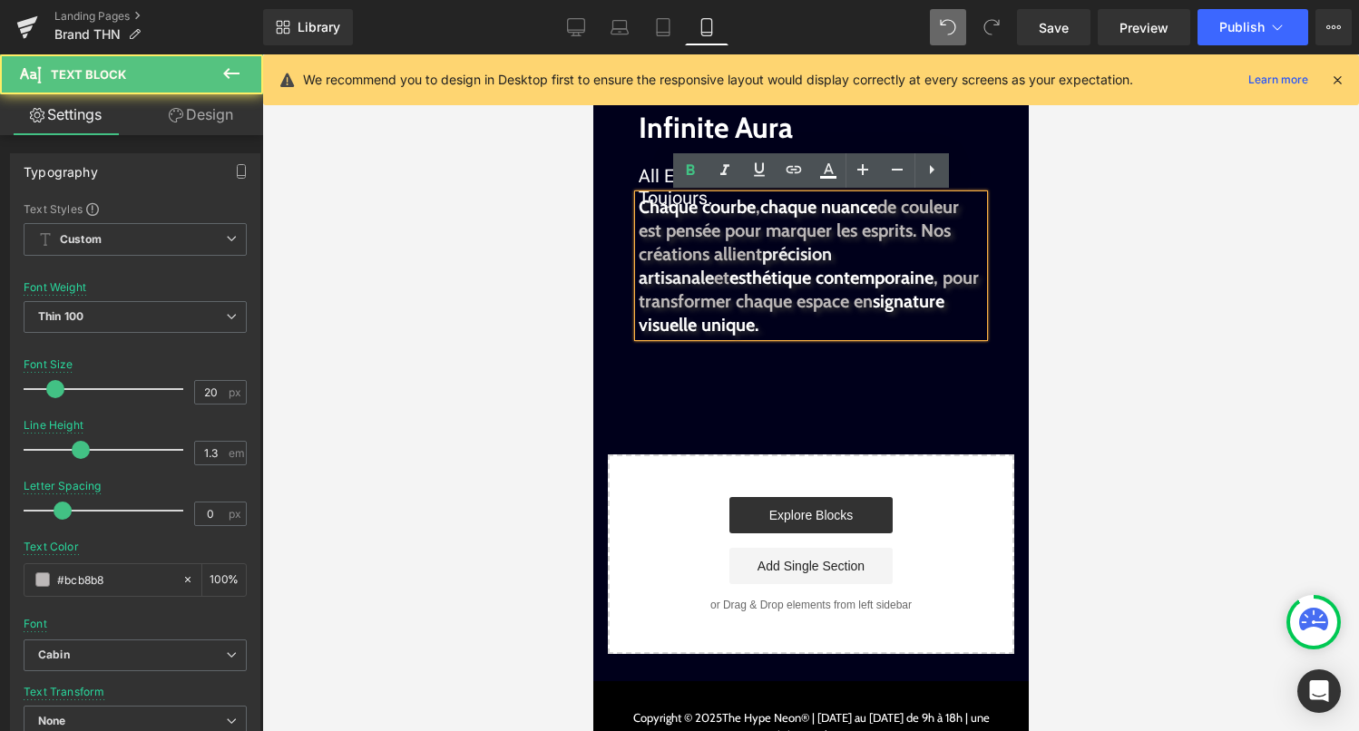
click at [763, 328] on p "Chaque courbe , chaque nuance de couleur est pensée pour marquer les esprits. N…" at bounding box center [810, 266] width 345 height 142
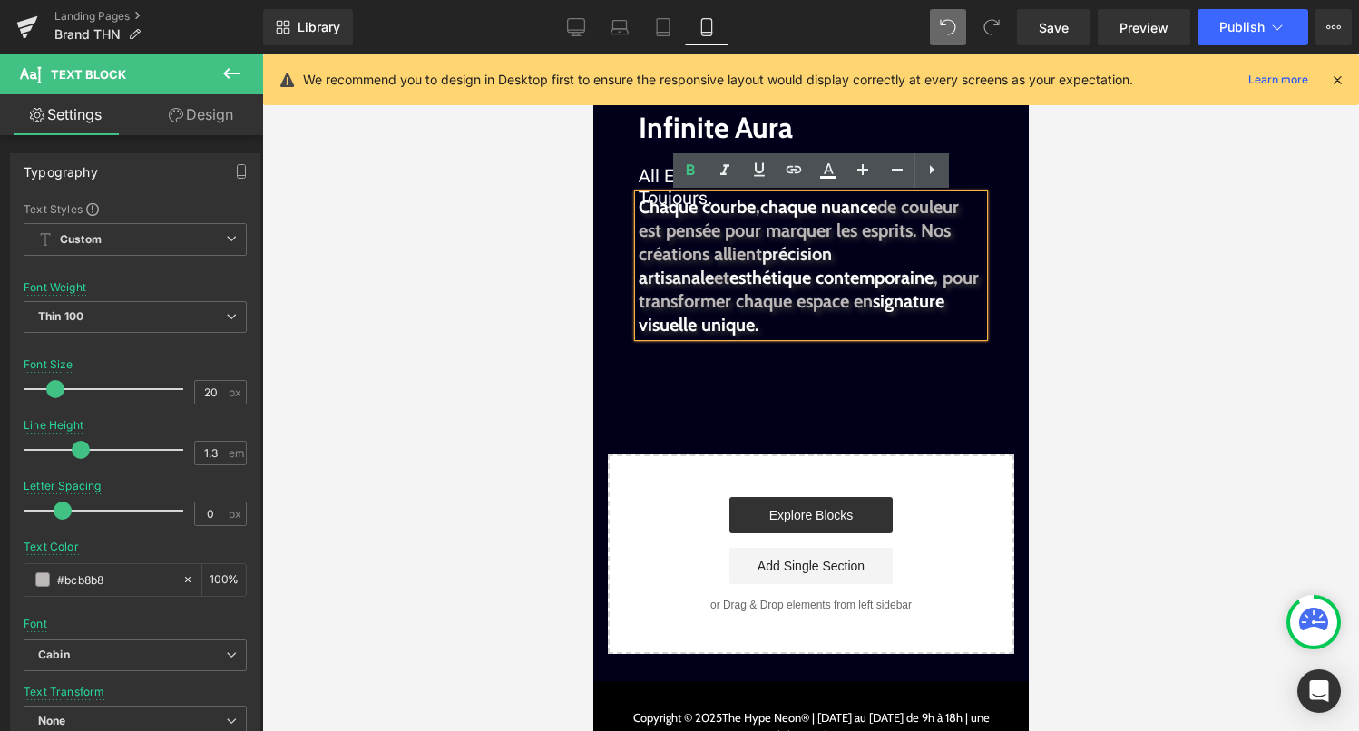
click at [906, 278] on p "Chaque courbe , chaque nuance de couleur est pensée pour marquer les esprits. N…" at bounding box center [810, 266] width 345 height 142
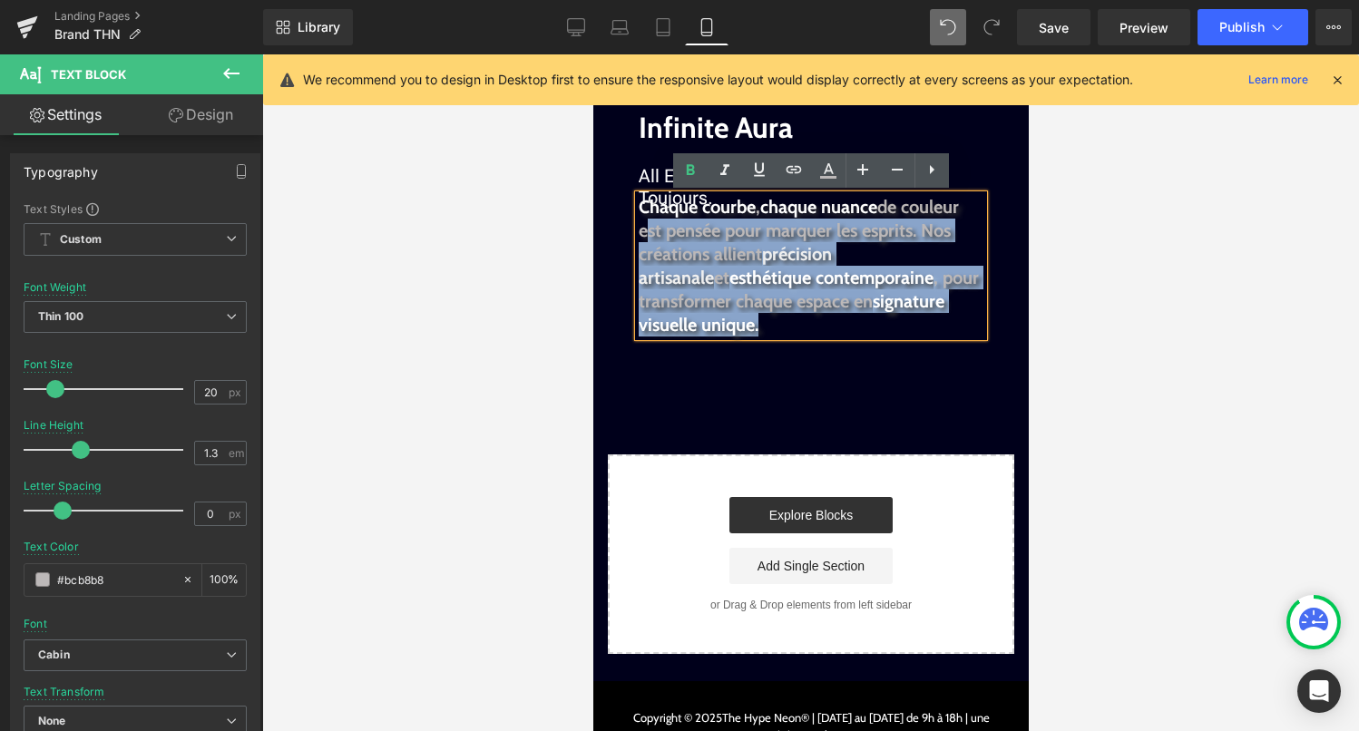
drag, startPoint x: 886, startPoint y: 323, endPoint x: 620, endPoint y: 239, distance: 278.8
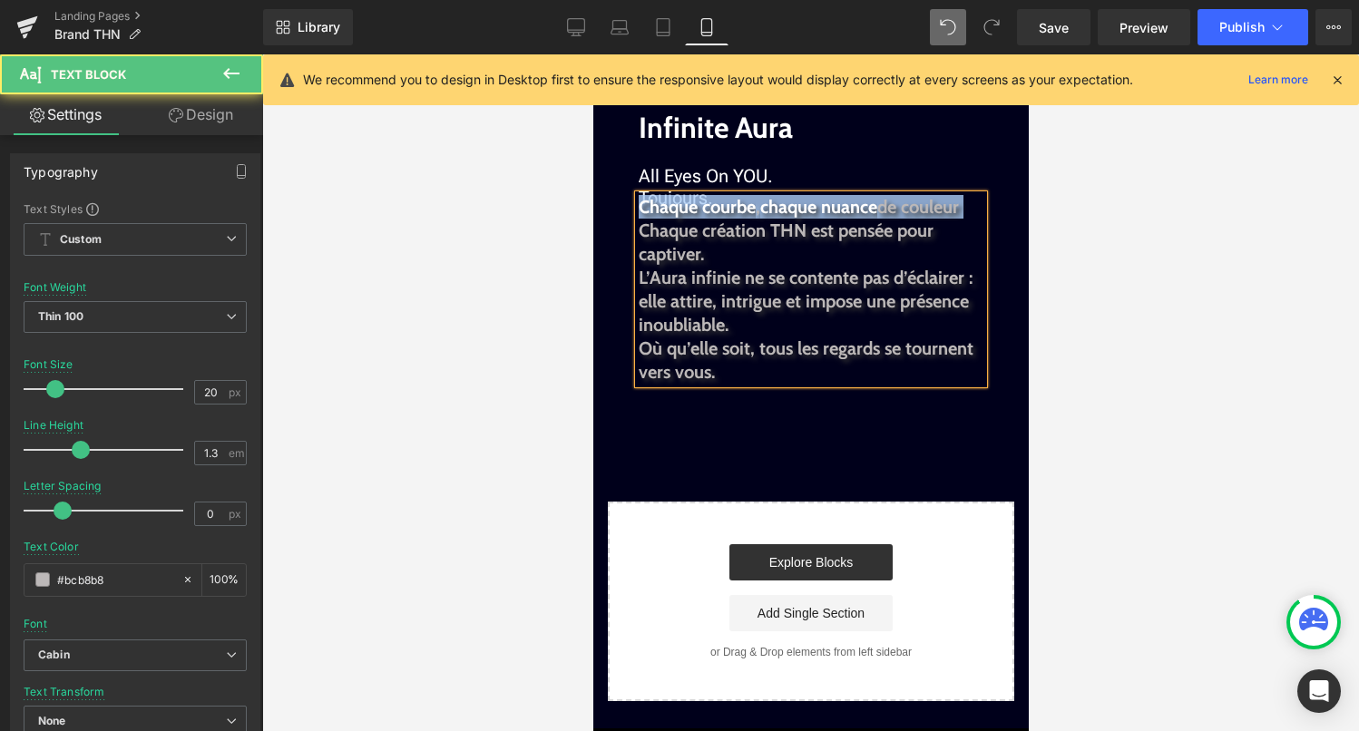
drag, startPoint x: 970, startPoint y: 210, endPoint x: 602, endPoint y: 196, distance: 367.6
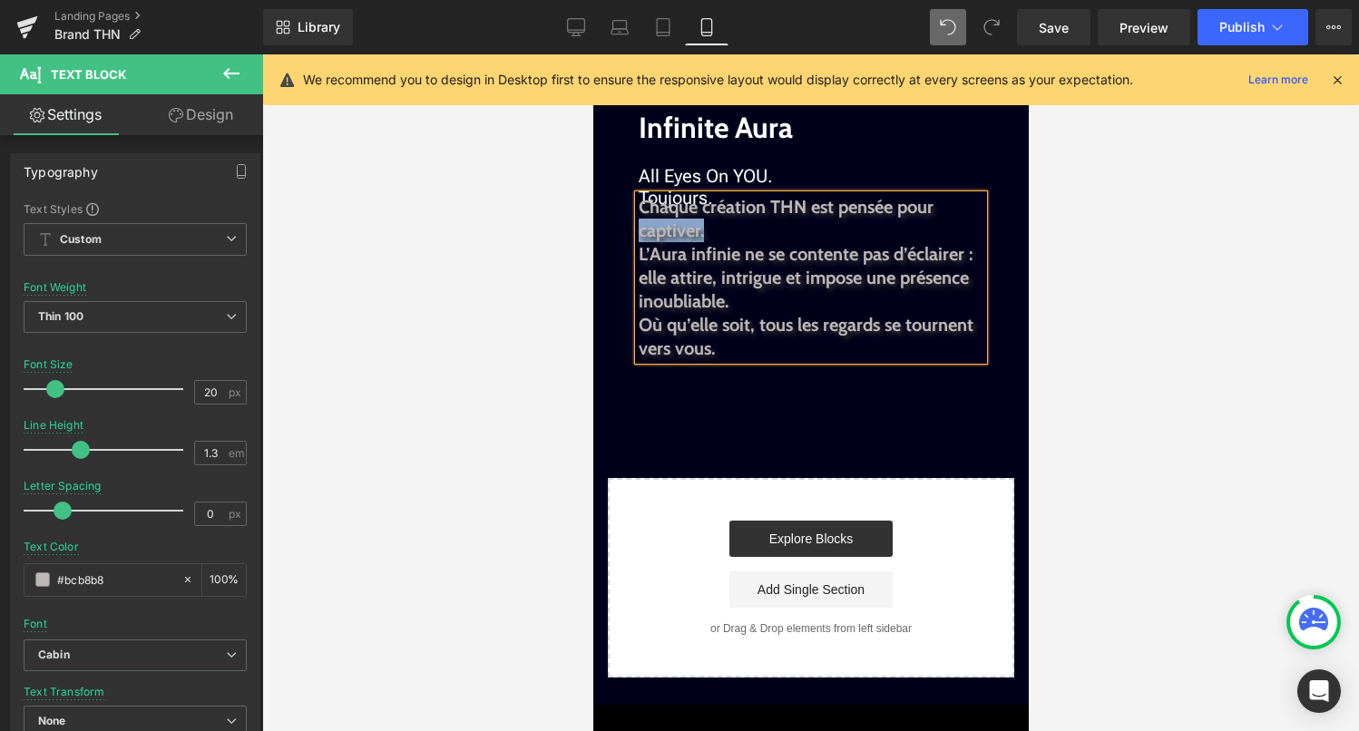
drag, startPoint x: 704, startPoint y: 235, endPoint x: 638, endPoint y: 234, distance: 66.2
click at [638, 234] on p "Chaque création THN est pensée pour captiver." at bounding box center [810, 218] width 345 height 47
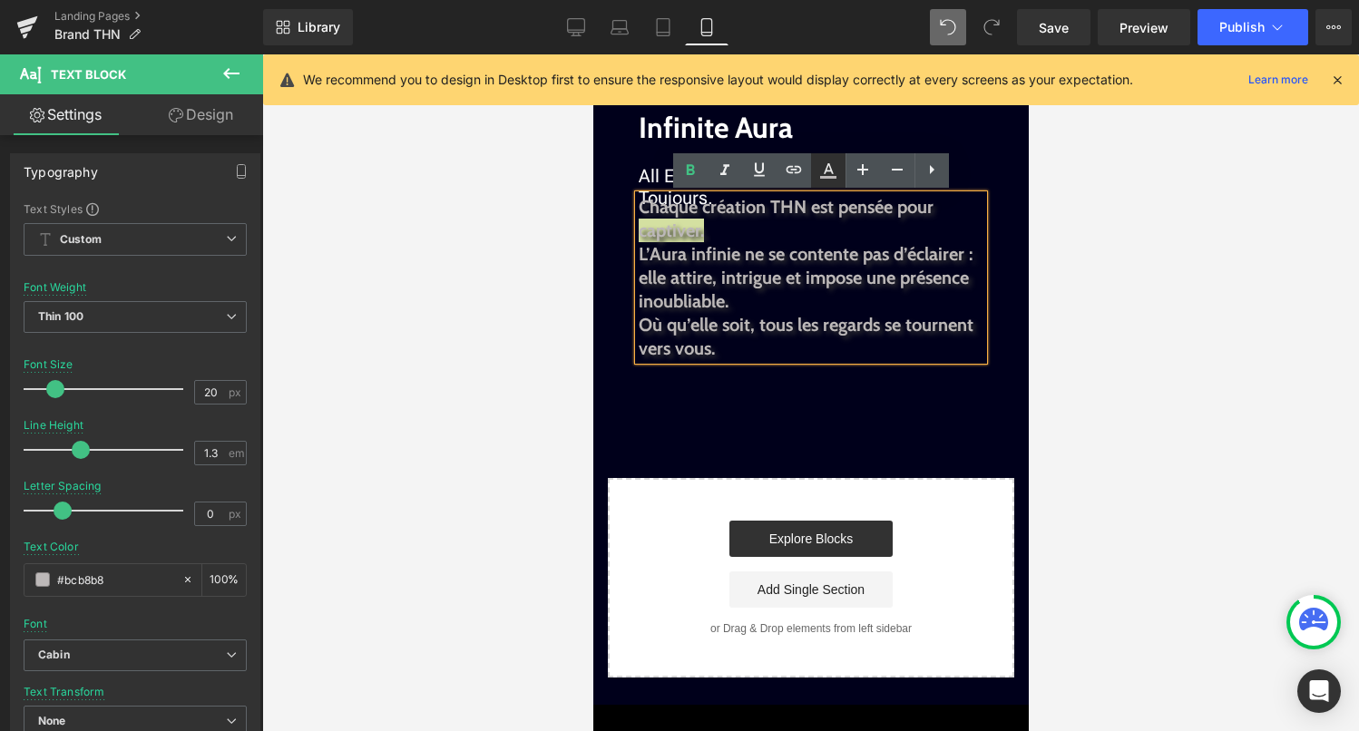
click at [834, 172] on icon at bounding box center [828, 171] width 22 height 22
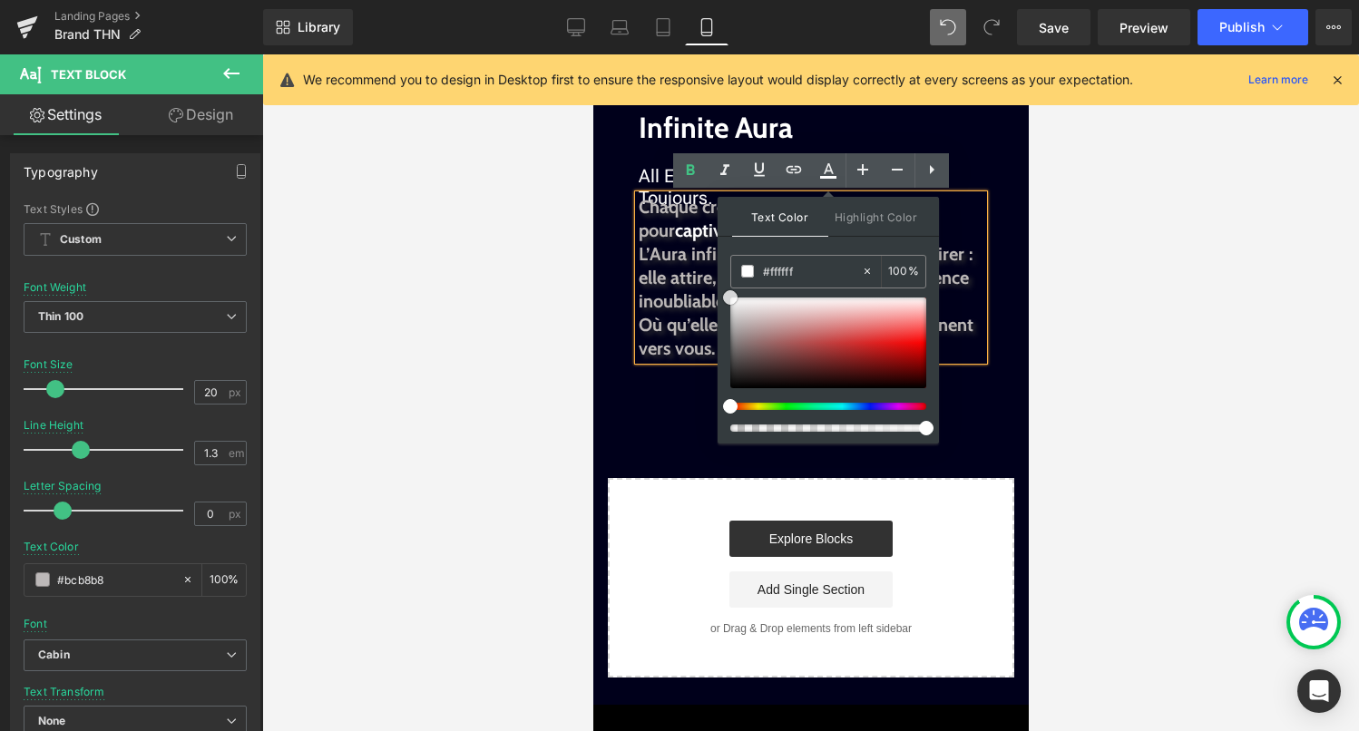
drag, startPoint x: 734, startPoint y: 320, endPoint x: 724, endPoint y: 288, distance: 33.3
click at [723, 287] on div "Text Color Highlight Color rgba(255, 255, 255, 1) #ffffff 100 % transparent tra…" at bounding box center [828, 320] width 221 height 247
click at [671, 337] on b "Où qu’elle soit, tous les regards se tournent vers vous." at bounding box center [805, 336] width 335 height 45
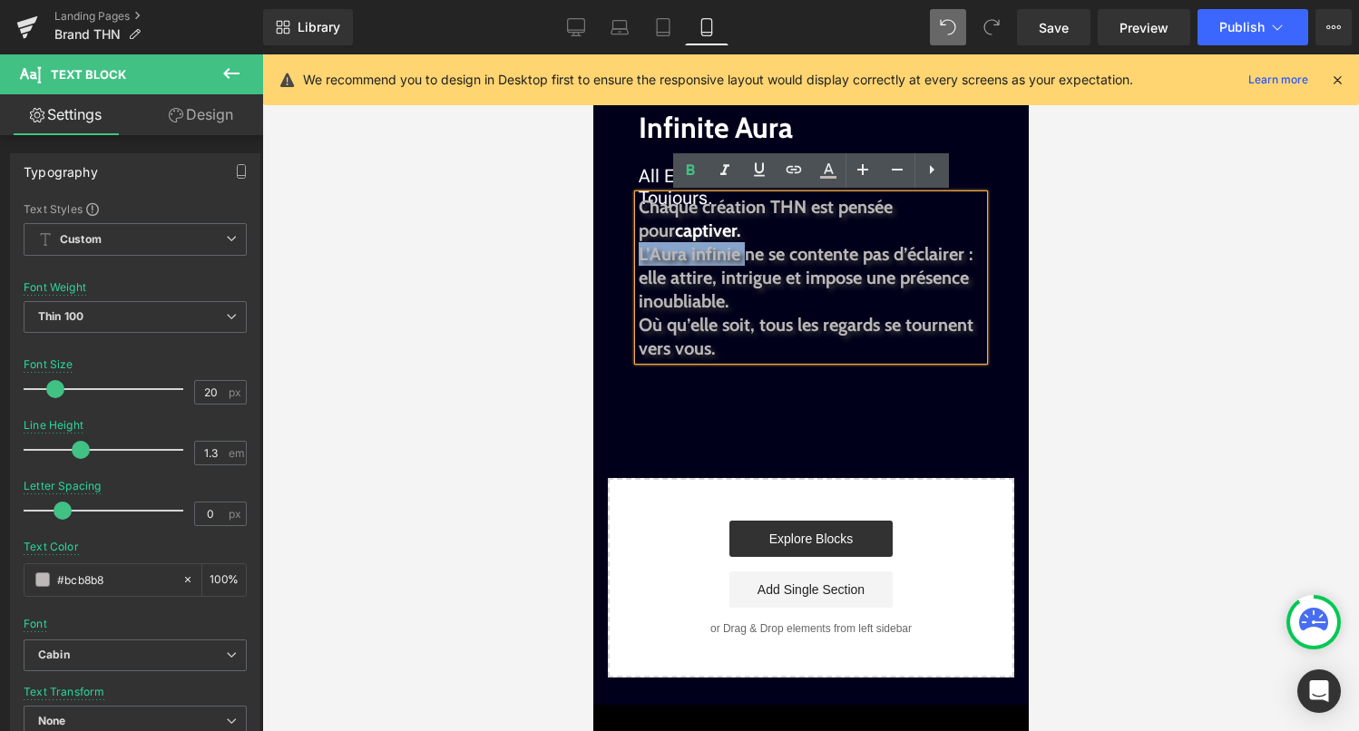
drag, startPoint x: 739, startPoint y: 252, endPoint x: 640, endPoint y: 251, distance: 99.8
click at [640, 250] on b "L’Aura infinie ne se contente pas d’éclairer : elle attire, intrigue et impose …" at bounding box center [805, 277] width 334 height 69
click at [836, 171] on icon at bounding box center [828, 171] width 22 height 22
type input "#bcb8b8"
type input "100"
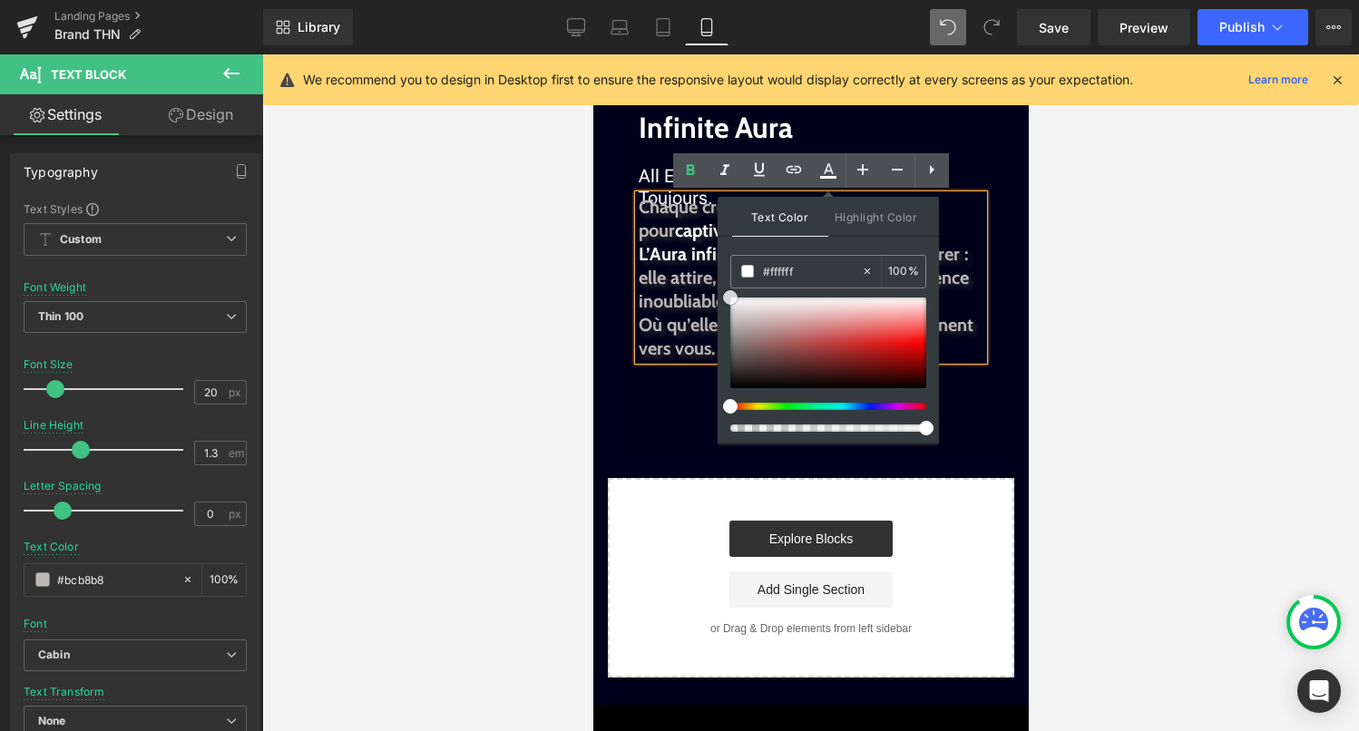
drag, startPoint x: 736, startPoint y: 316, endPoint x: 726, endPoint y: 283, distance: 34.1
click at [726, 284] on div "Text Color Highlight Color rgba(255, 255, 255, 1) #ffffff 100 % transparent tra…" at bounding box center [828, 320] width 221 height 247
click at [665, 250] on span "L’Aura infinie" at bounding box center [689, 254] width 102 height 22
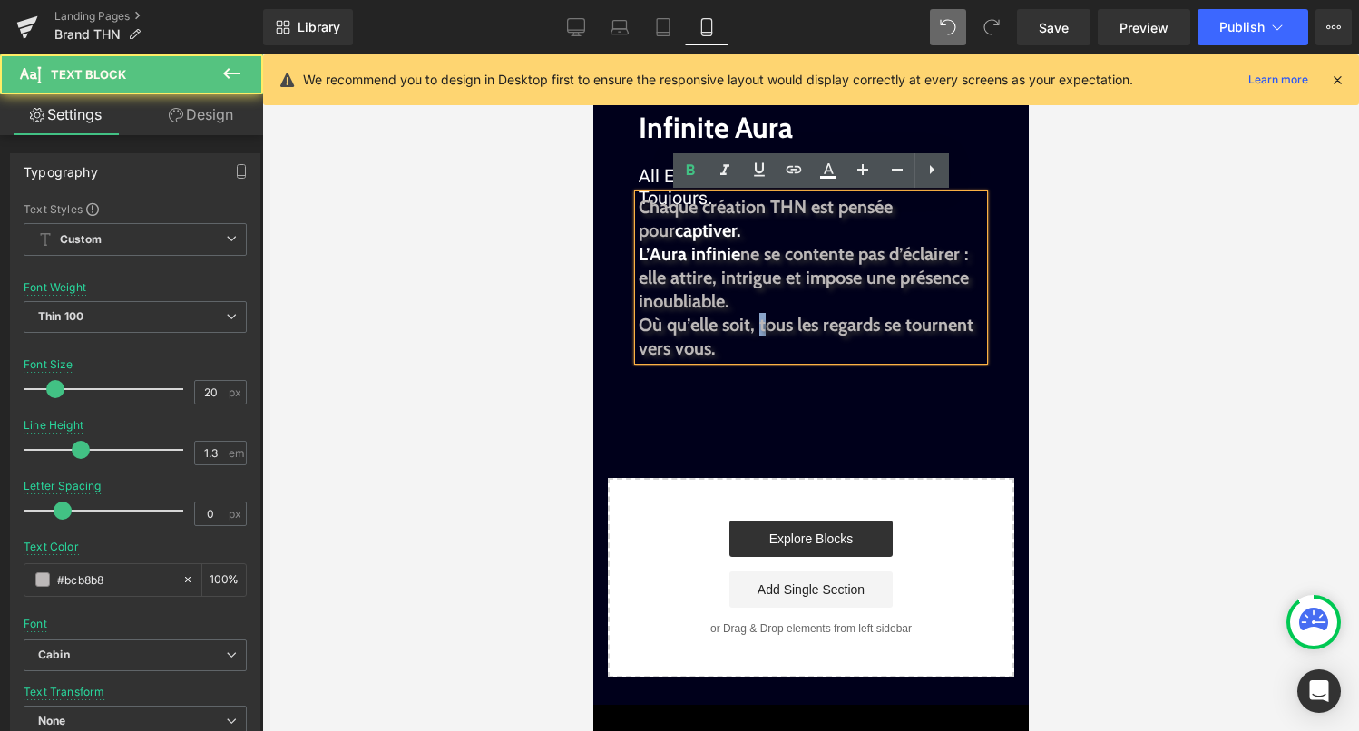
click at [761, 330] on b "Où qu’elle soit, tous les regards se tournent vers vous." at bounding box center [805, 336] width 335 height 45
click at [761, 329] on b "Où qu’elle soit, tous les regards se tournent vers vous." at bounding box center [805, 336] width 335 height 45
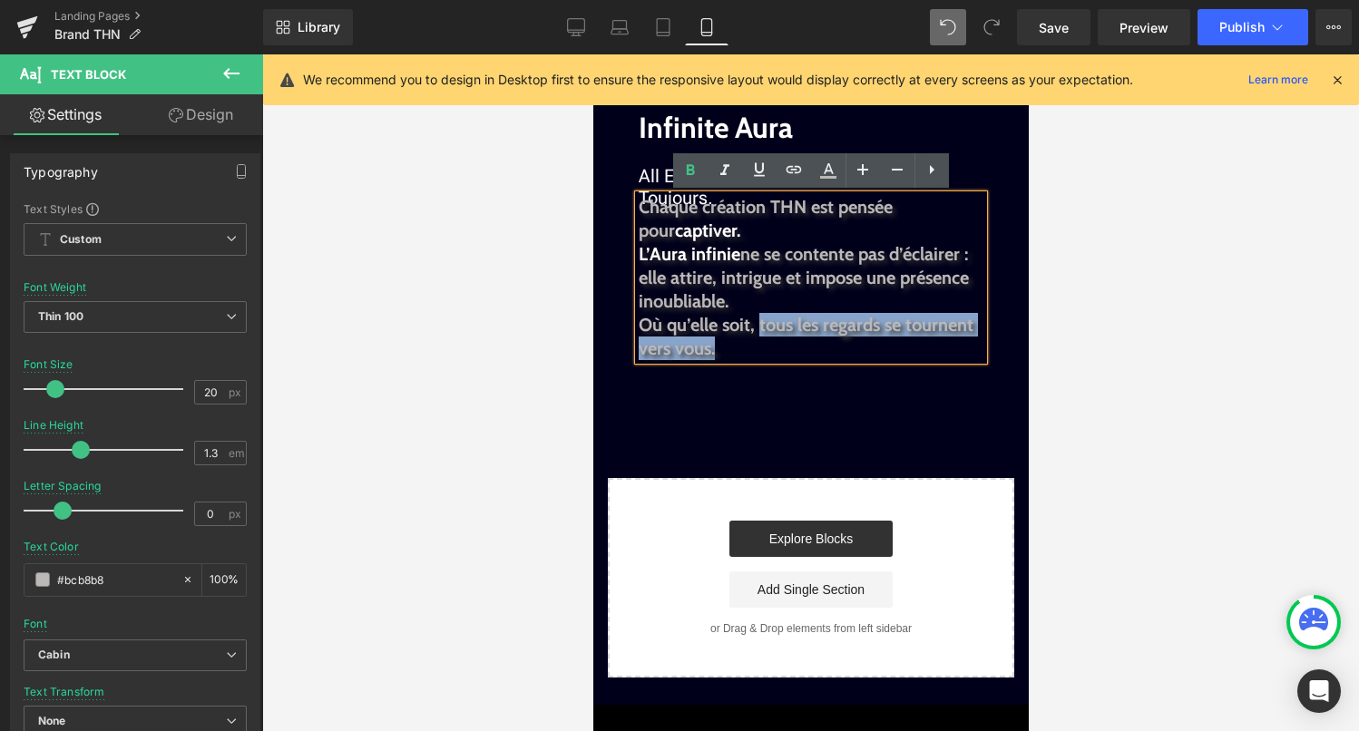
drag, startPoint x: 759, startPoint y: 329, endPoint x: 741, endPoint y: 347, distance: 25.7
click at [741, 347] on p "Où qu’elle soit, tous les regards se tournent vers vous." at bounding box center [810, 336] width 345 height 47
click at [833, 179] on icon at bounding box center [828, 171] width 22 height 22
type input "#bcb8b8"
type input "100"
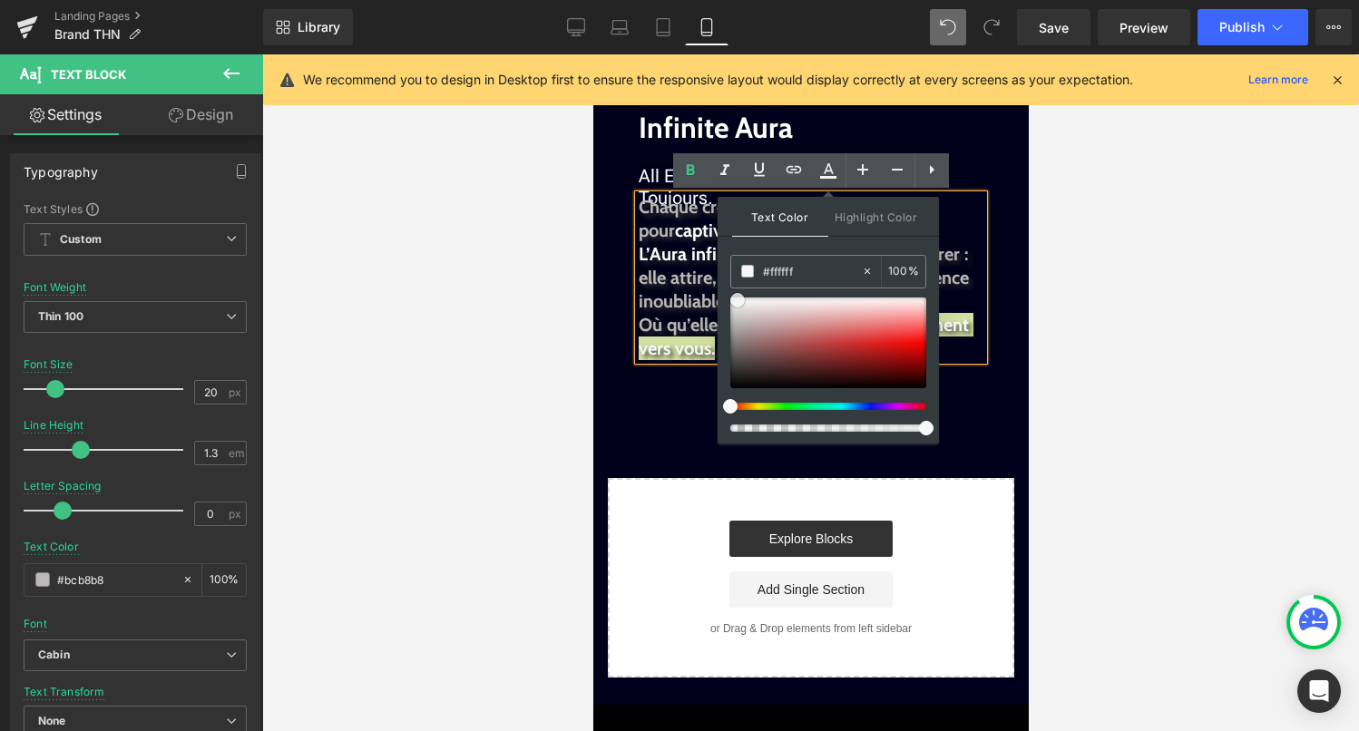
drag, startPoint x: 738, startPoint y: 314, endPoint x: 727, endPoint y: 298, distance: 19.6
click at [730, 298] on div at bounding box center [828, 343] width 196 height 91
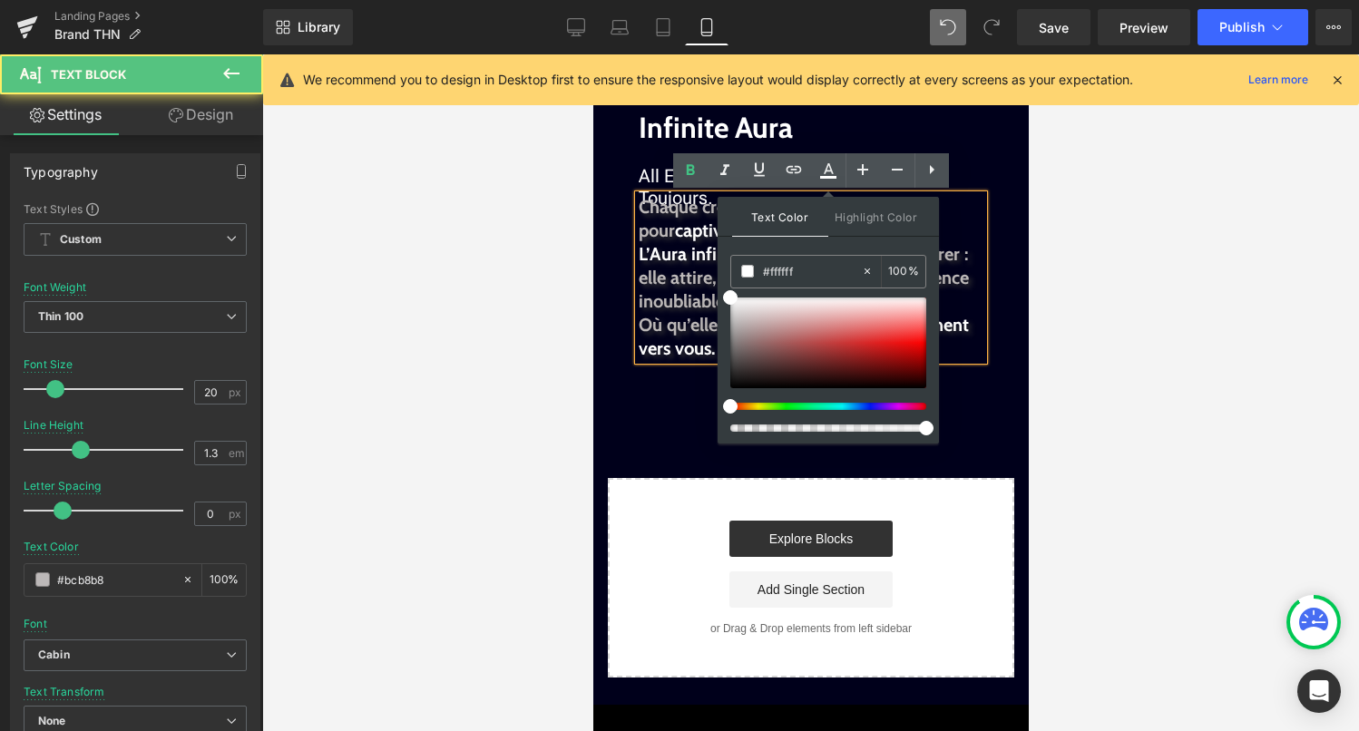
click at [689, 323] on b "Où qu’elle soit, tous les regards se tournent vers vous." at bounding box center [803, 336] width 330 height 45
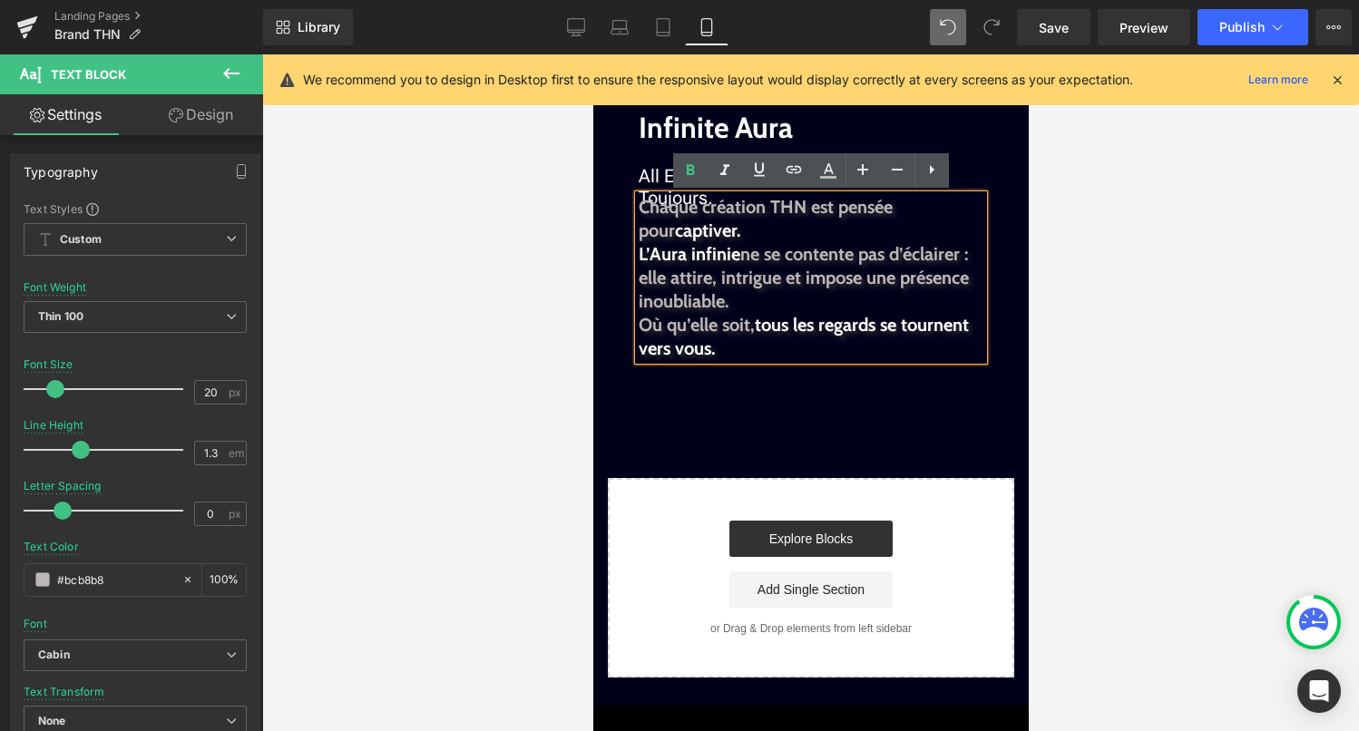
click at [640, 253] on span "L’Aura infinie" at bounding box center [689, 254] width 102 height 22
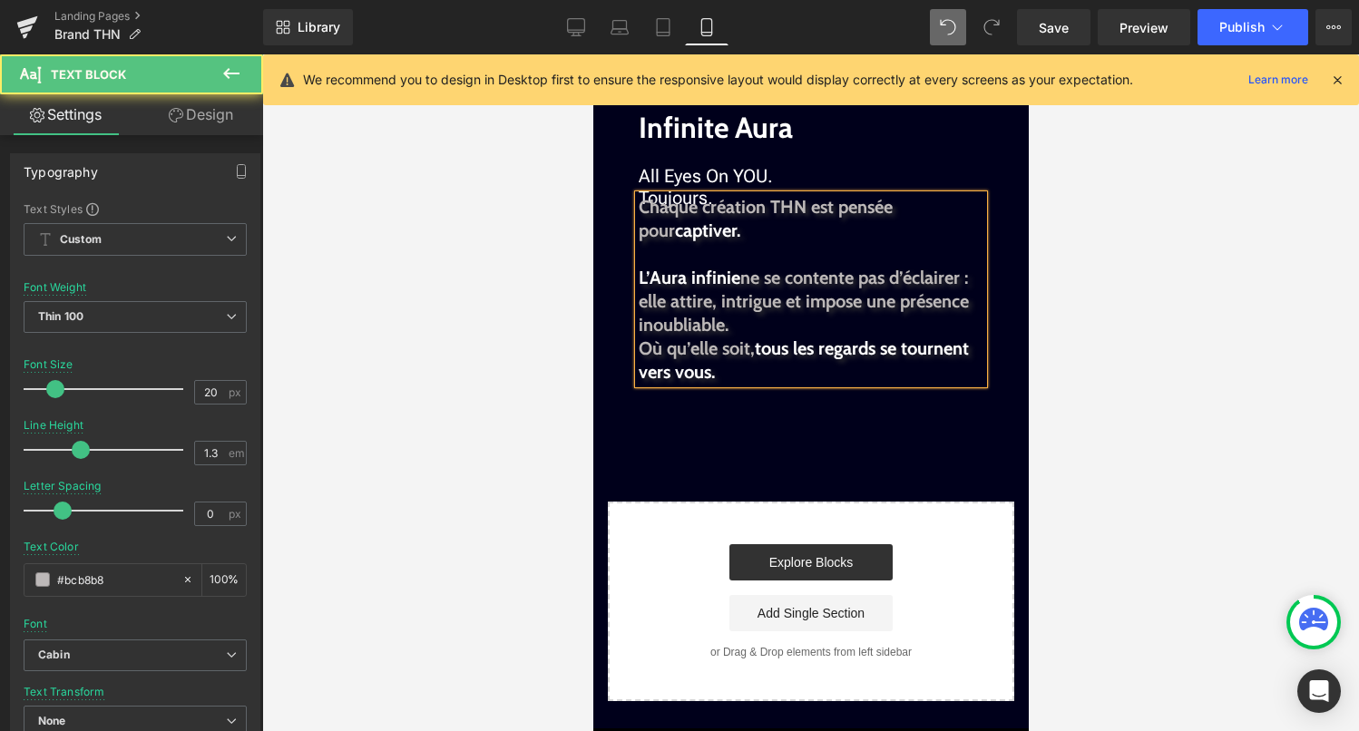
click at [638, 347] on b "Où qu’elle soit, tous les regards se tournent vers vous." at bounding box center [803, 359] width 330 height 45
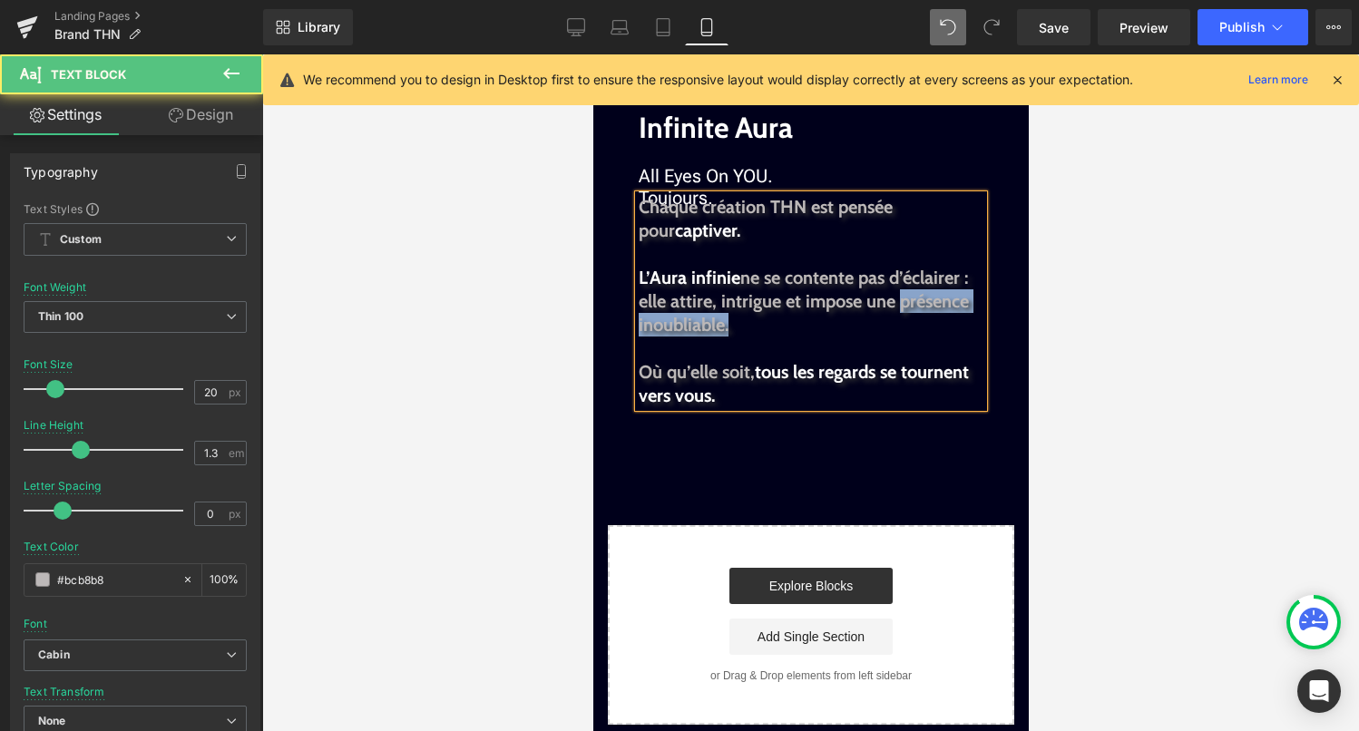
drag, startPoint x: 896, startPoint y: 305, endPoint x: 735, endPoint y: 320, distance: 162.2
click at [735, 320] on p "L’Aura infinie ne se contente pas d’éclairer : elle attire, intrigue et impose …" at bounding box center [810, 301] width 345 height 71
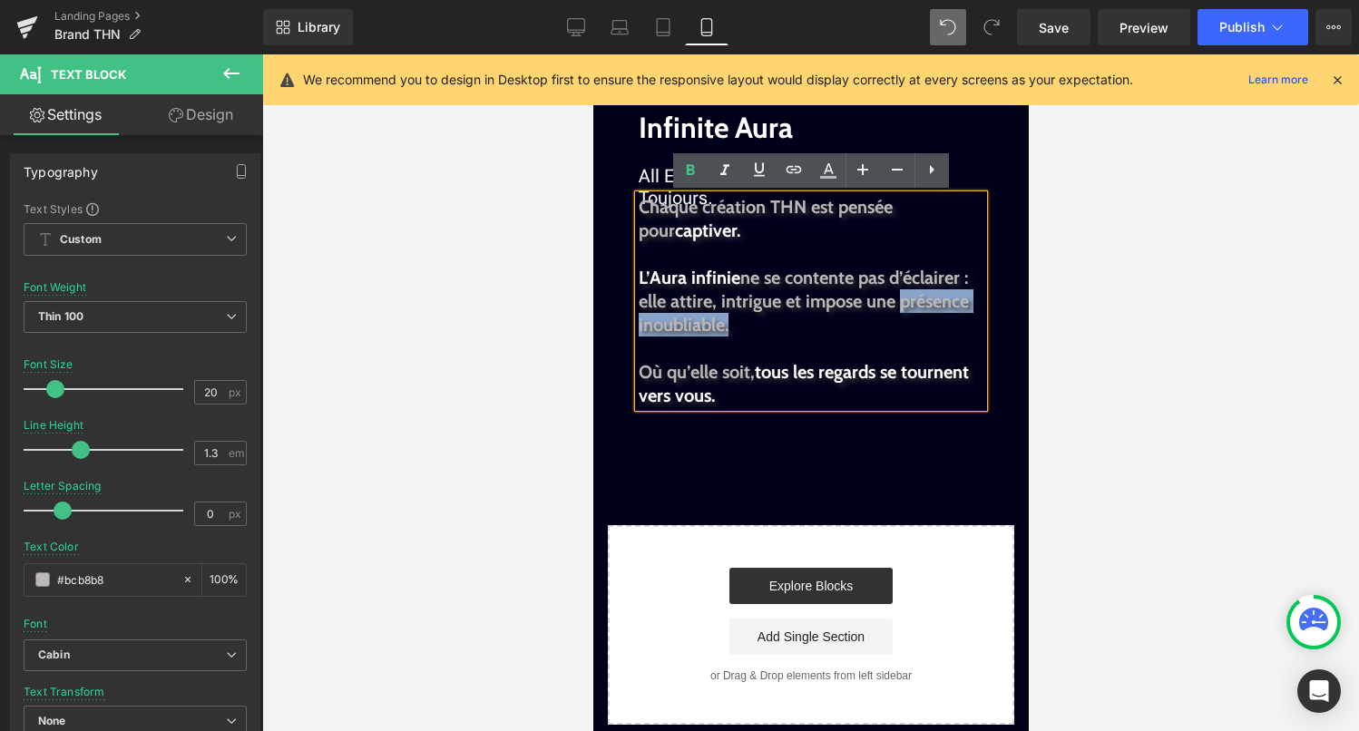
click at [879, 330] on p "L’Aura infinie ne se contente pas d’éclairer : elle attire, intrigue et impose …" at bounding box center [810, 301] width 345 height 71
drag, startPoint x: 864, startPoint y: 308, endPoint x: 752, endPoint y: 328, distance: 114.2
click at [752, 328] on p "L’Aura infinie ne se contente pas d’éclairer : elle attire, intrigue et impose …" at bounding box center [810, 301] width 345 height 71
click at [836, 178] on icon at bounding box center [828, 171] width 22 height 22
type input "#bcb8b8"
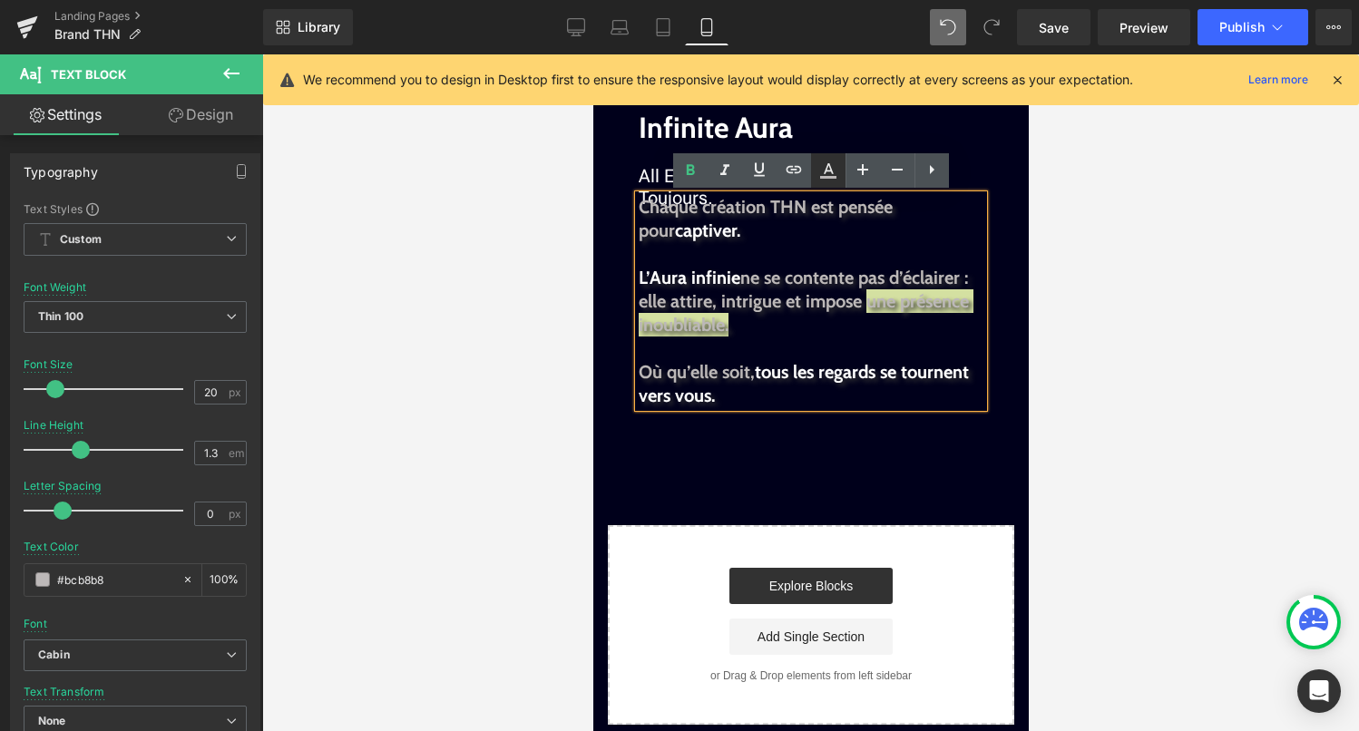
type input "100"
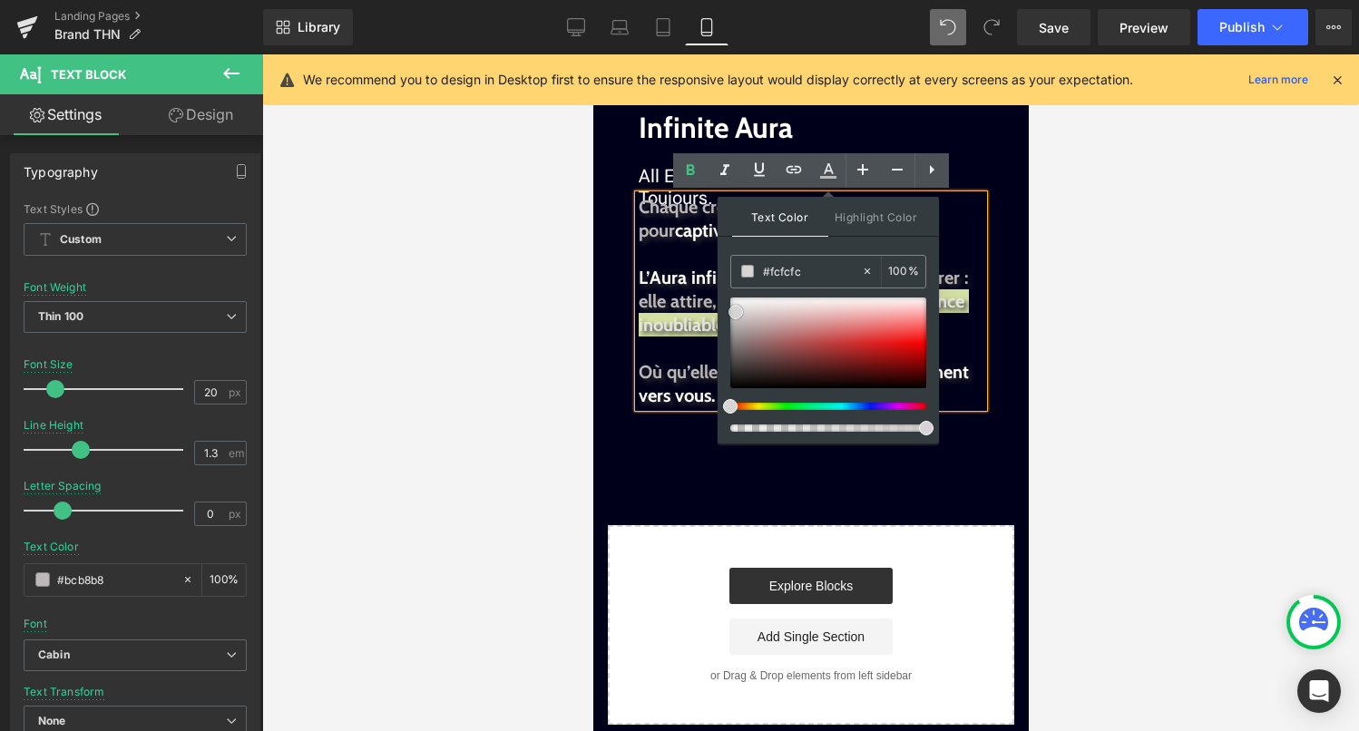
type input "#ffffff"
drag, startPoint x: 733, startPoint y: 309, endPoint x: 724, endPoint y: 281, distance: 29.5
click at [724, 281] on div "Text Color Highlight Color rgba(255, 255, 255, 1) #ffffff 100 % transparent tra…" at bounding box center [828, 320] width 221 height 247
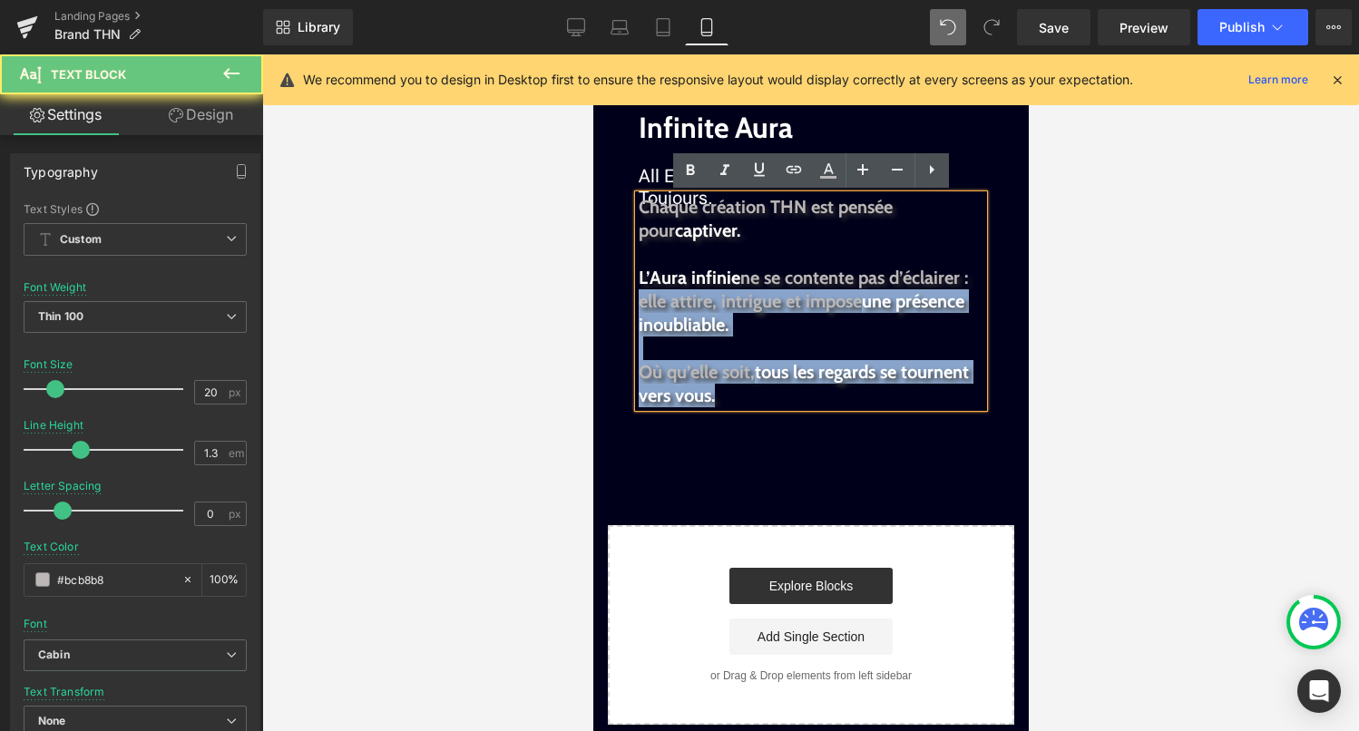
click at [933, 302] on span "une présence inoubliable." at bounding box center [801, 312] width 326 height 45
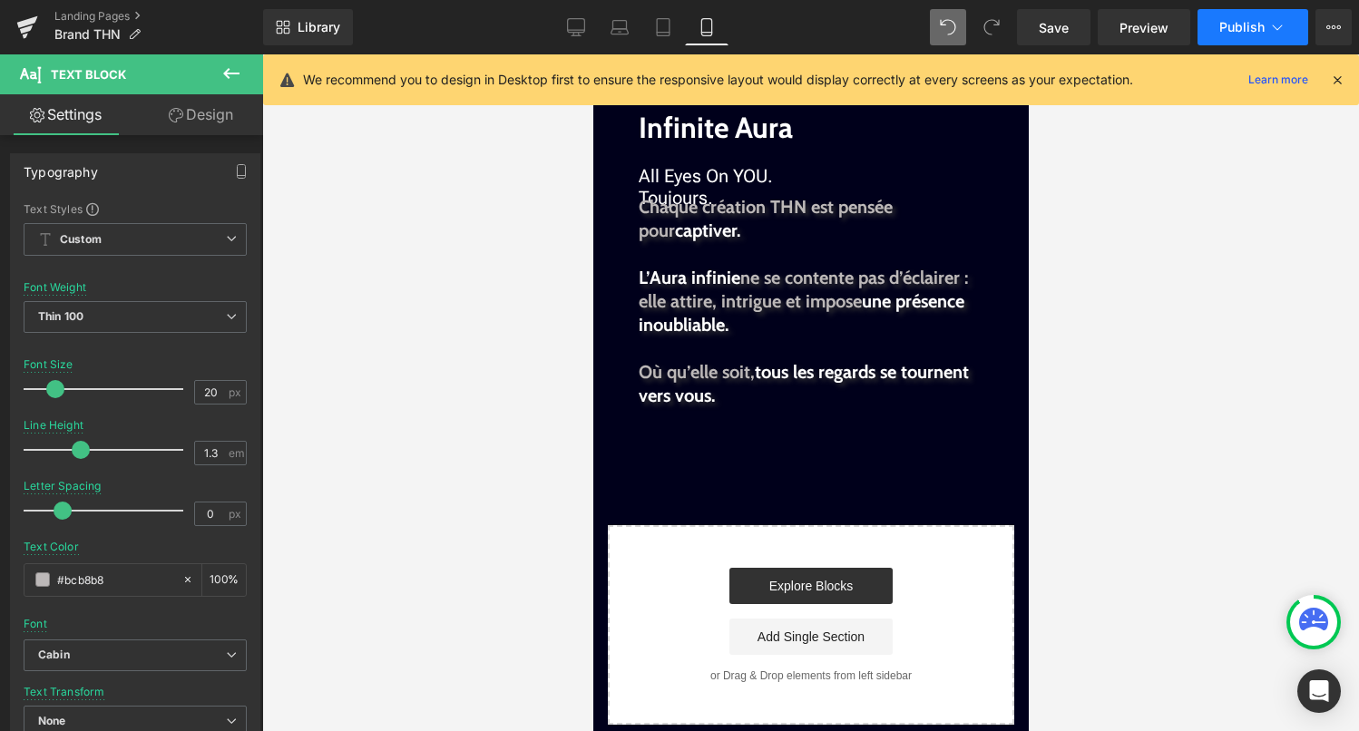
click at [1275, 28] on icon at bounding box center [1278, 26] width 10 height 5
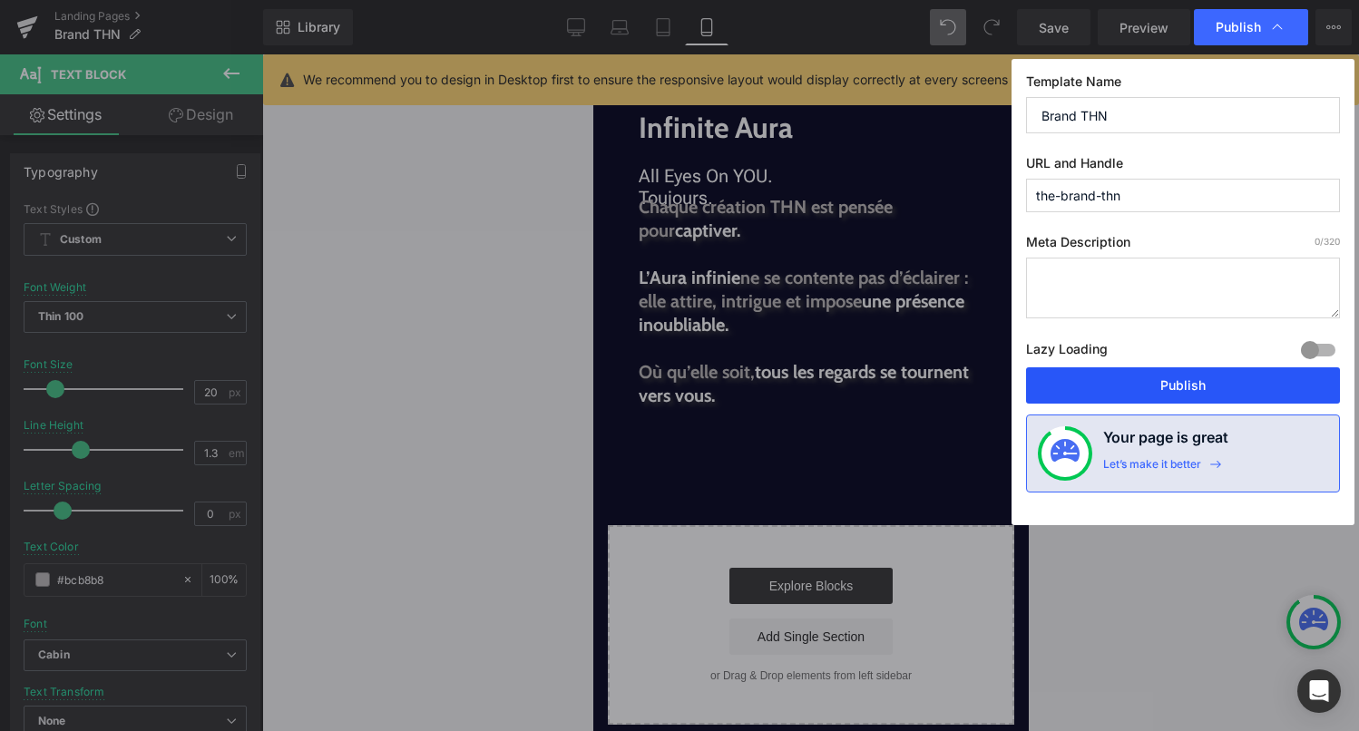
click at [1101, 390] on button "Publish" at bounding box center [1183, 385] width 314 height 36
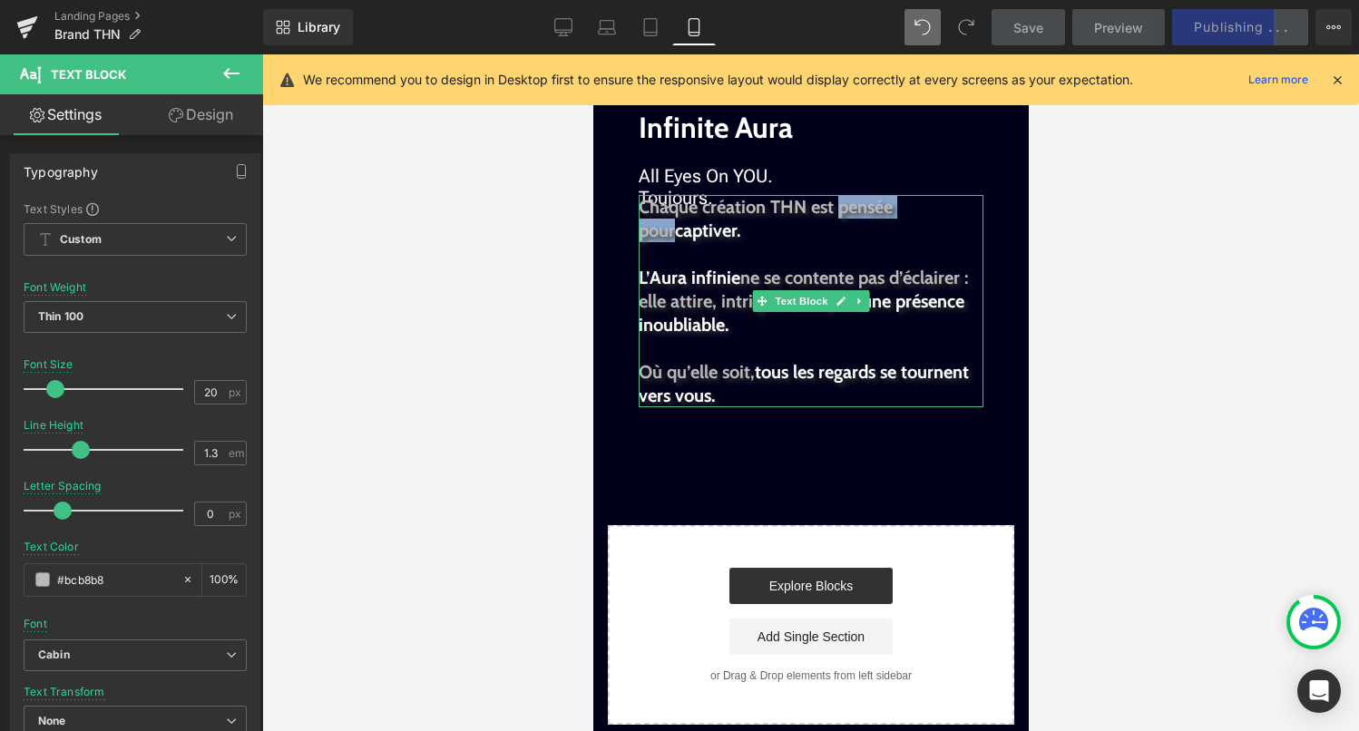
drag, startPoint x: 836, startPoint y: 212, endPoint x: 937, endPoint y: 218, distance: 100.8
click at [937, 218] on p "Chaque création THN est pensée pour captiver." at bounding box center [810, 218] width 345 height 47
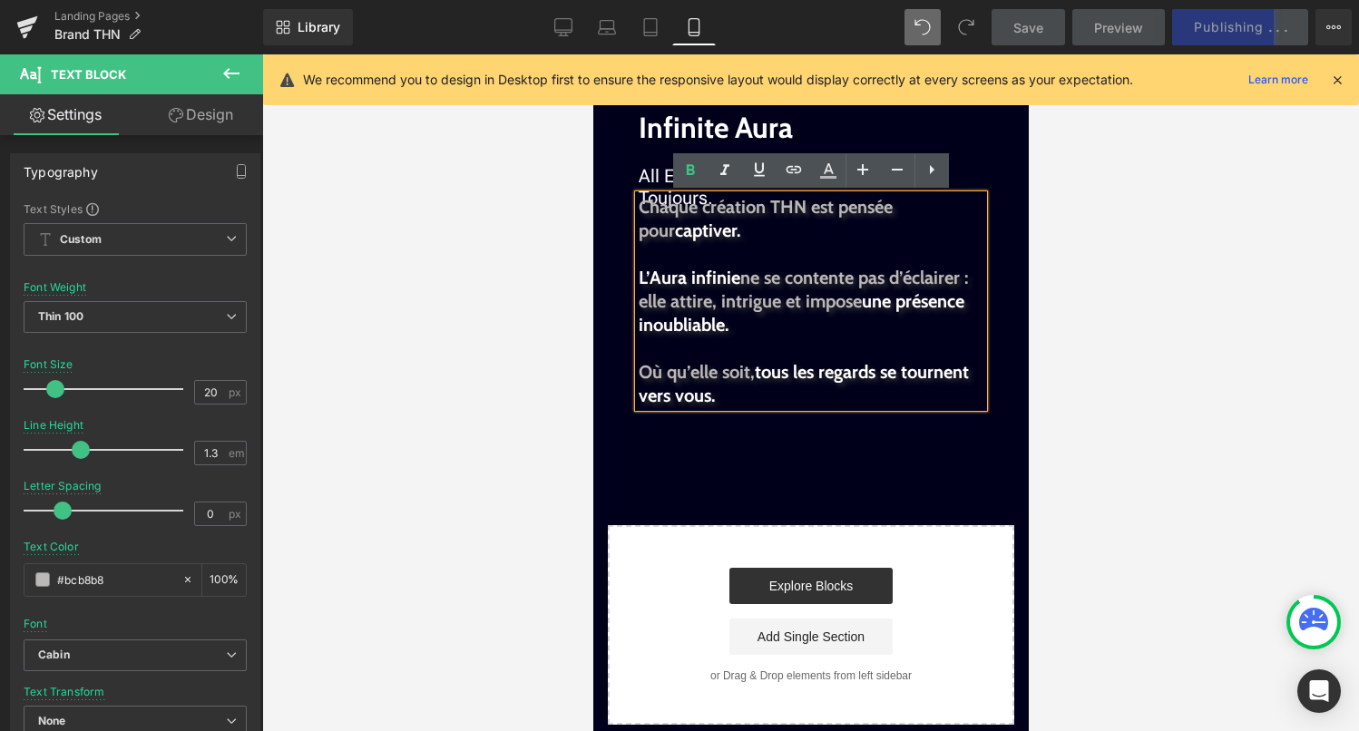
click at [945, 243] on p at bounding box center [810, 254] width 345 height 24
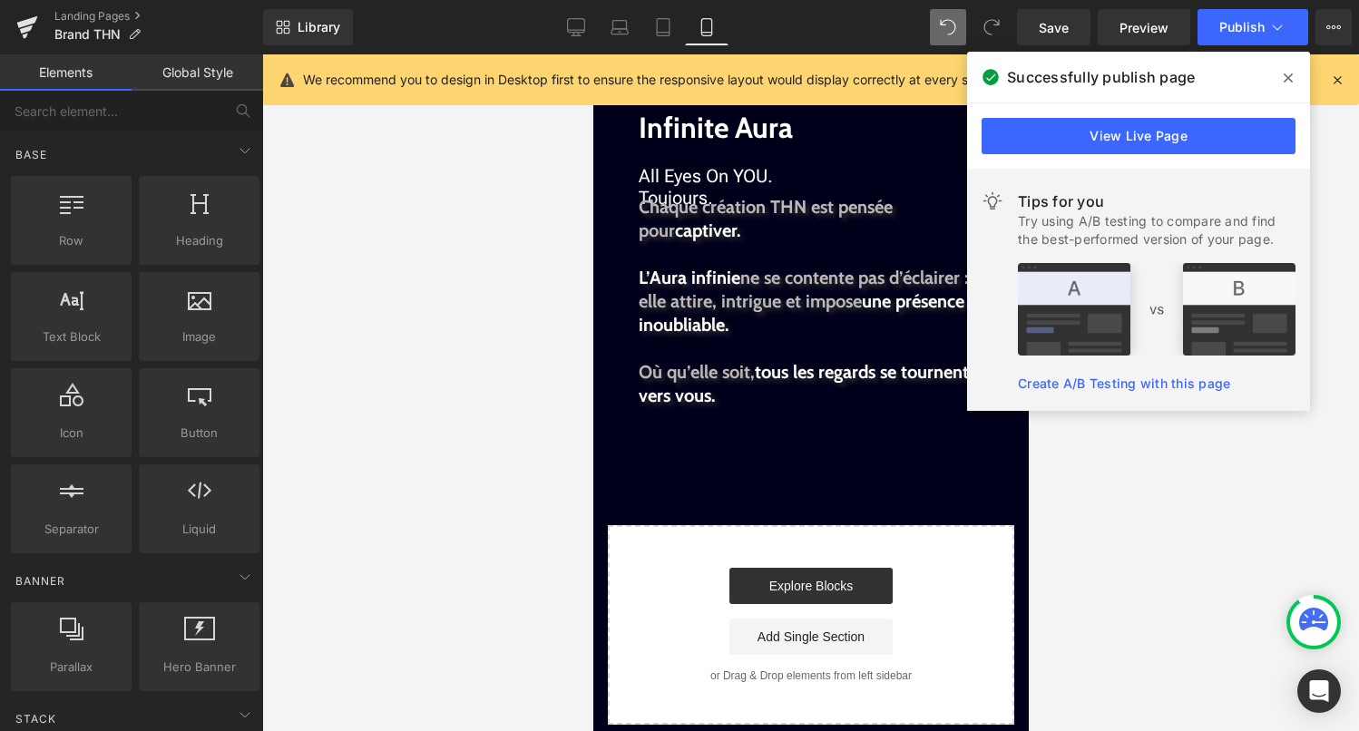
click at [1290, 85] on span at bounding box center [1288, 77] width 29 height 29
